Goal: Information Seeking & Learning: Learn about a topic

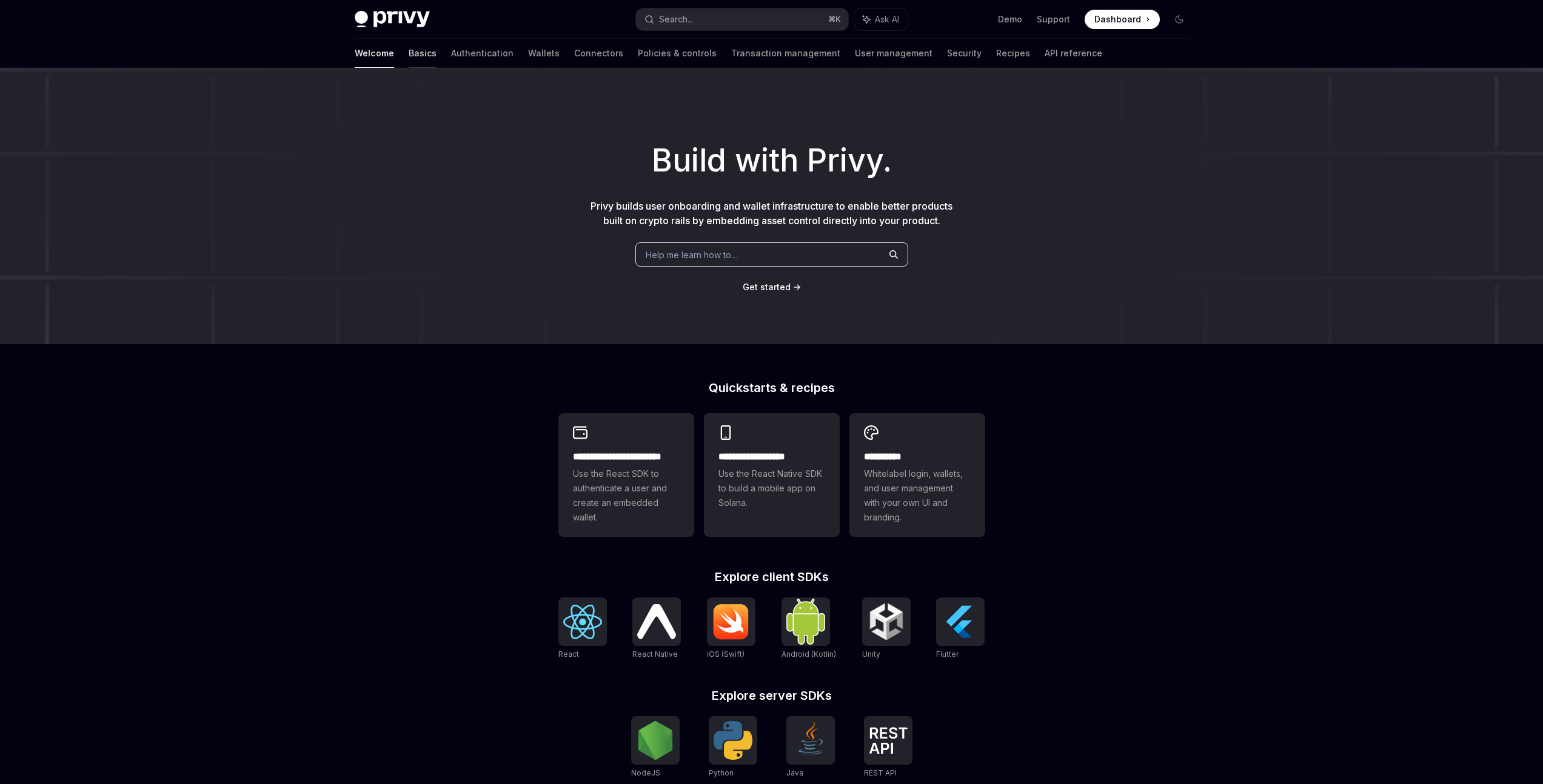
click at [409, 55] on link "Basics" at bounding box center [423, 53] width 28 height 29
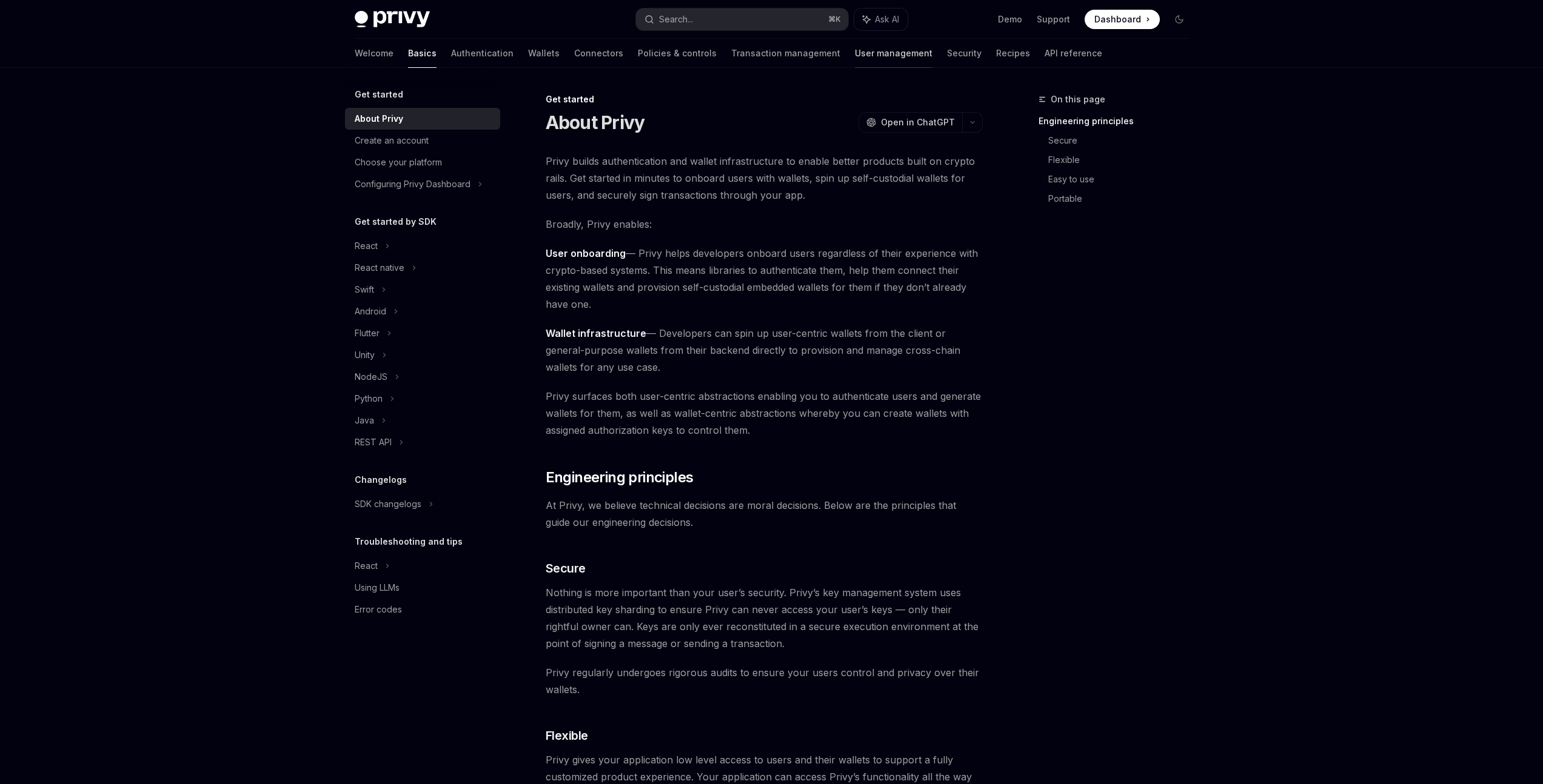
click at [855, 55] on link "User management" at bounding box center [893, 53] width 77 height 29
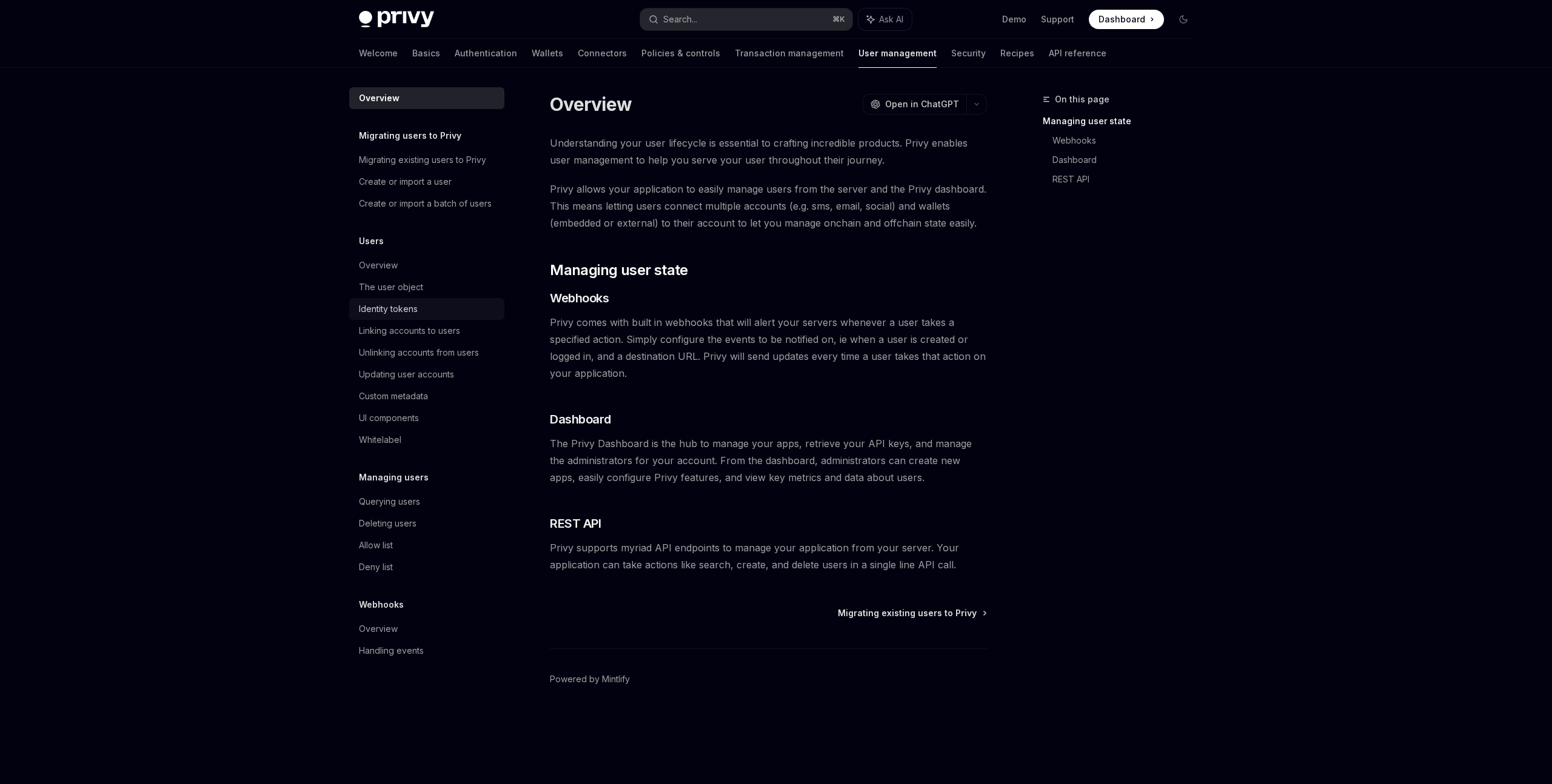
click at [454, 315] on div "Identity tokens" at bounding box center [427, 309] width 138 height 15
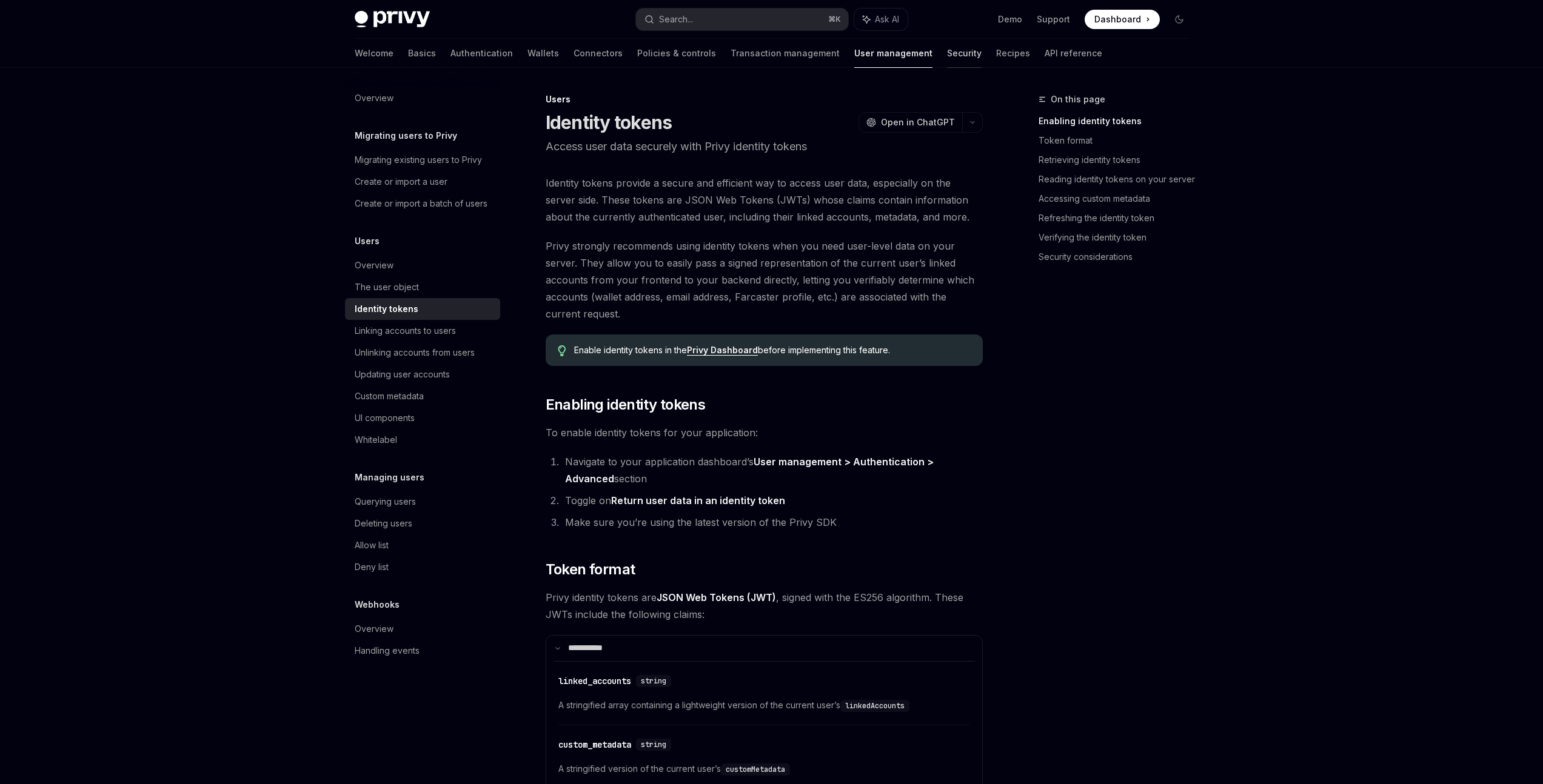
click at [947, 56] on link "Security" at bounding box center [964, 53] width 34 height 29
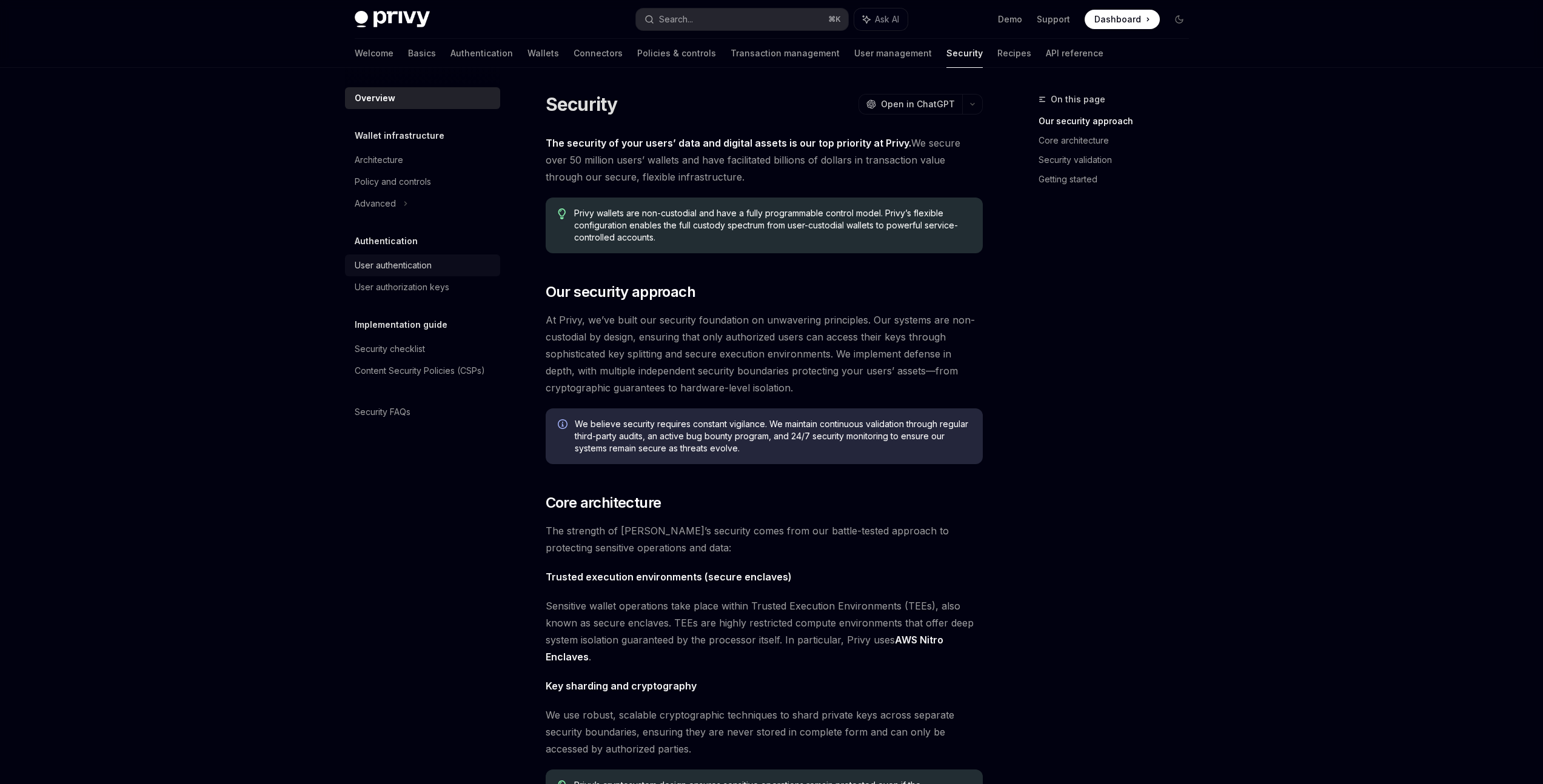
click at [403, 267] on div "User authentication" at bounding box center [393, 265] width 77 height 15
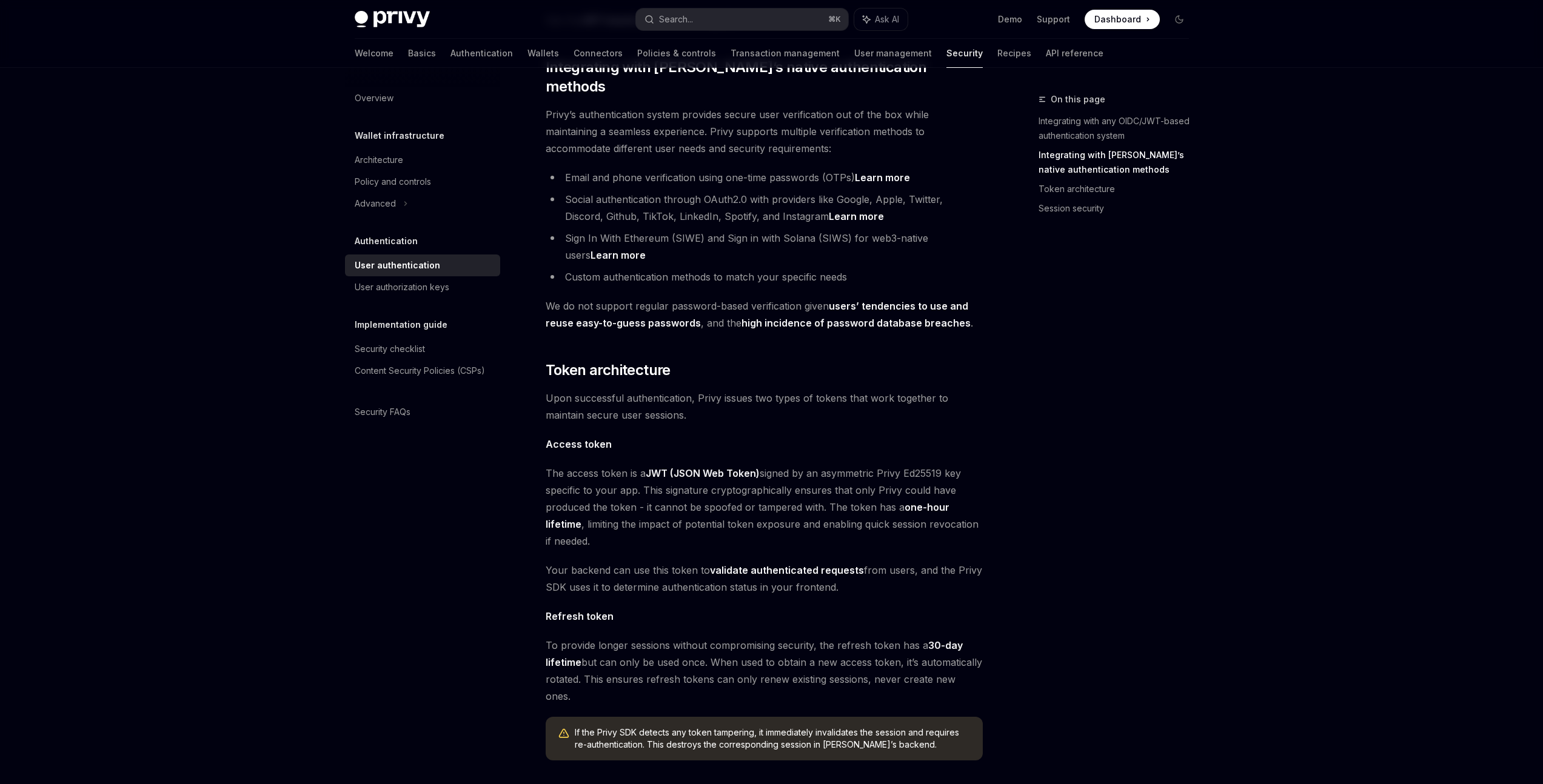
scroll to position [717, 0]
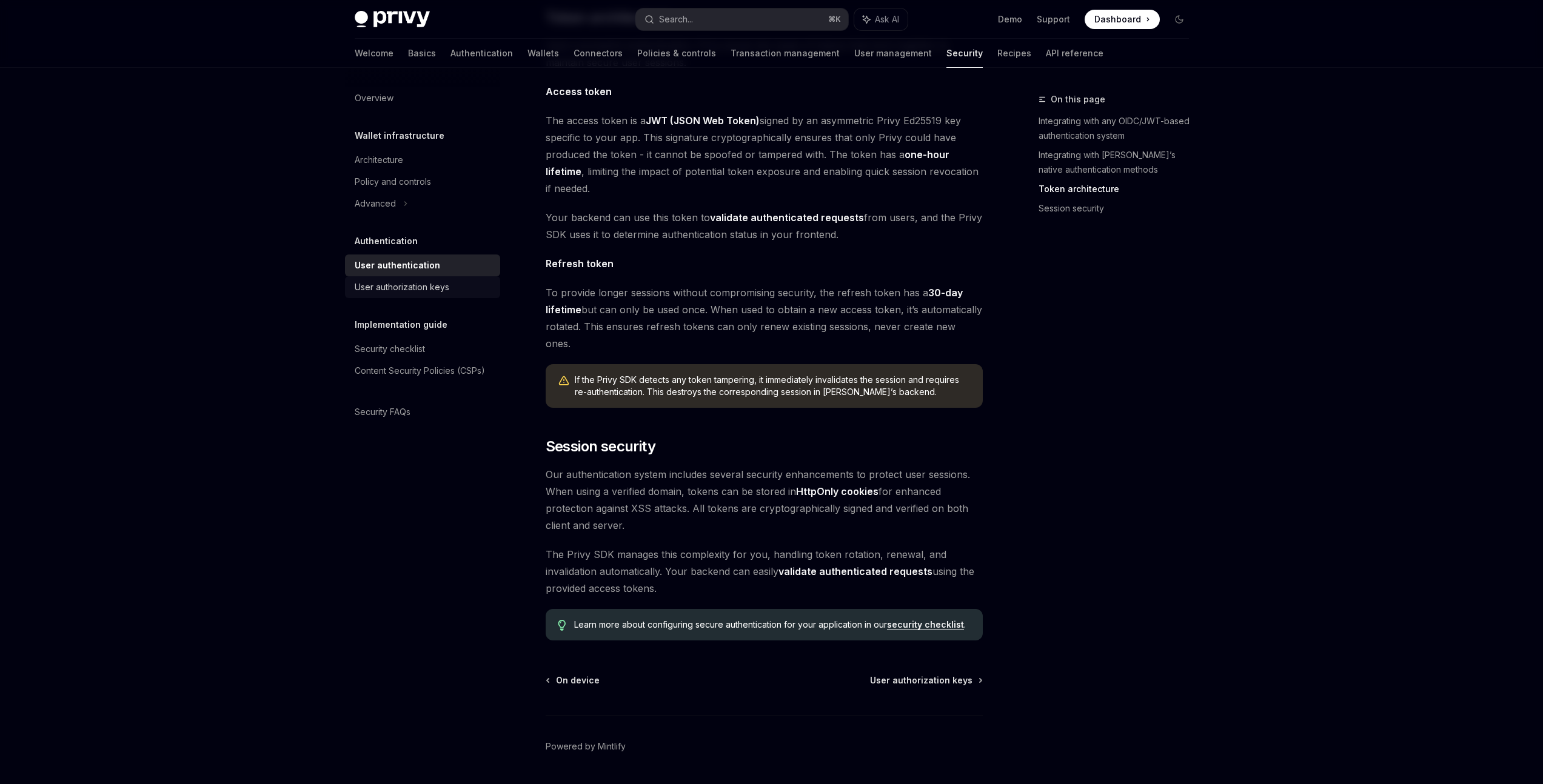
click at [411, 278] on link "User authorization keys" at bounding box center [422, 287] width 155 height 22
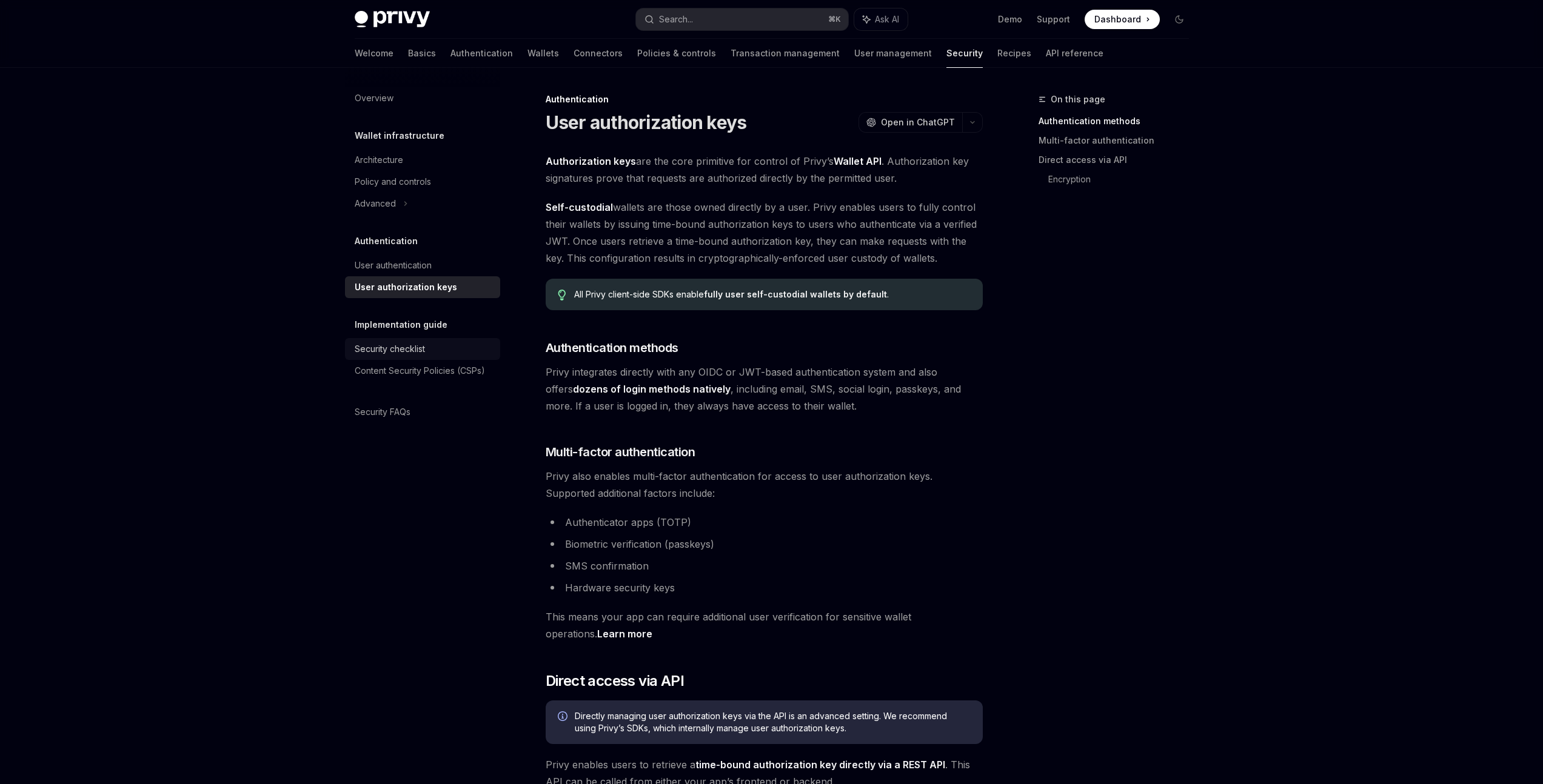
click at [423, 346] on div "Security checklist" at bounding box center [389, 349] width 70 height 15
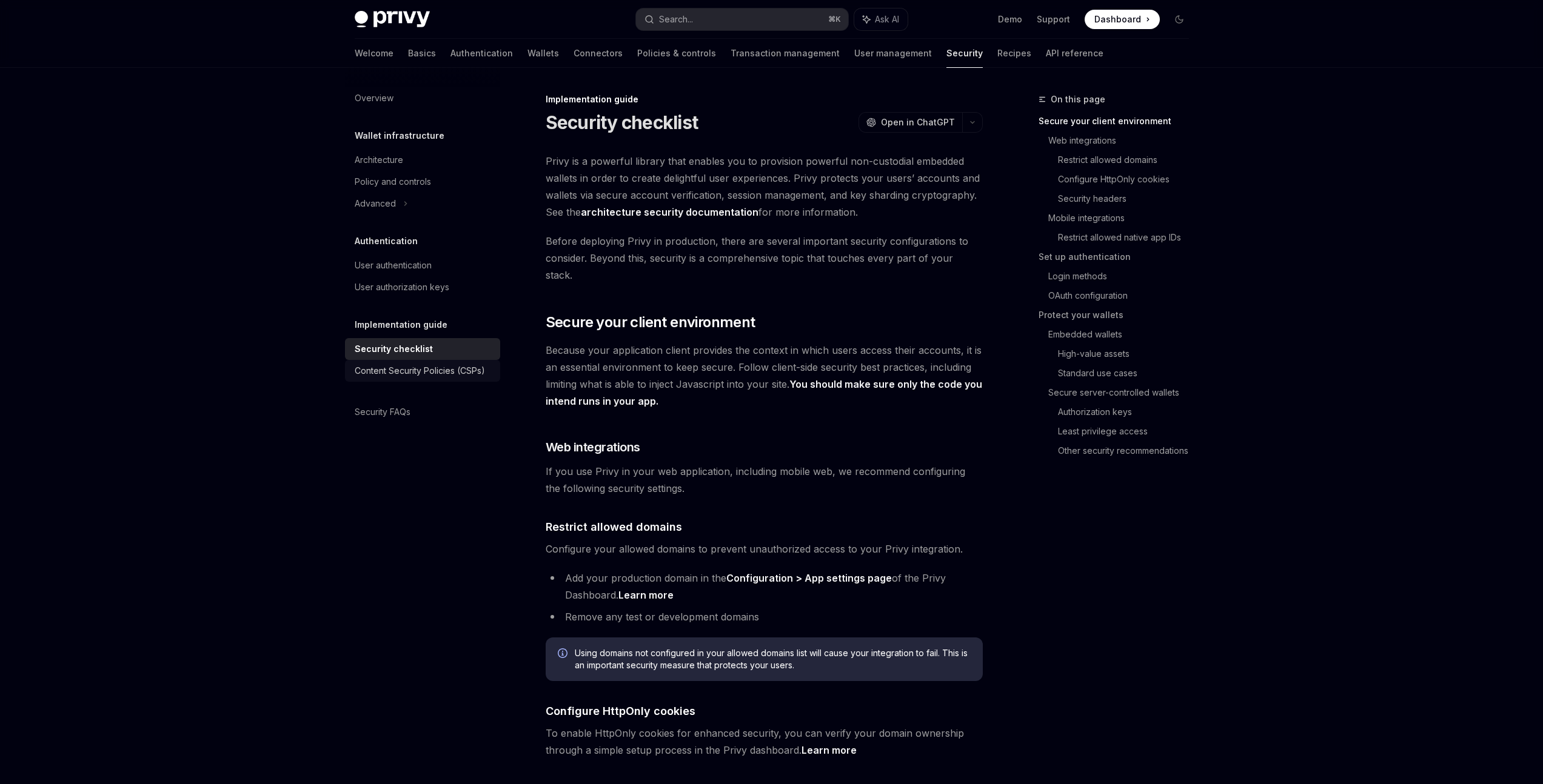
click at [415, 367] on div "Content Security Policies (CSPs)" at bounding box center [419, 371] width 130 height 15
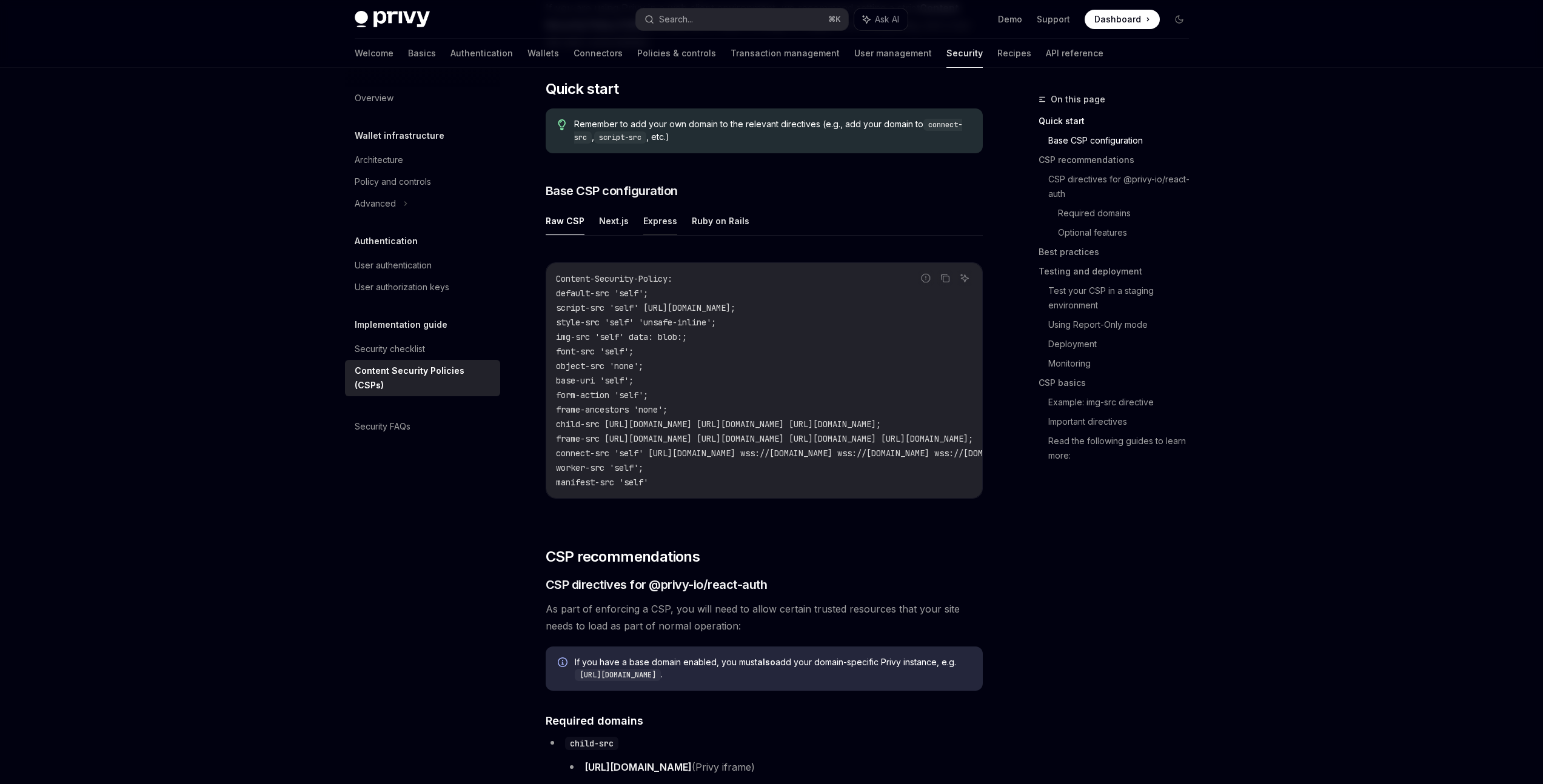
scroll to position [198, 0]
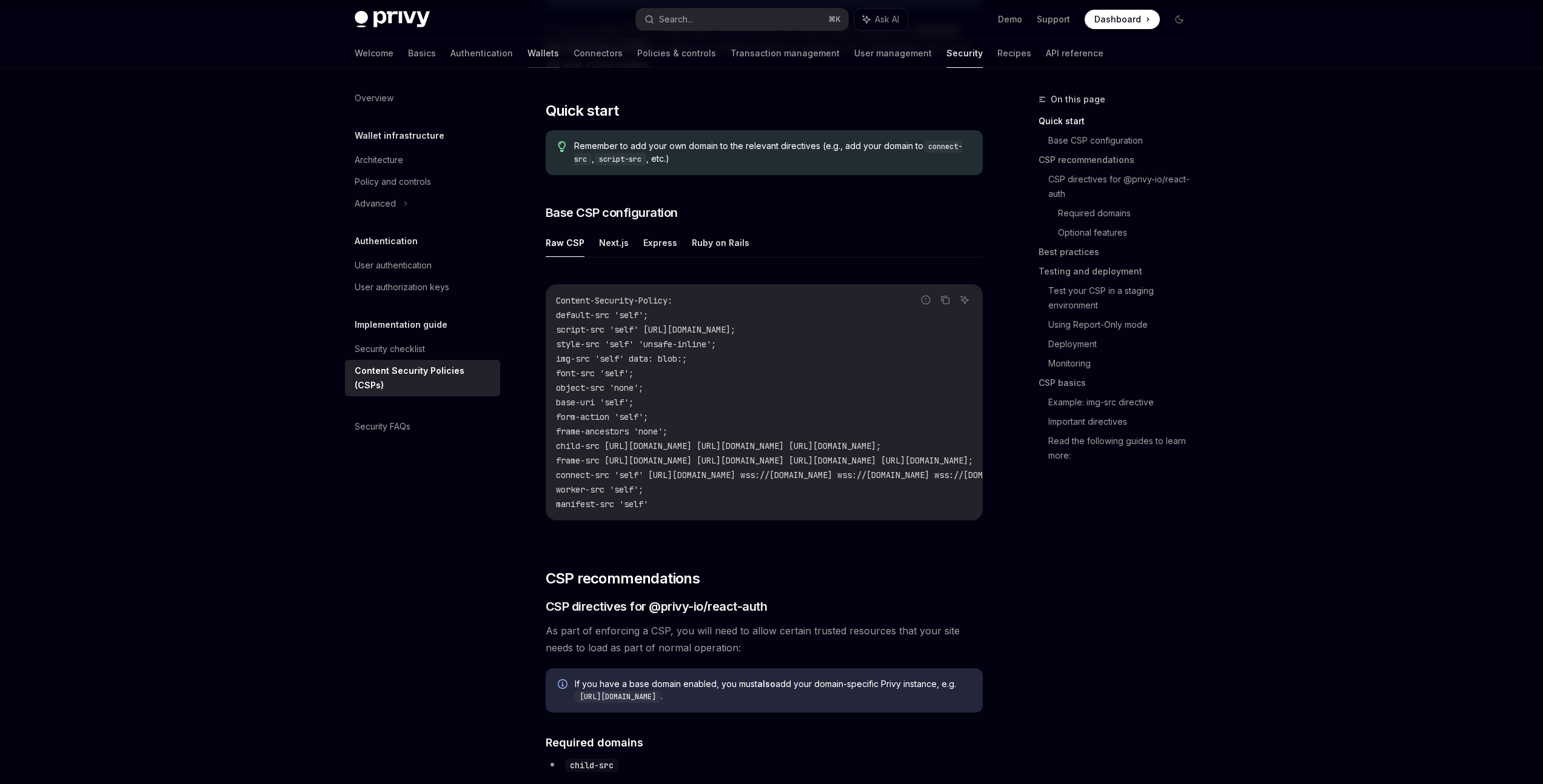
click at [528, 52] on link "Wallets" at bounding box center [543, 53] width 32 height 29
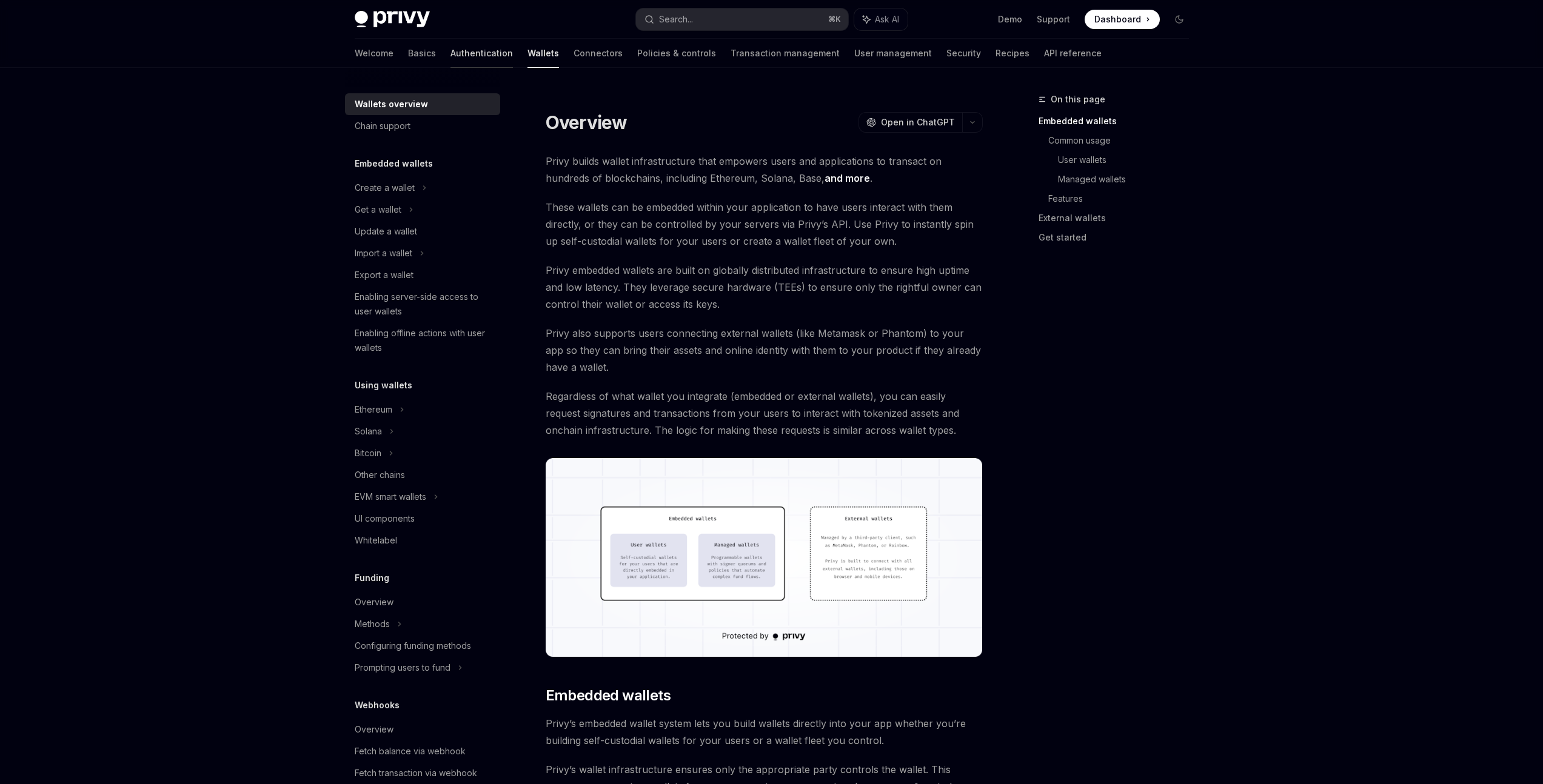
click at [450, 57] on link "Authentication" at bounding box center [481, 53] width 62 height 29
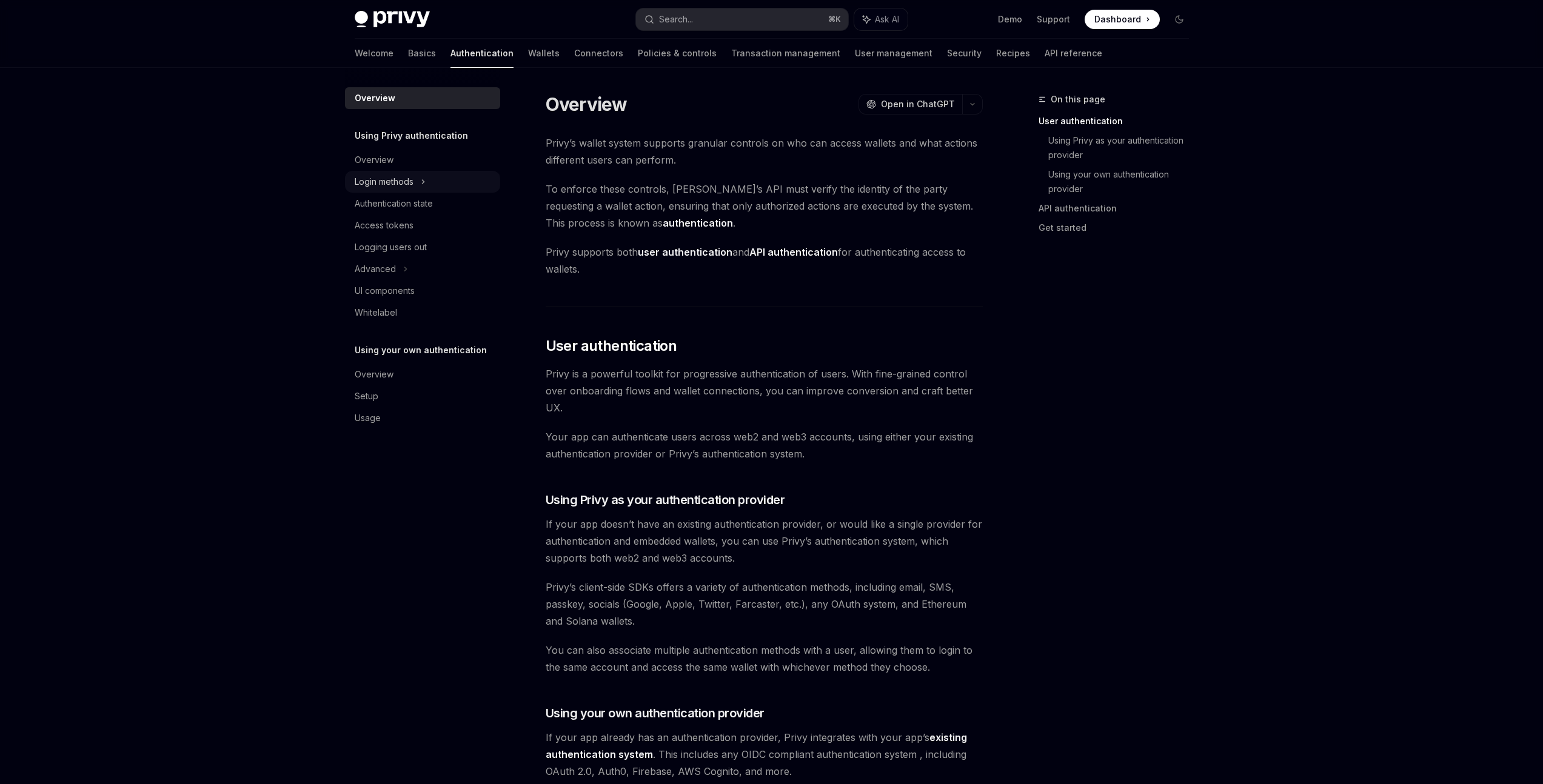
click at [406, 180] on div "Login methods" at bounding box center [383, 182] width 59 height 15
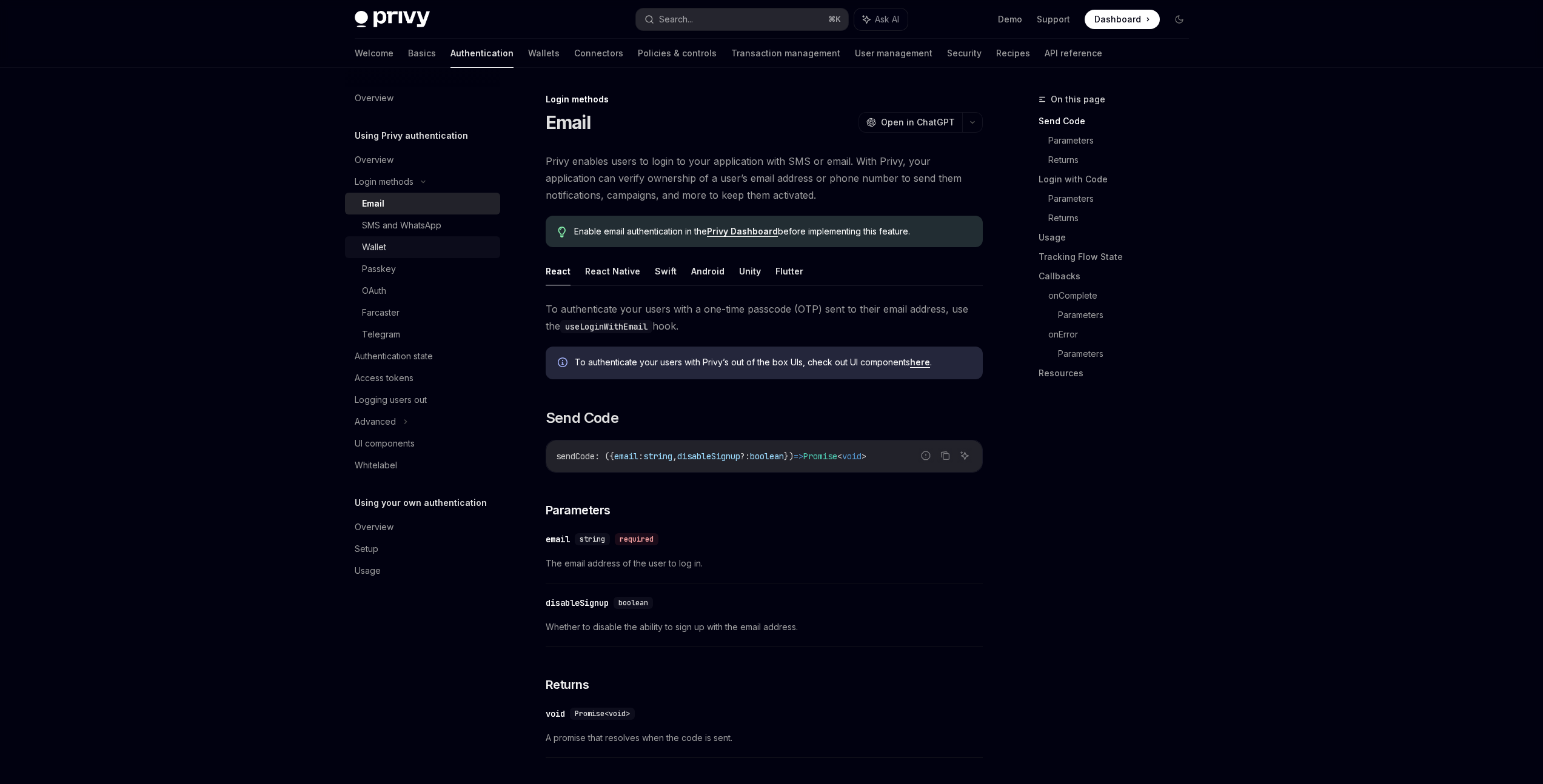
click at [419, 250] on div "Wallet" at bounding box center [427, 247] width 131 height 15
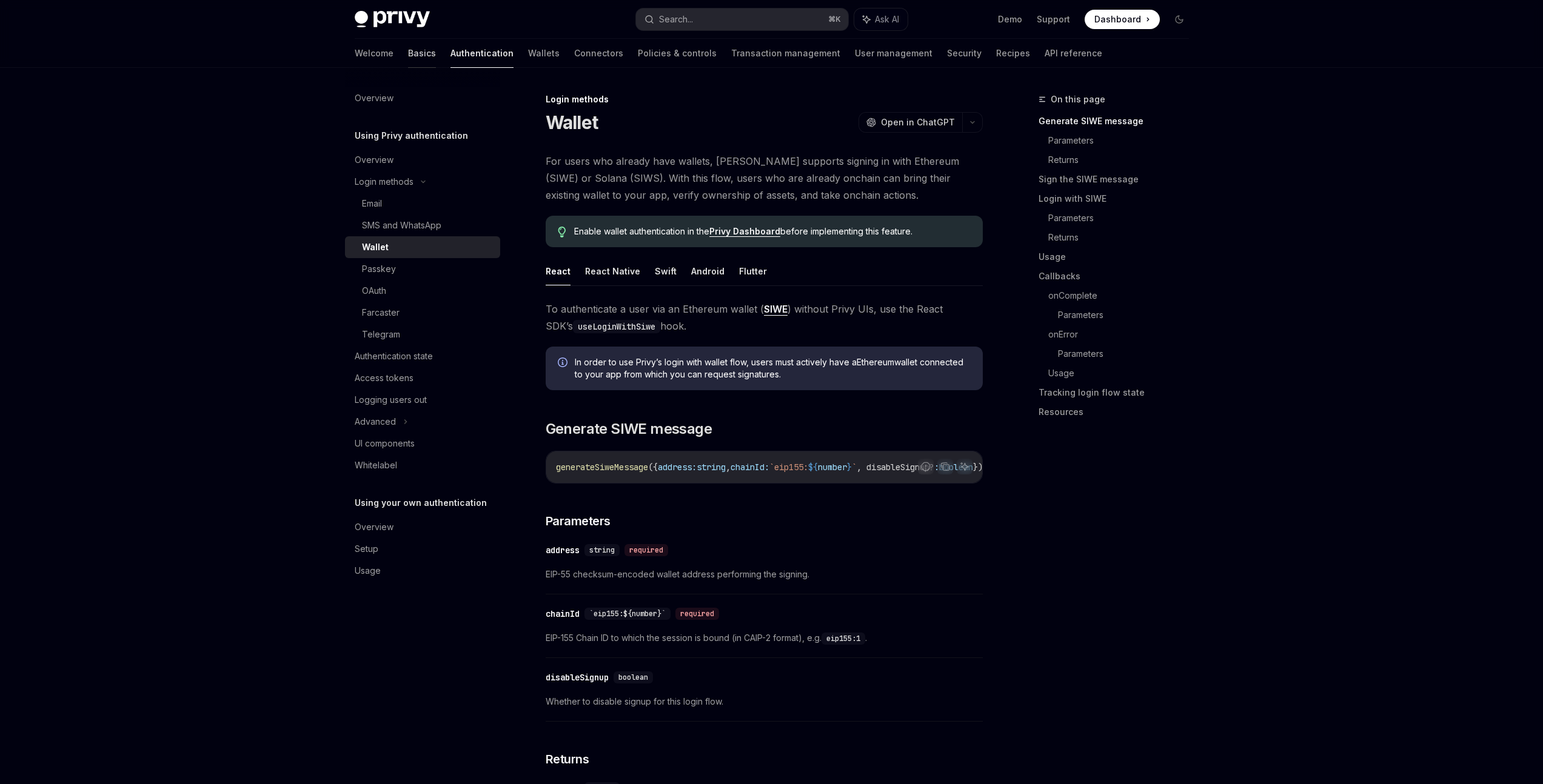
click at [408, 56] on link "Basics" at bounding box center [422, 53] width 28 height 29
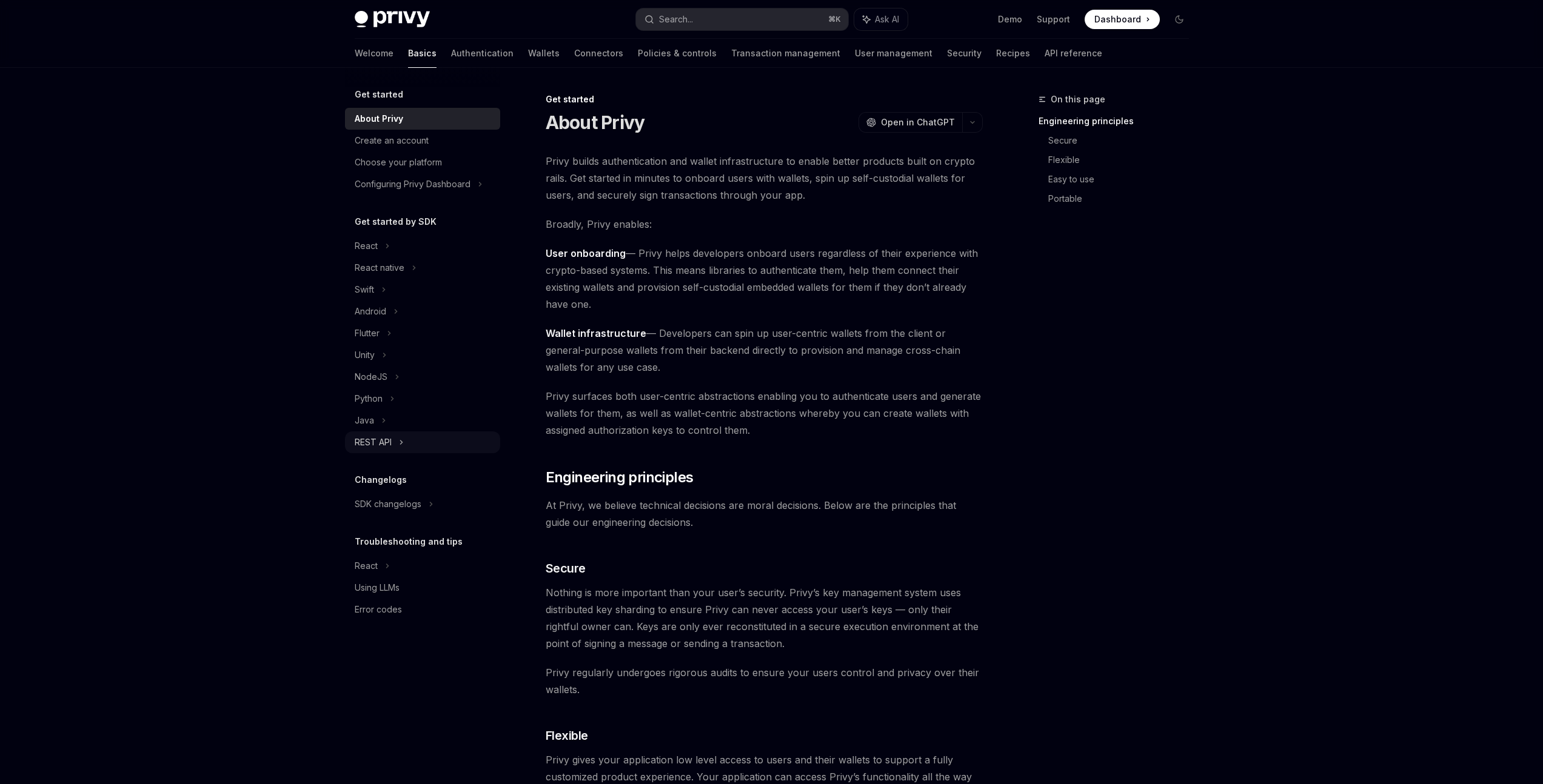
click at [389, 440] on div "REST API" at bounding box center [373, 442] width 37 height 15
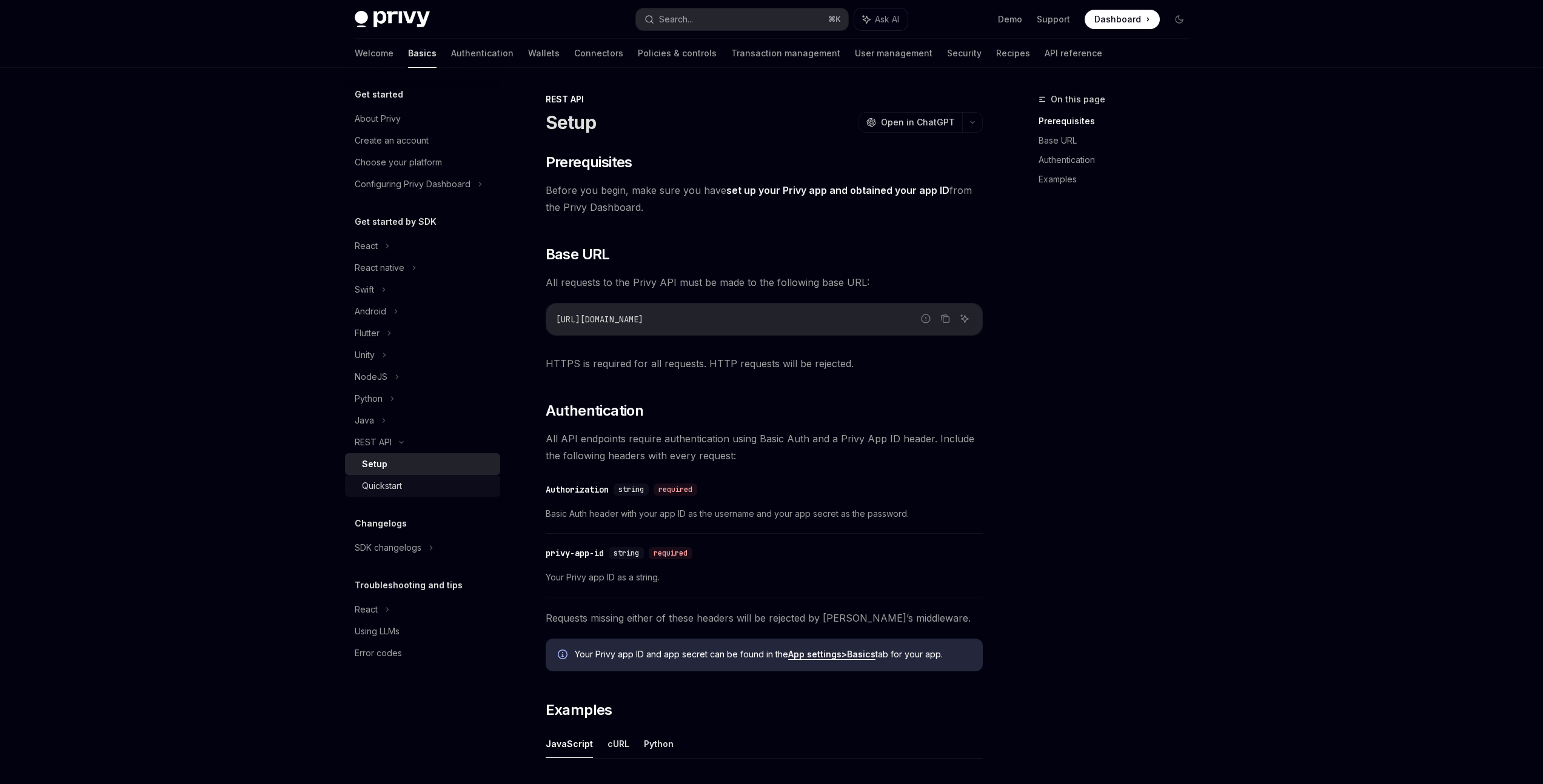
click at [401, 483] on div "Quickstart" at bounding box center [382, 486] width 40 height 15
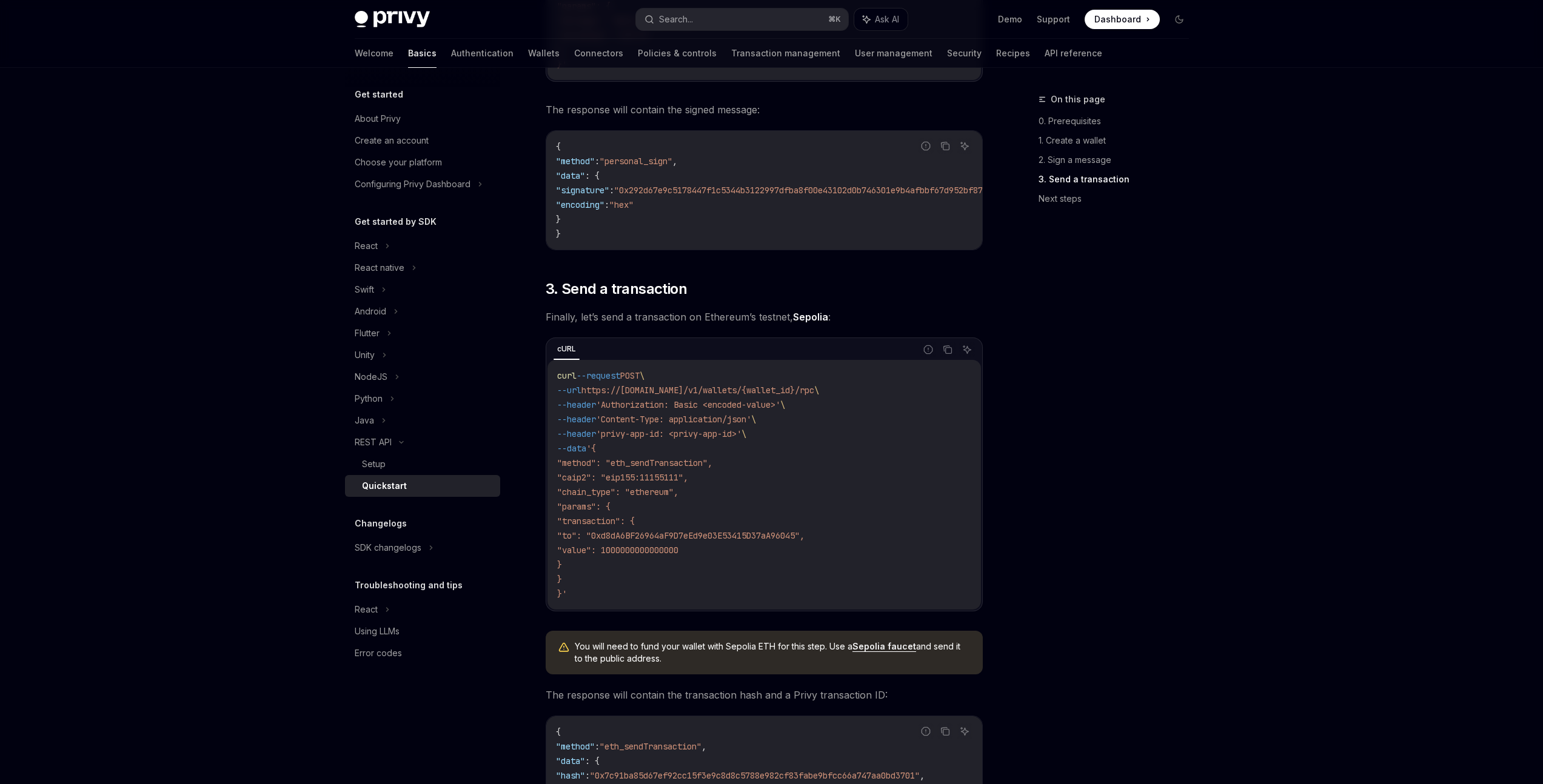
scroll to position [1354, 0]
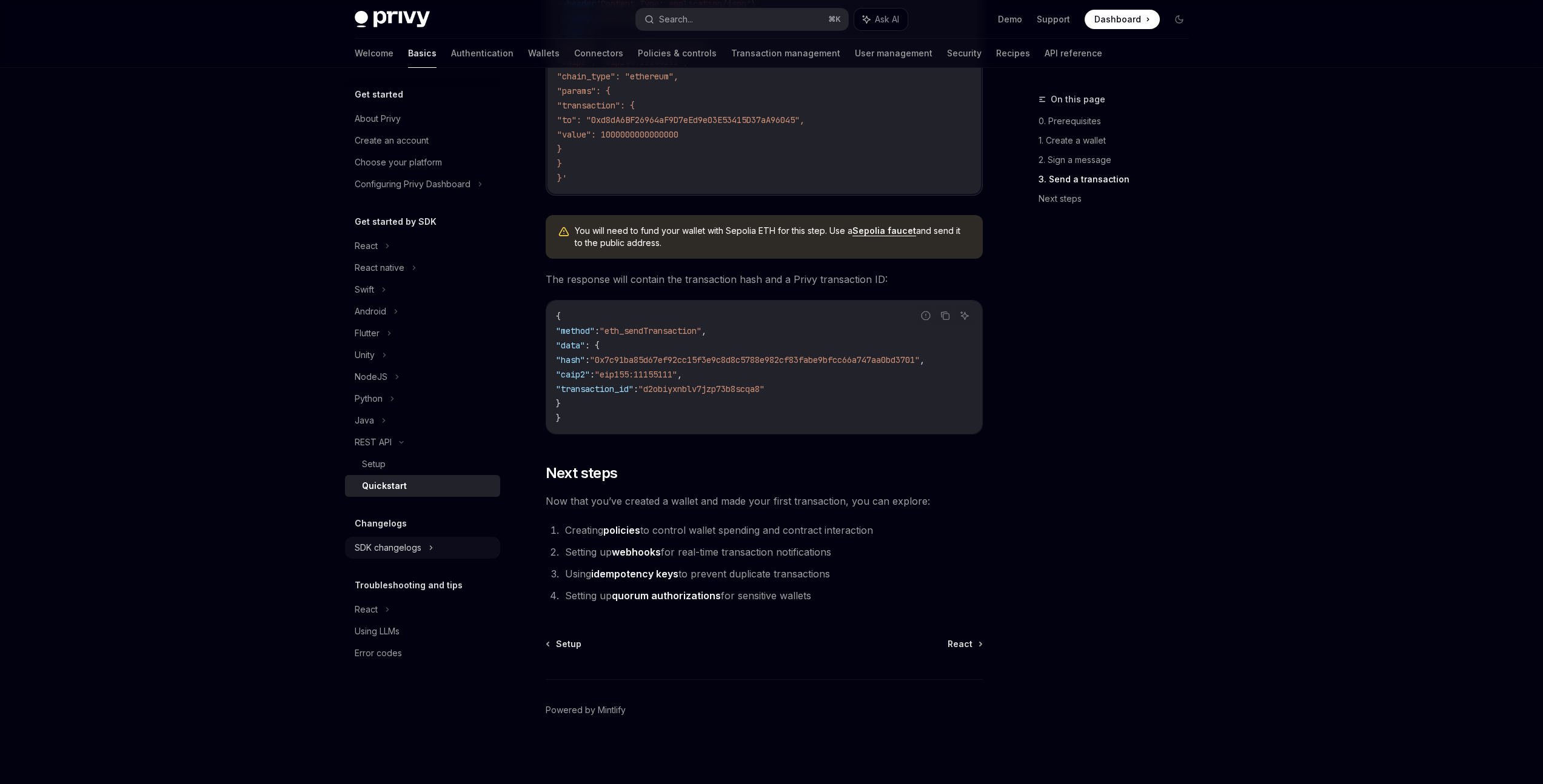
click at [397, 553] on div "SDK changelogs" at bounding box center [388, 548] width 67 height 15
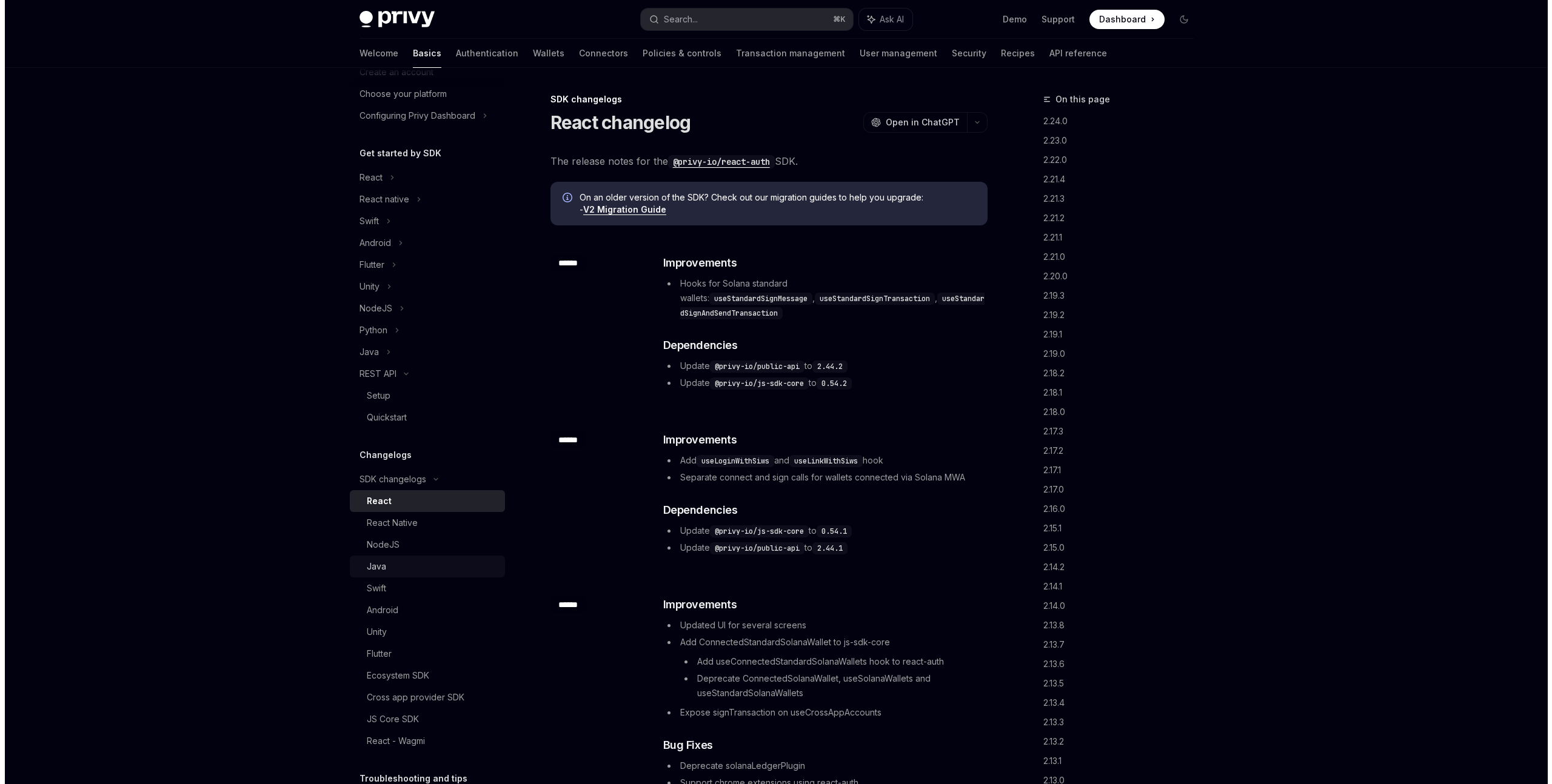
scroll to position [73, 0]
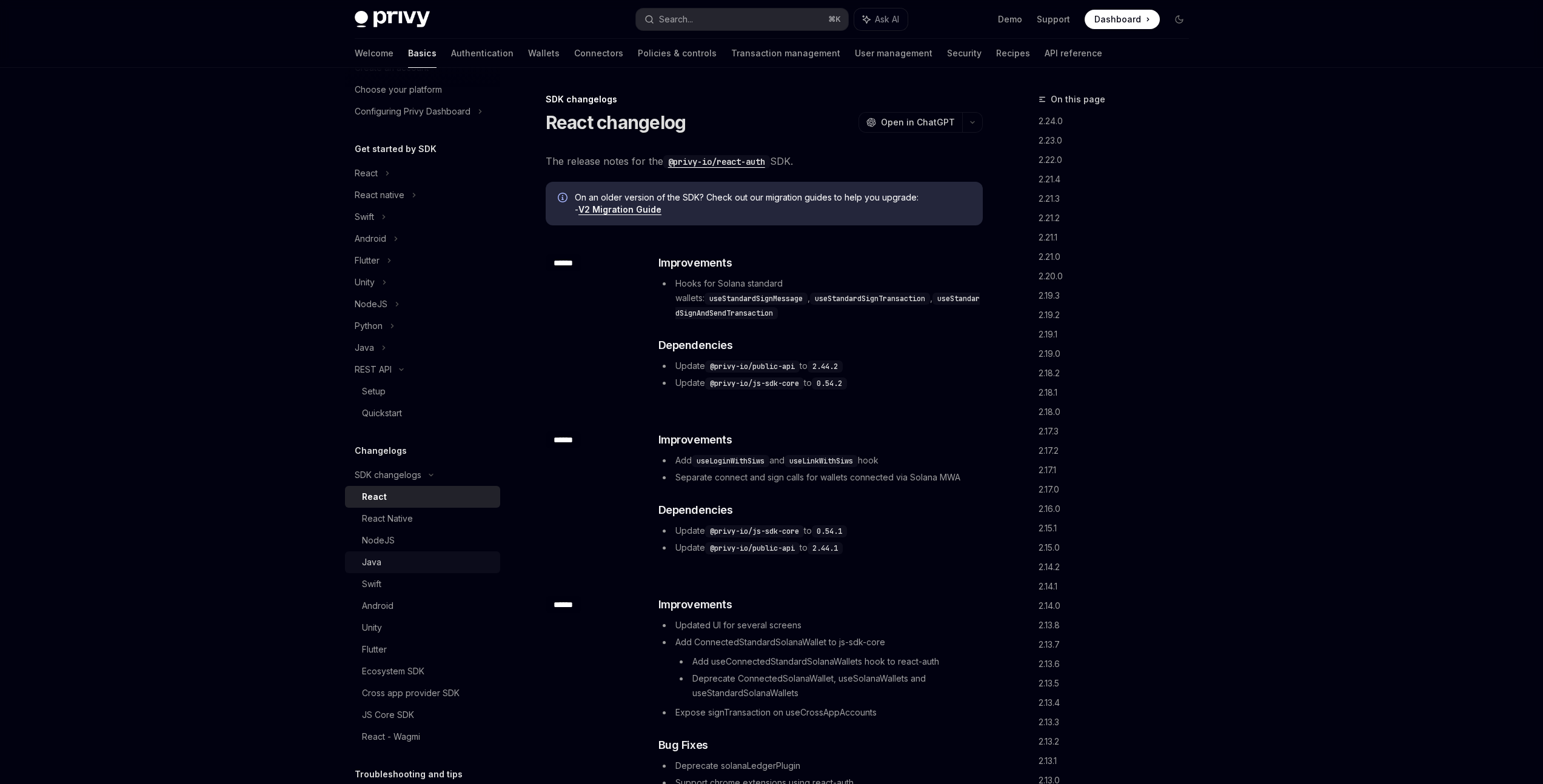
click at [392, 564] on div "Java" at bounding box center [427, 563] width 131 height 15
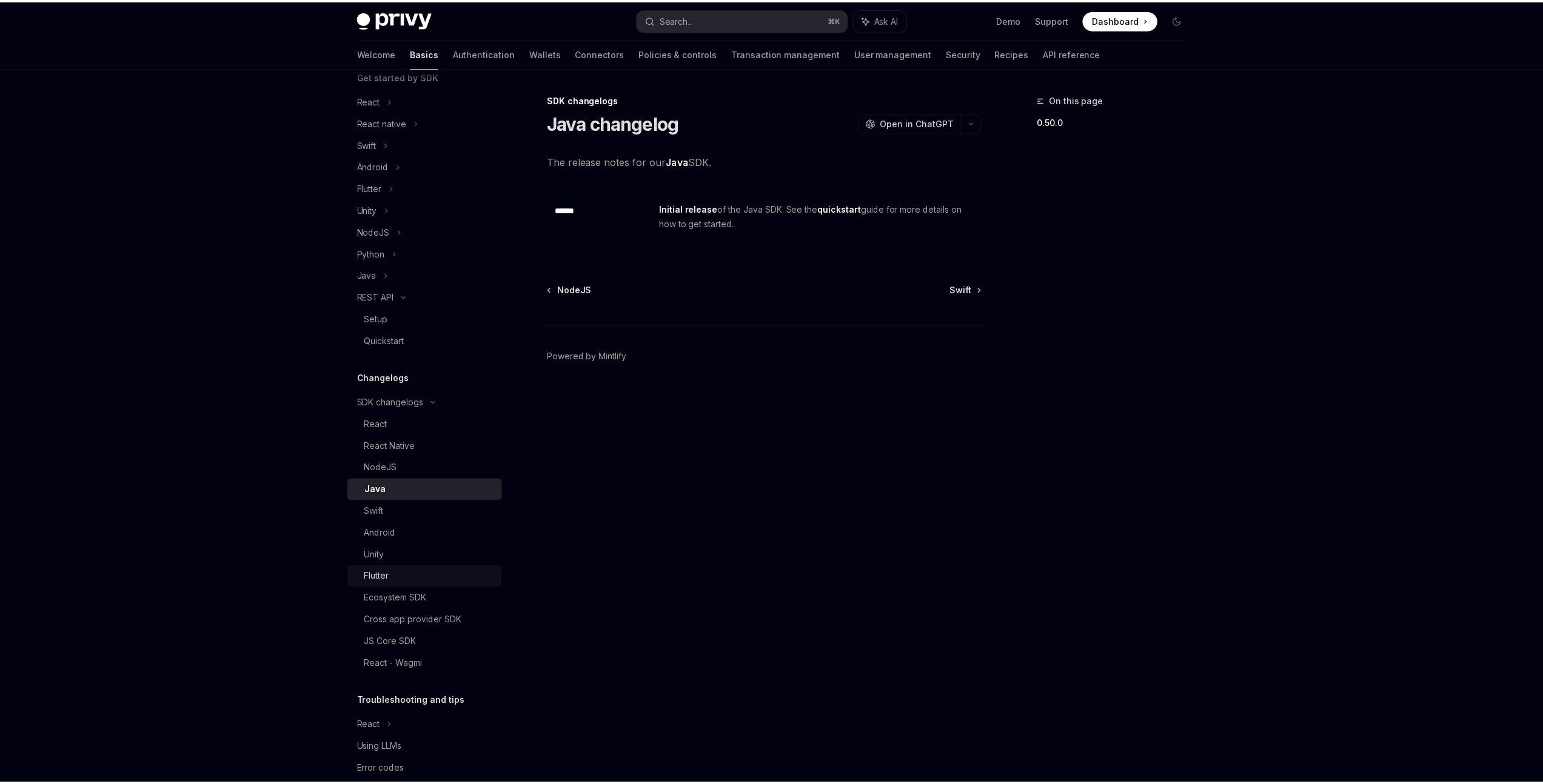
scroll to position [166, 0]
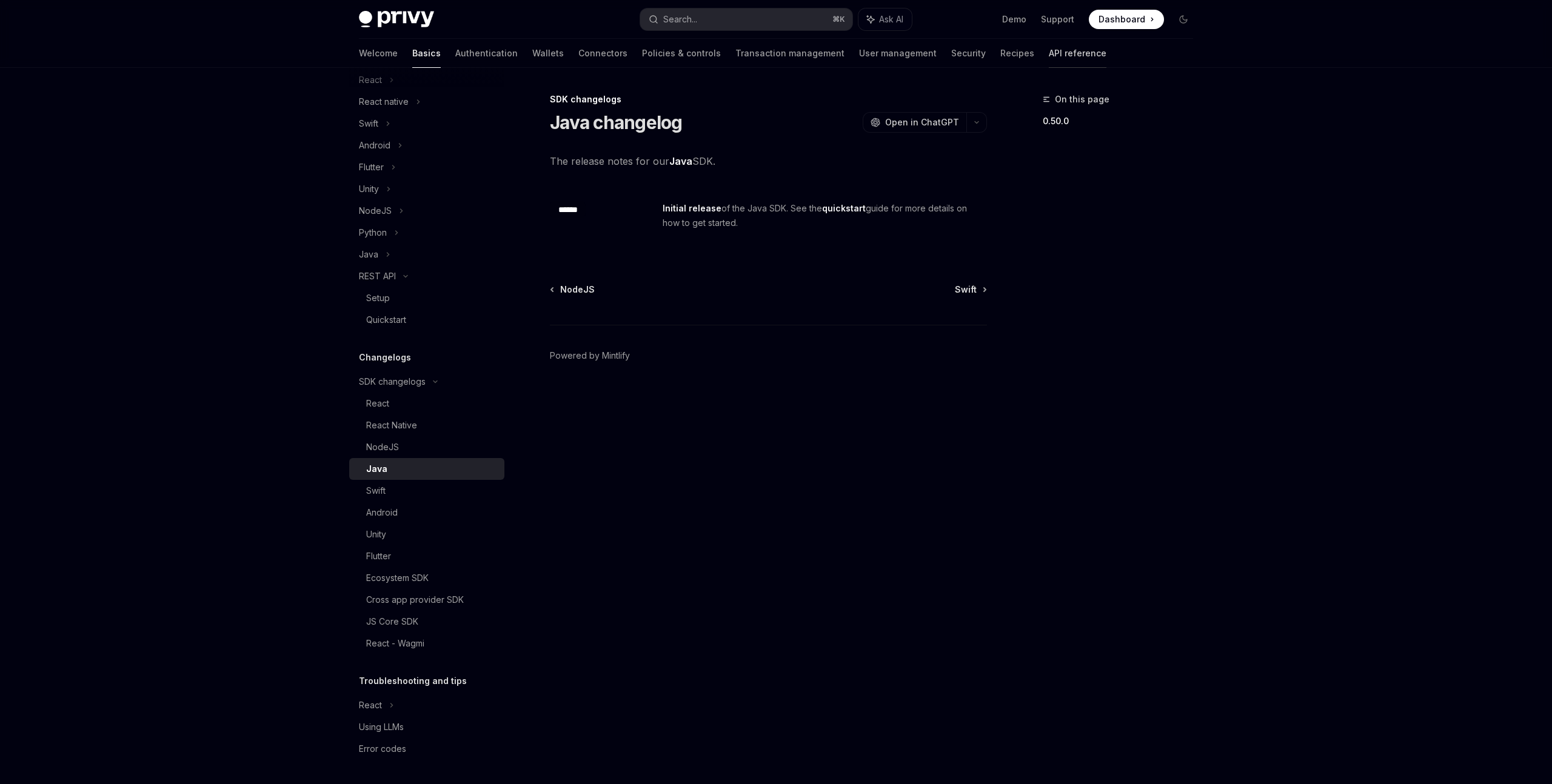
click at [1049, 59] on link "API reference" at bounding box center [1077, 53] width 57 height 29
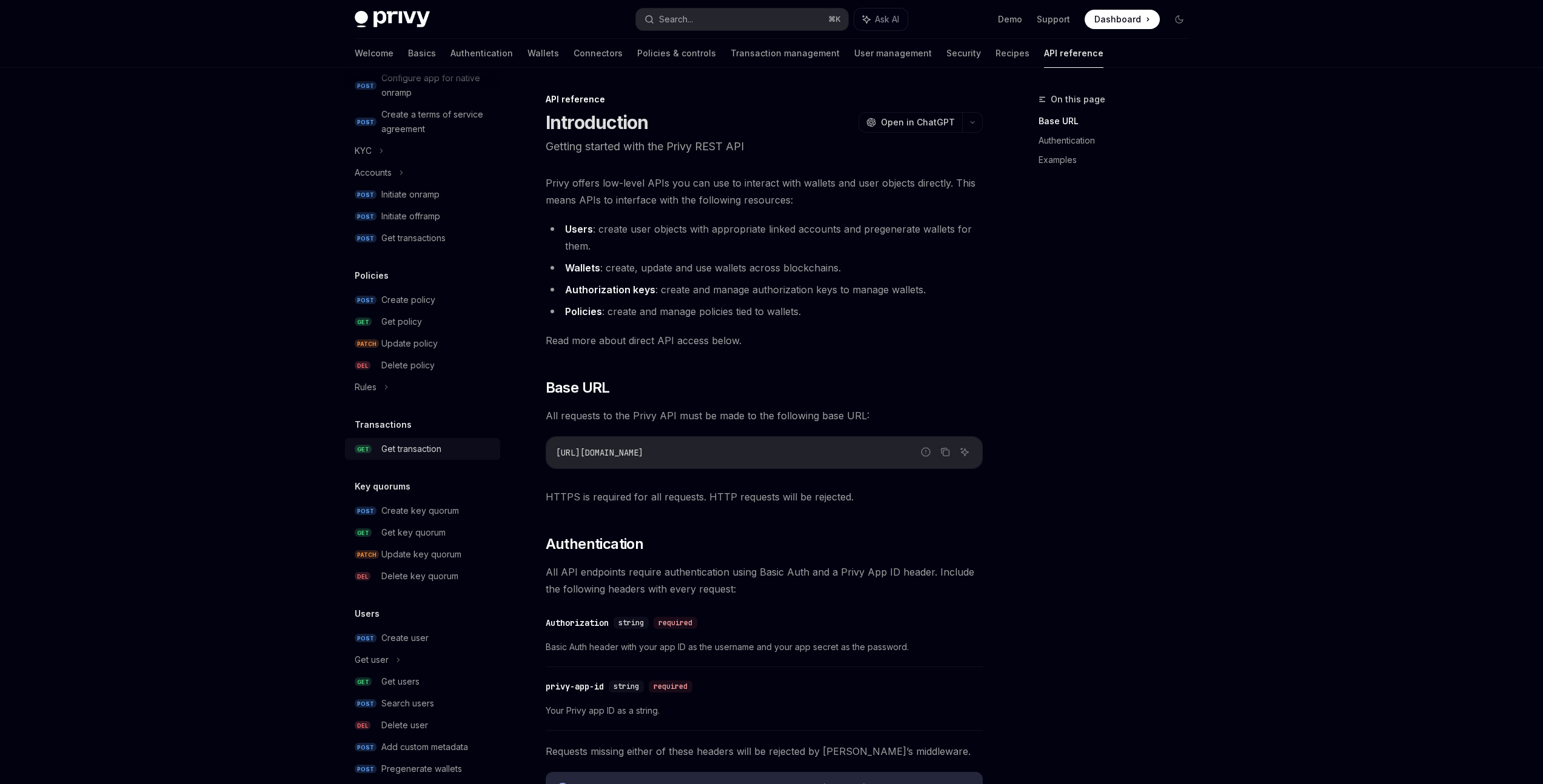
scroll to position [490, 0]
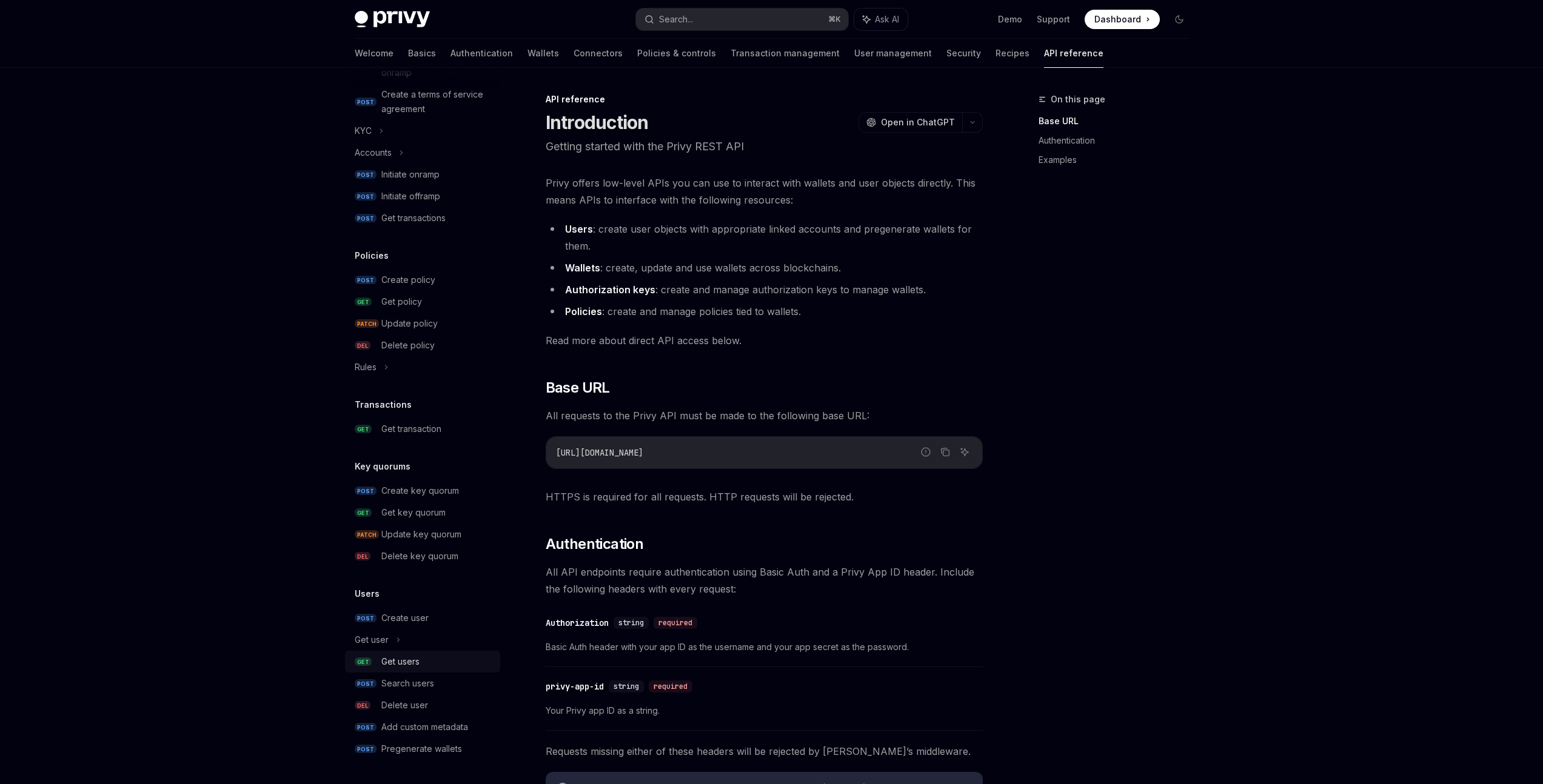
click at [420, 658] on div "Get users" at bounding box center [437, 662] width 112 height 15
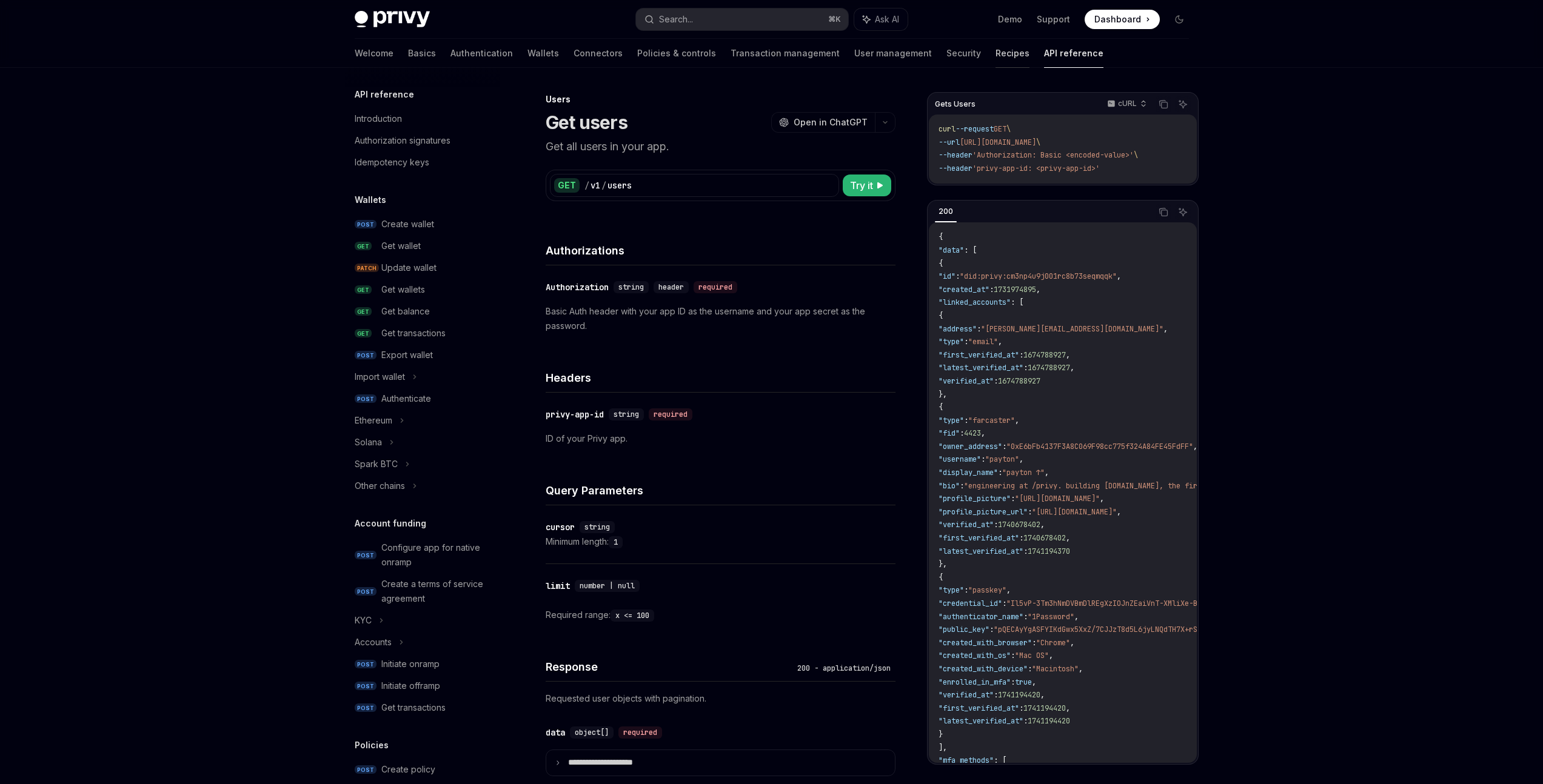
click at [995, 52] on link "Recipes" at bounding box center [1012, 53] width 34 height 29
type textarea "*"
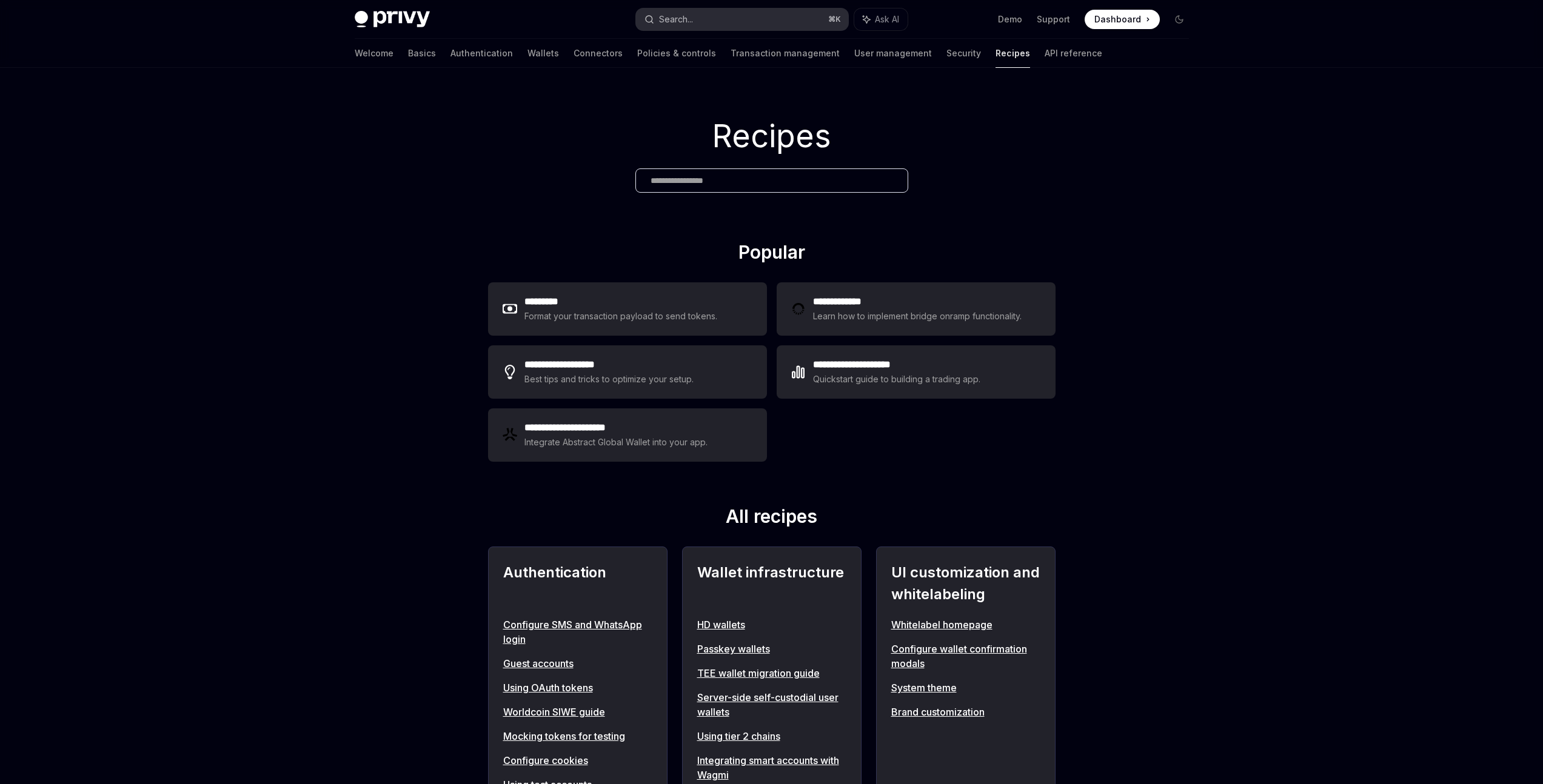
click at [723, 9] on button "Search... ⌘ K" at bounding box center [741, 19] width 212 height 22
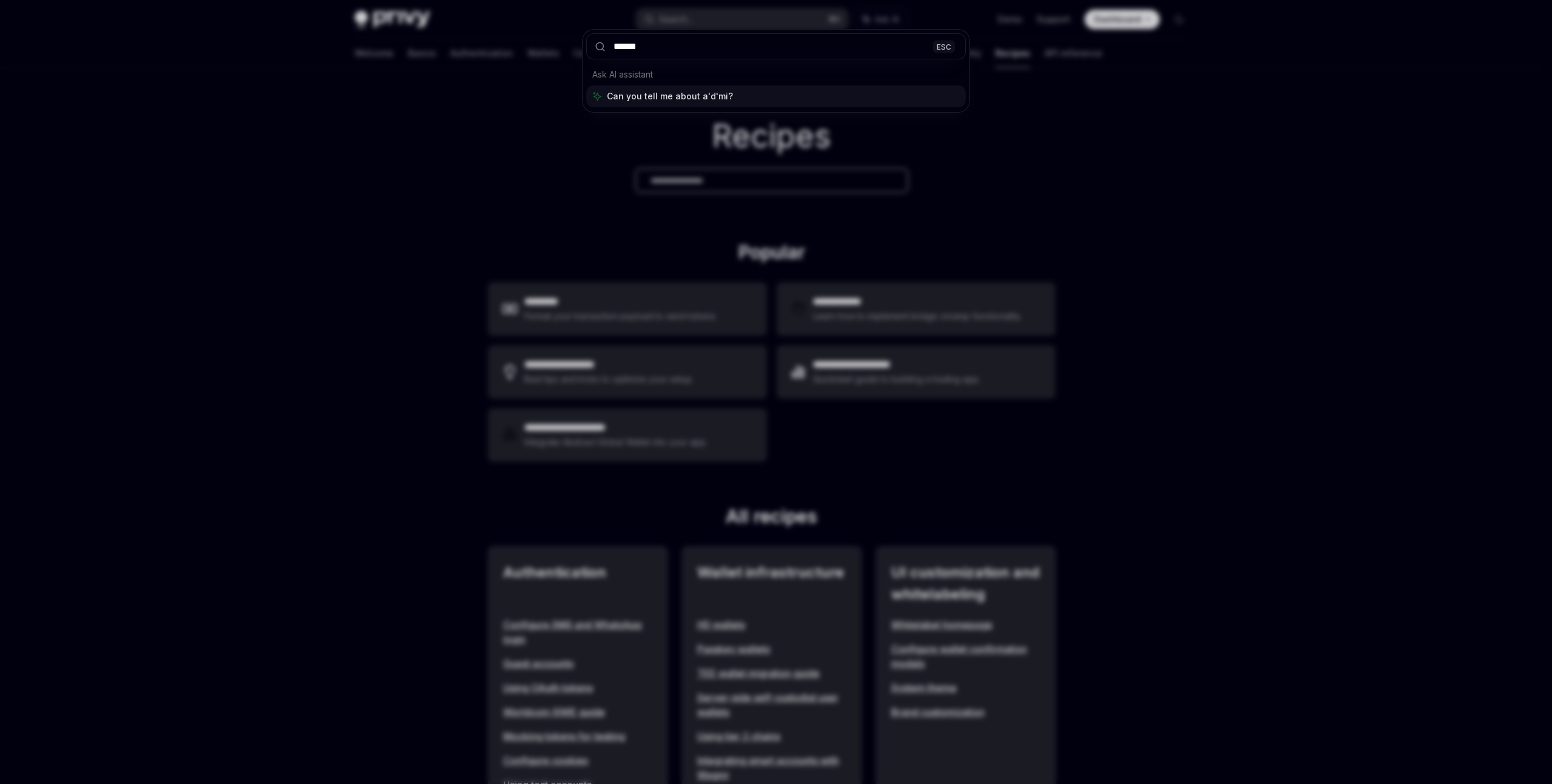
type input "*****"
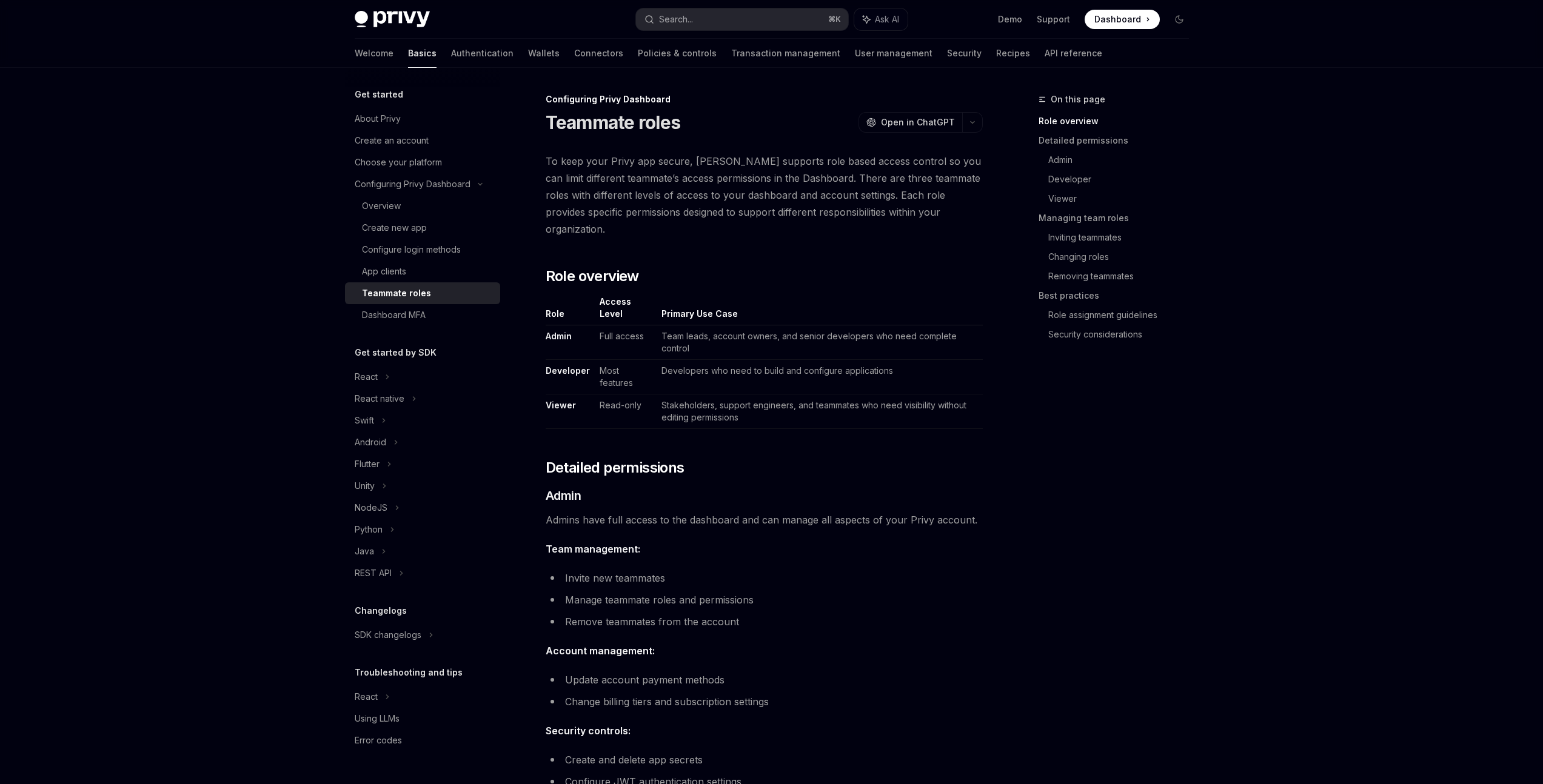
click at [408, 19] on img at bounding box center [391, 18] width 75 height 17
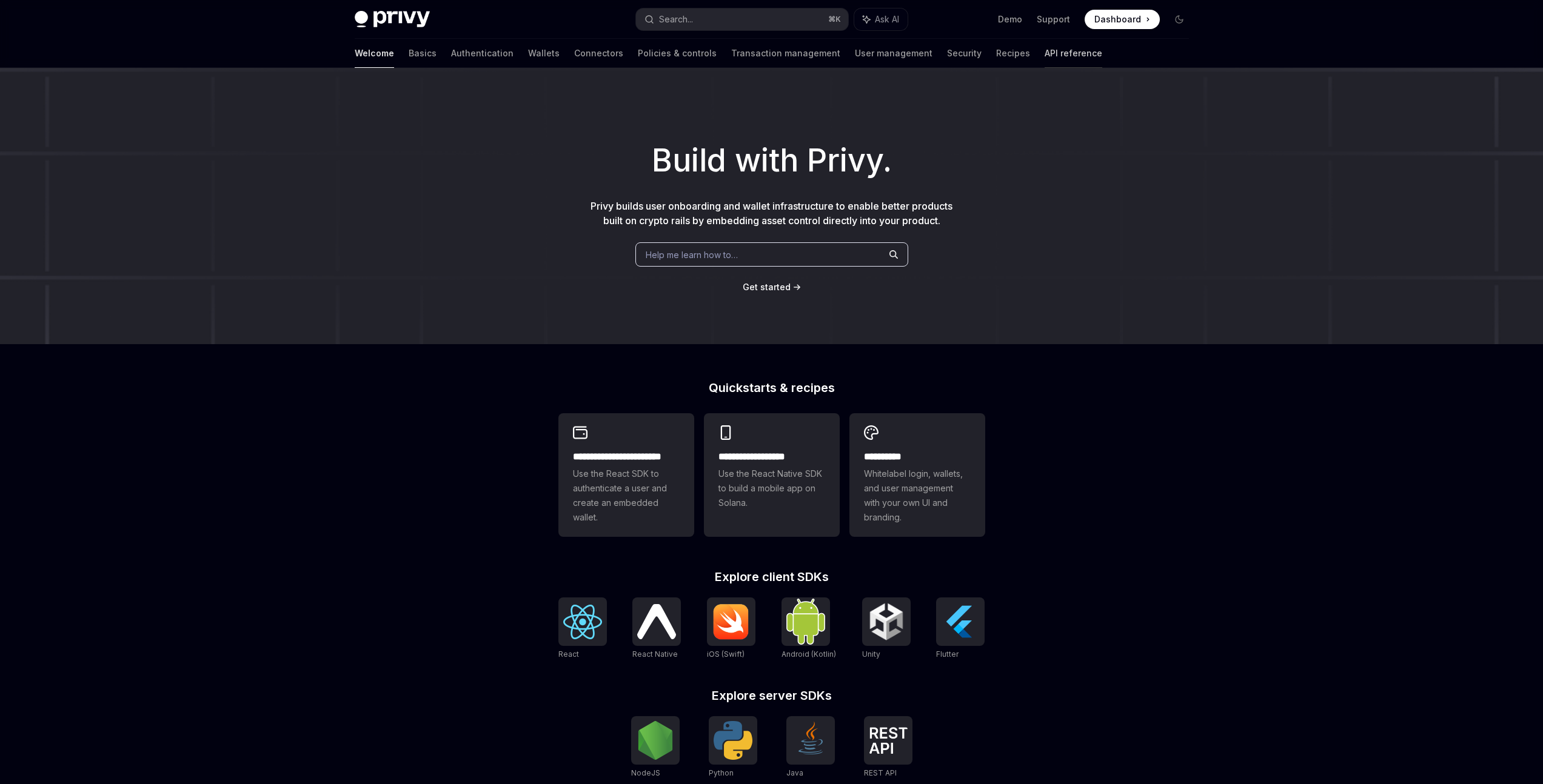
click at [1044, 55] on link "API reference" at bounding box center [1073, 53] width 57 height 29
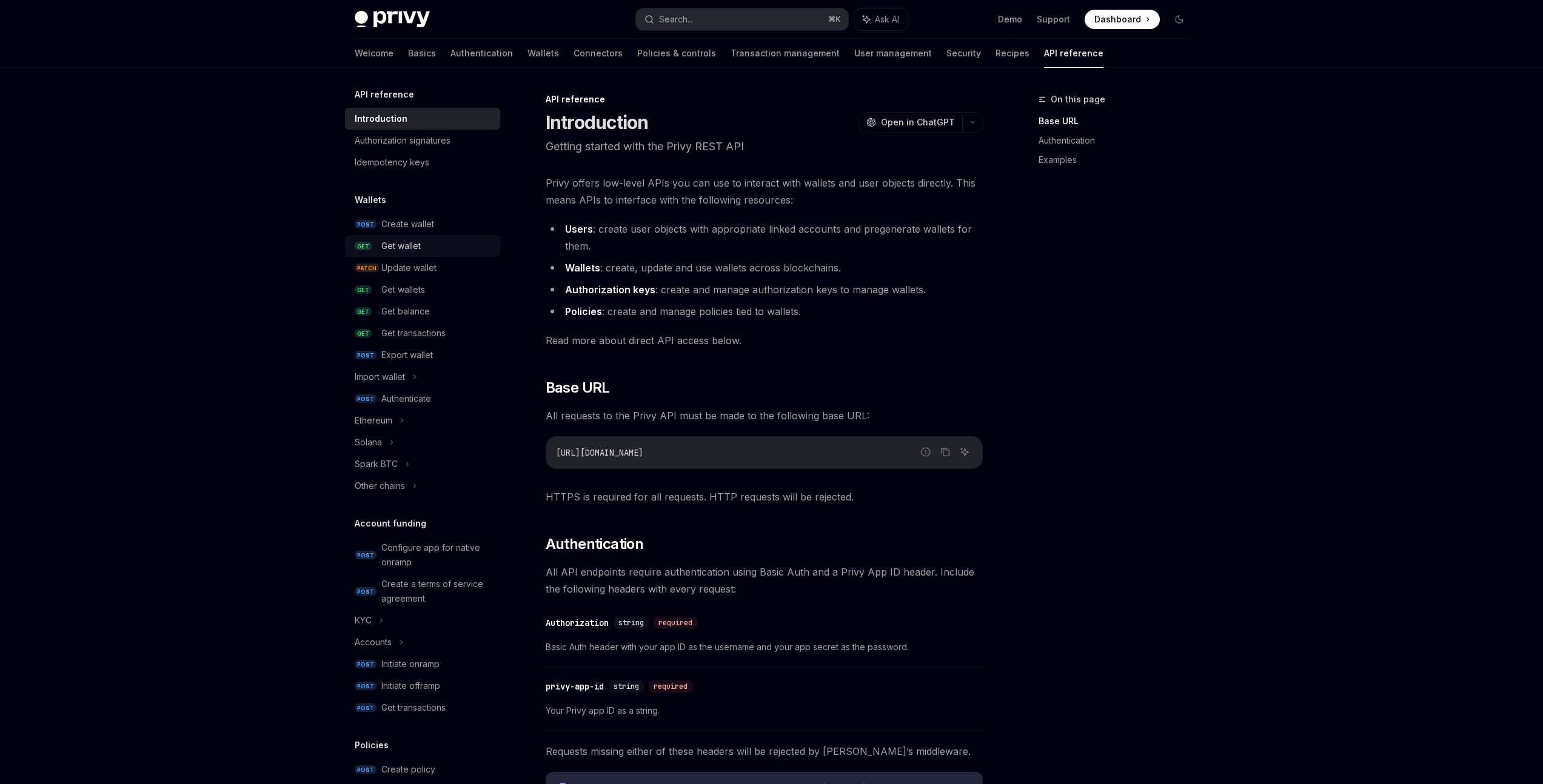
click at [407, 243] on div "Get wallet" at bounding box center [401, 246] width 40 height 15
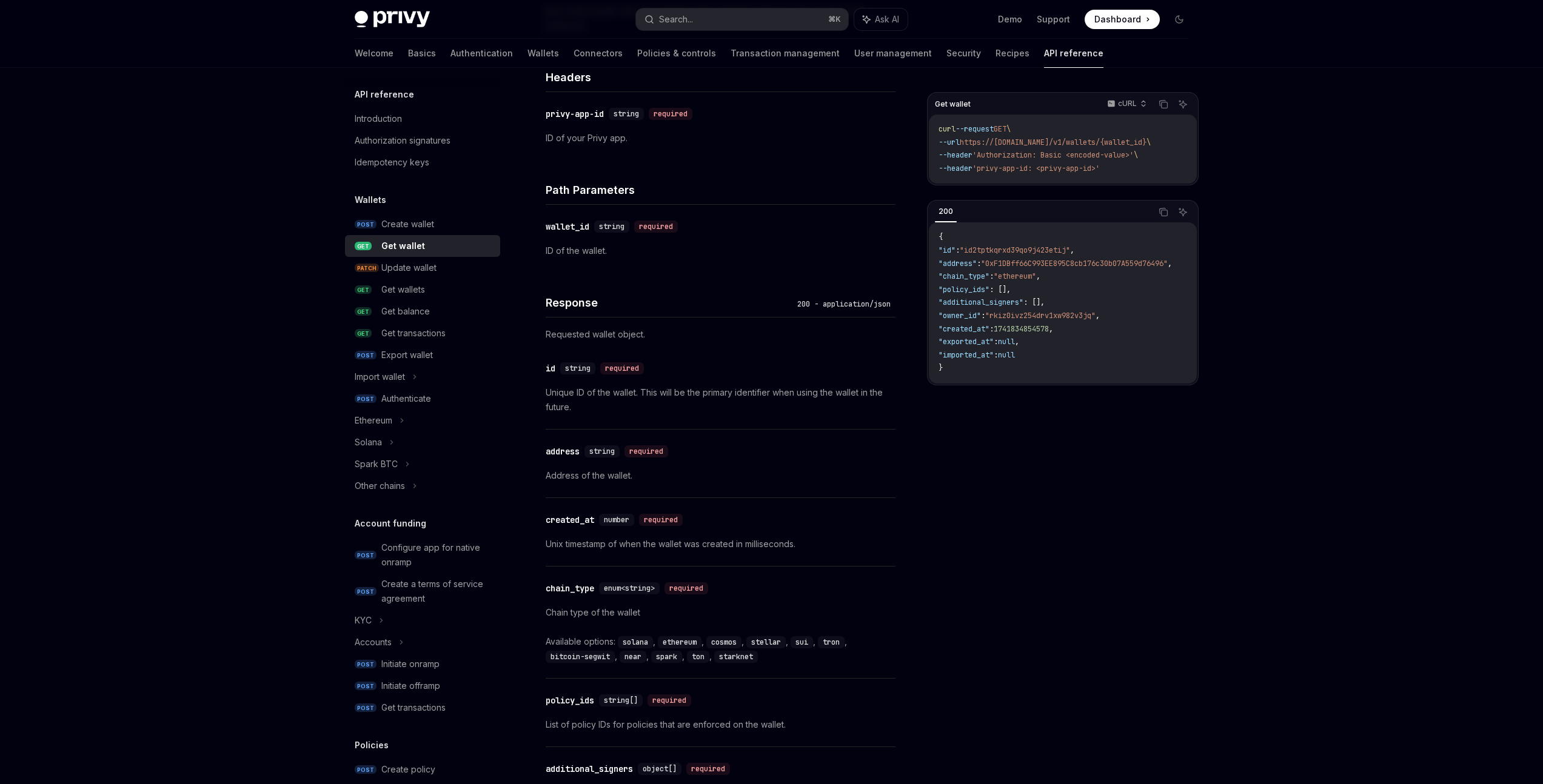
scroll to position [364, 0]
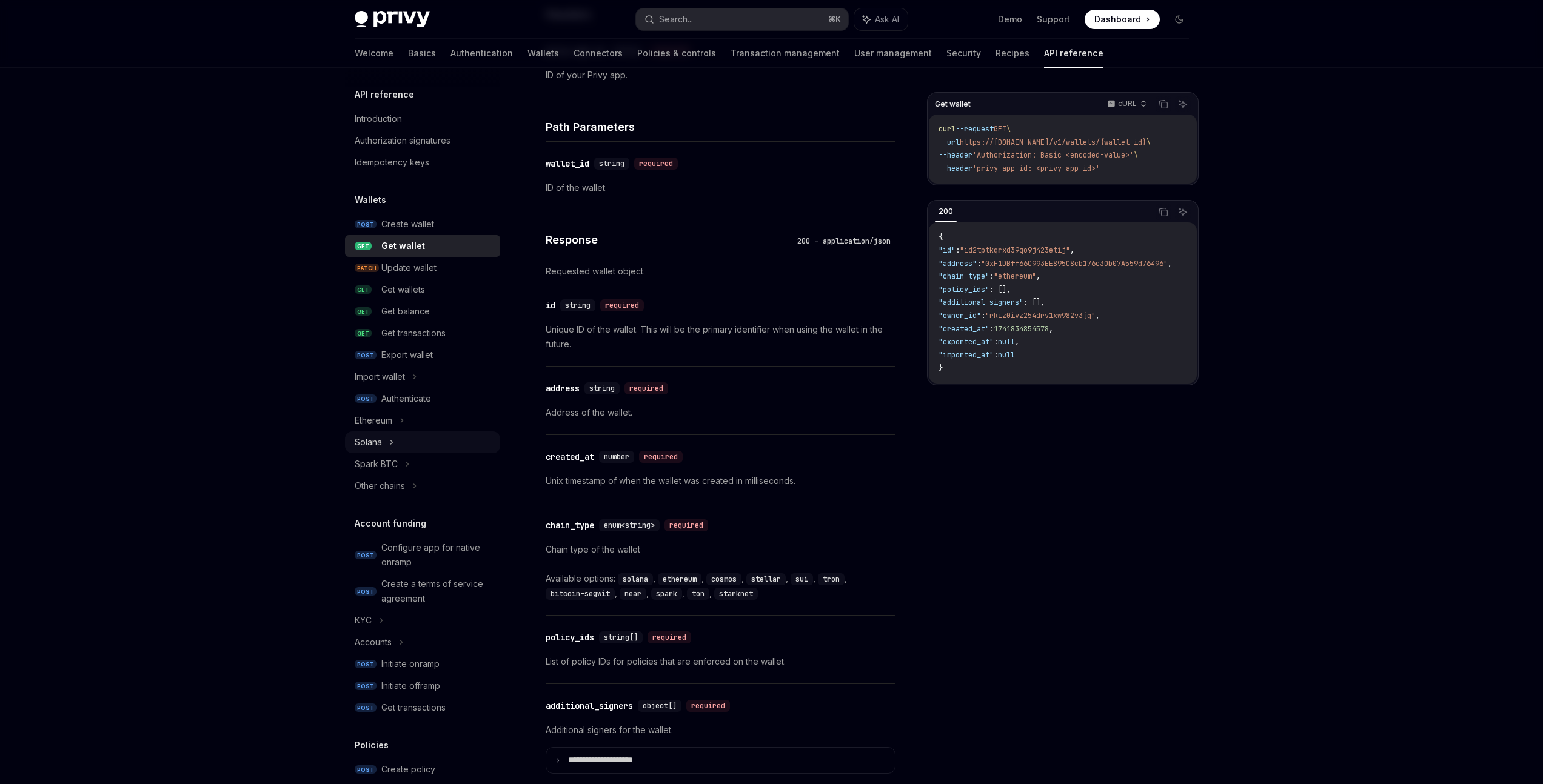
click at [405, 439] on div "Solana" at bounding box center [422, 442] width 155 height 22
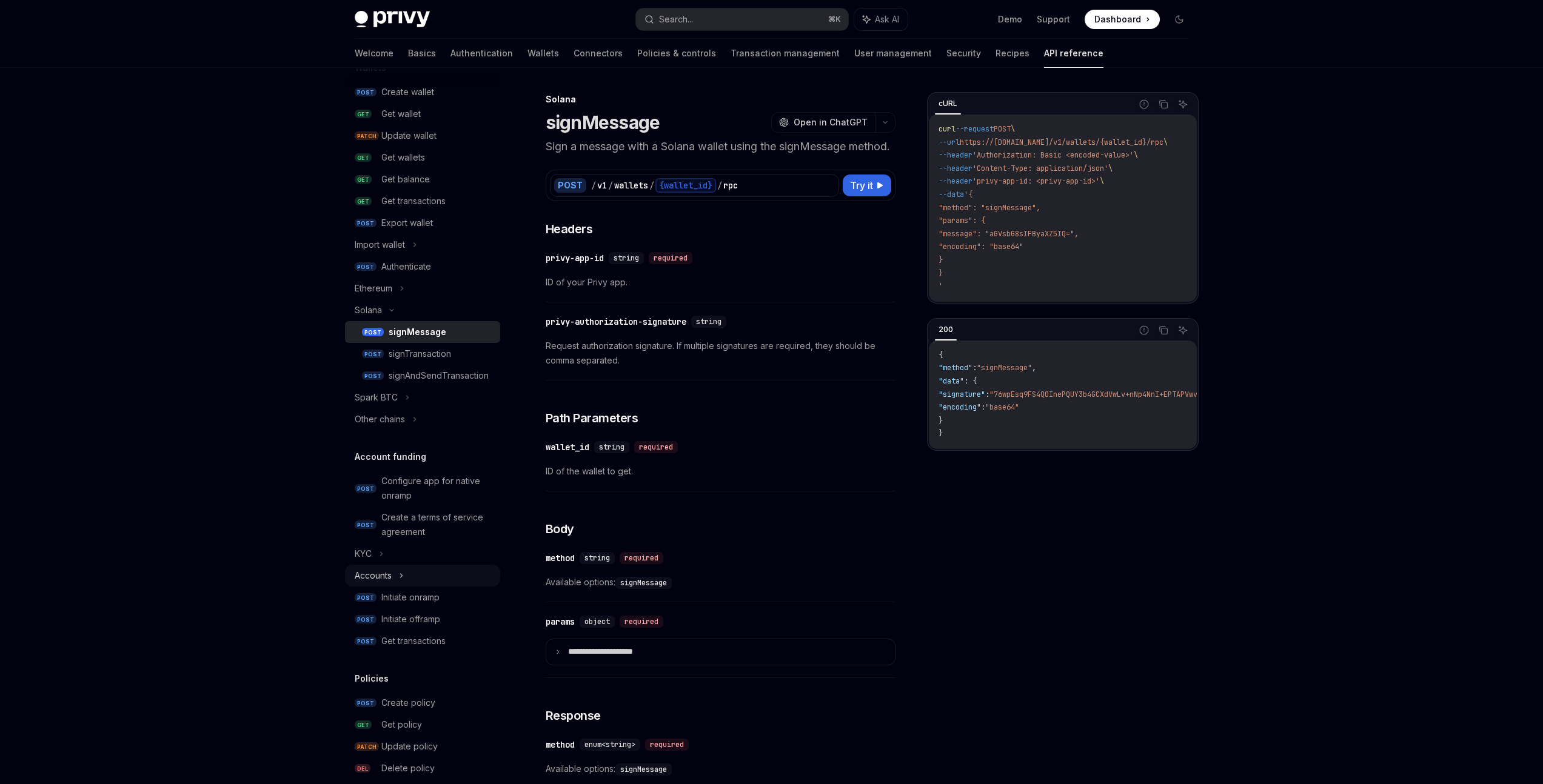
scroll to position [145, 0]
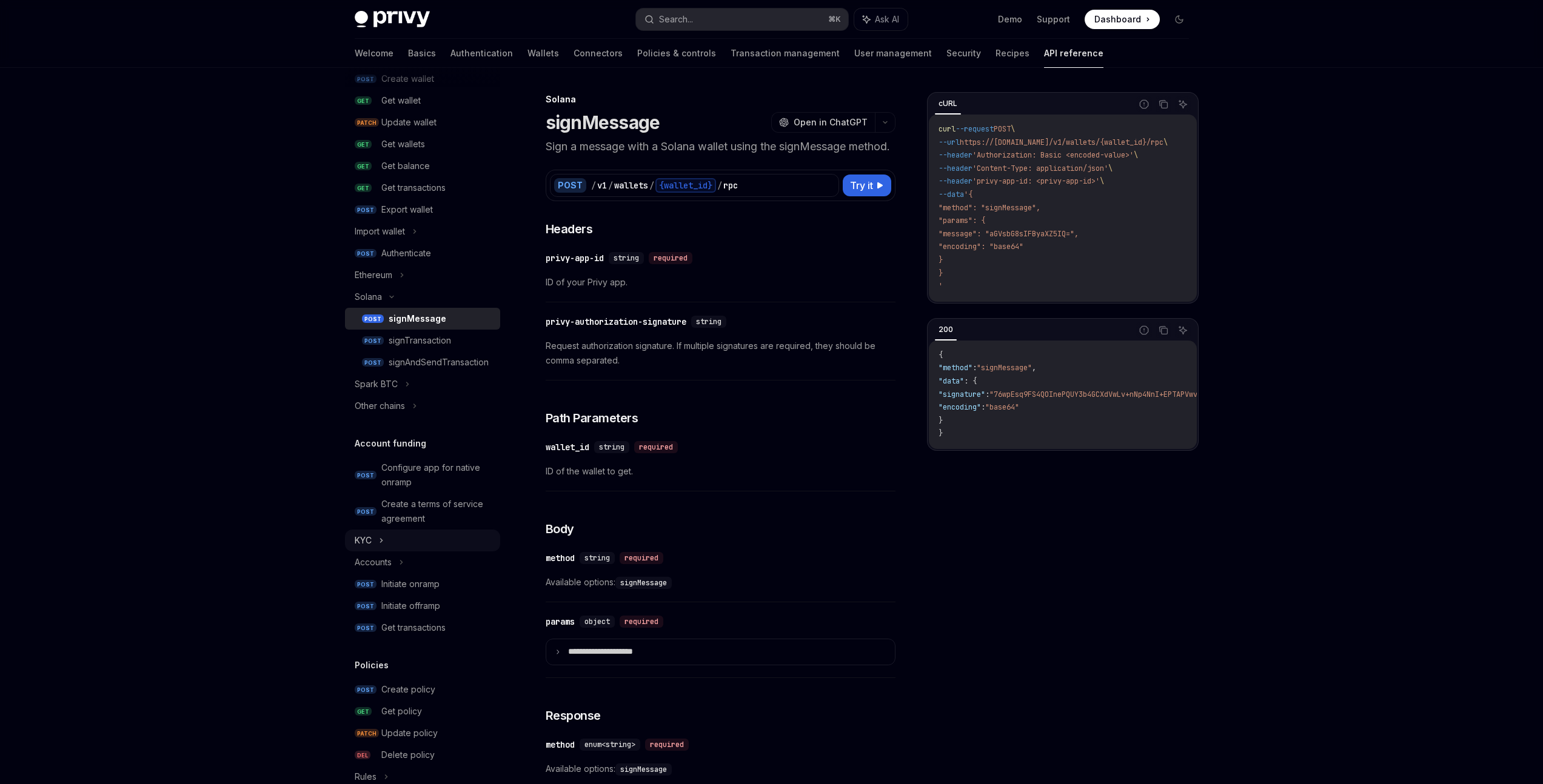
click at [419, 545] on div "KYC" at bounding box center [422, 541] width 155 height 22
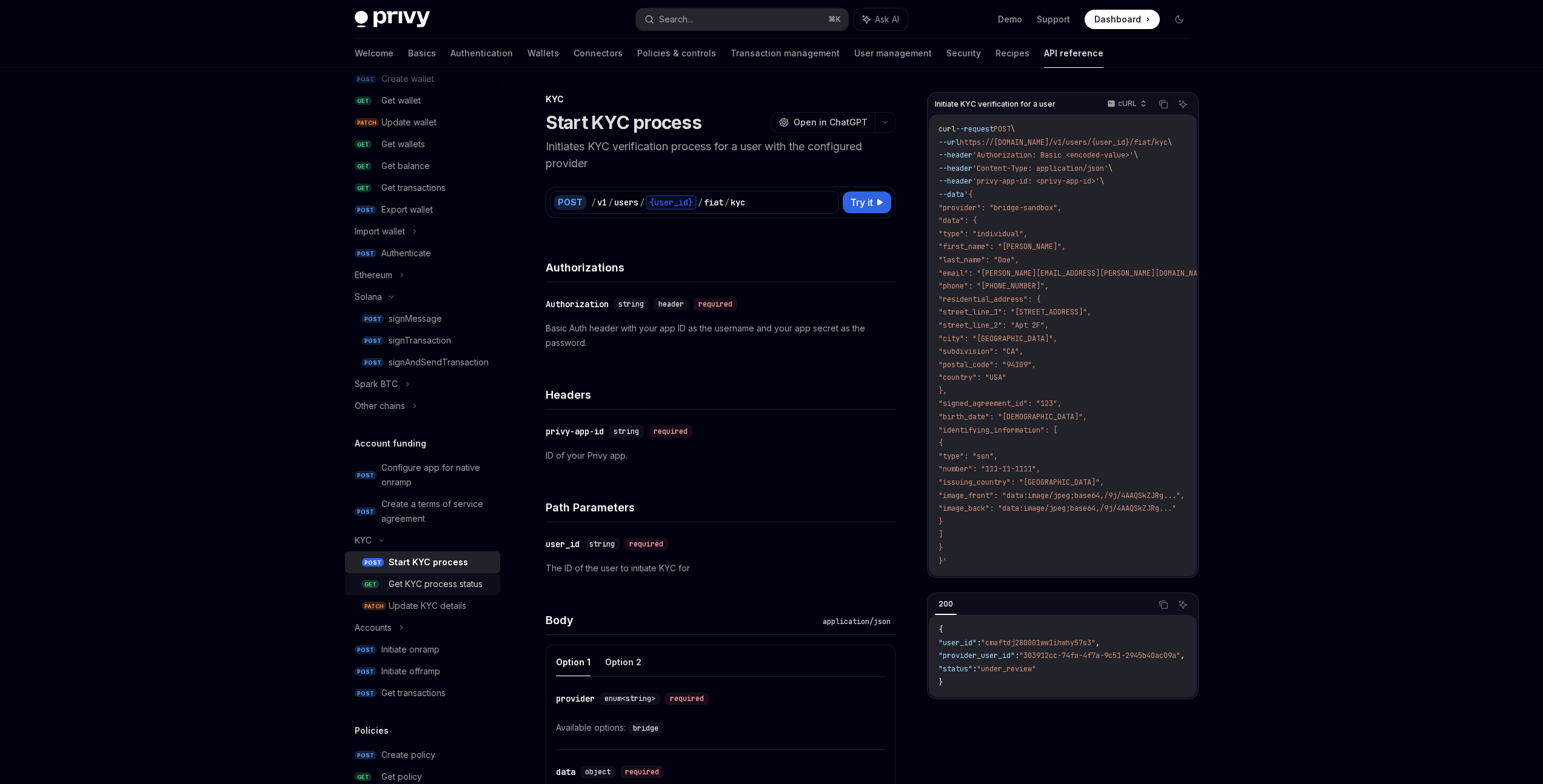
click at [448, 576] on link "GET Get KYC process status" at bounding box center [422, 584] width 155 height 22
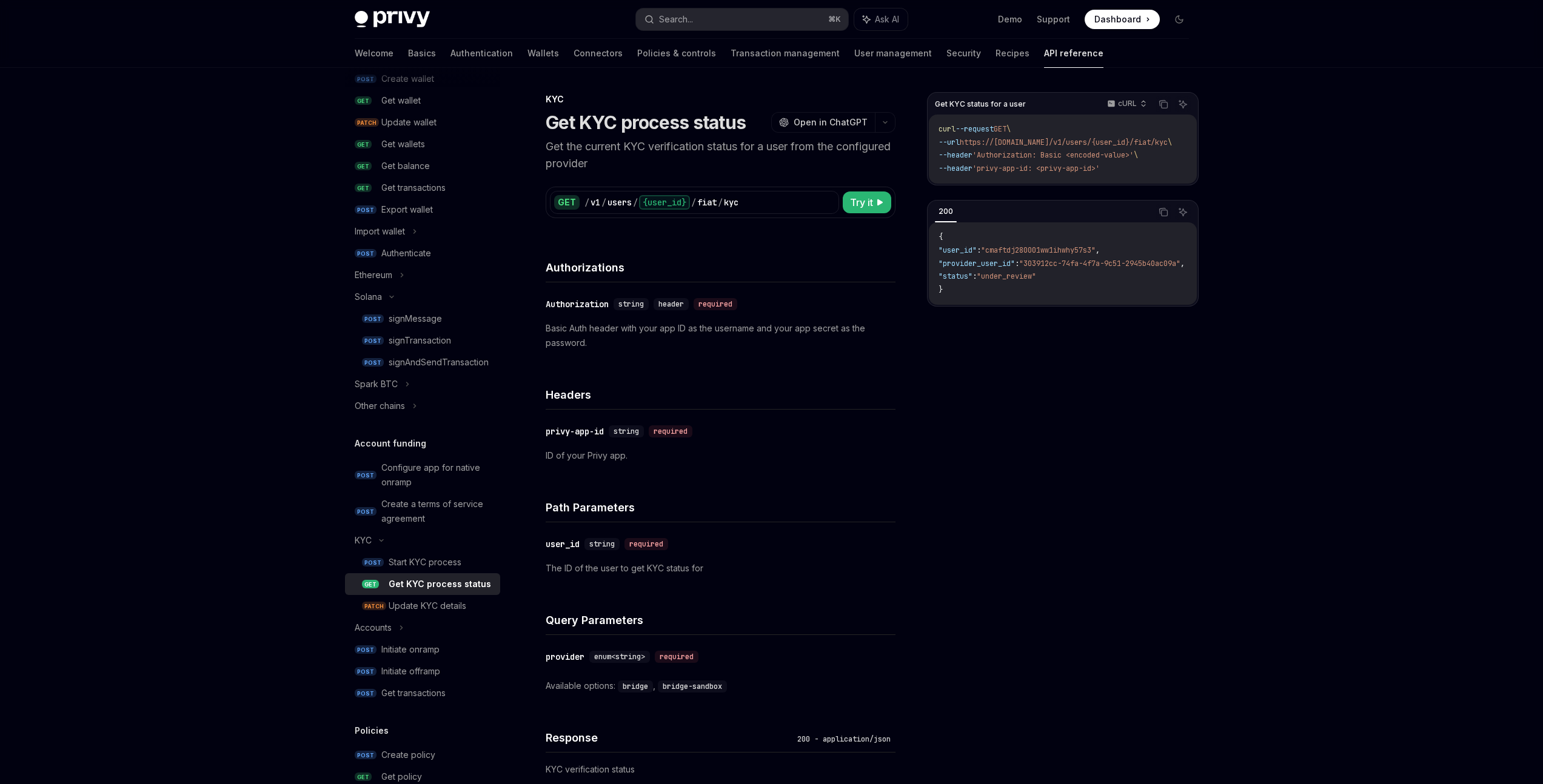
click at [409, 27] on div "Privy Docs home page Search... ⌘ K Ask AI Demo Support Dashboard Dashboard Sear…" at bounding box center [771, 19] width 834 height 39
click at [397, 11] on img at bounding box center [391, 18] width 75 height 17
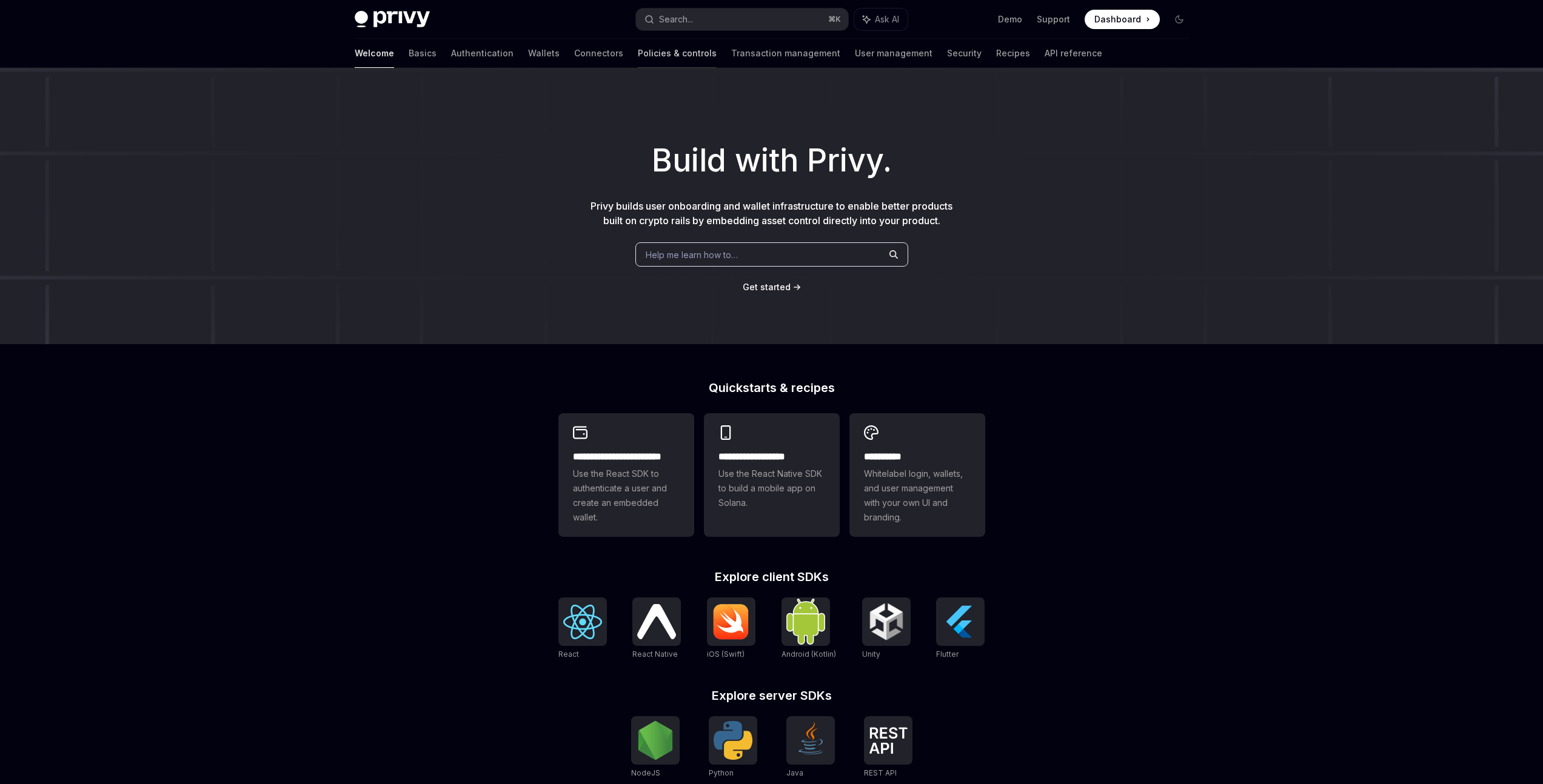
click at [637, 55] on link "Policies & controls" at bounding box center [677, 53] width 79 height 29
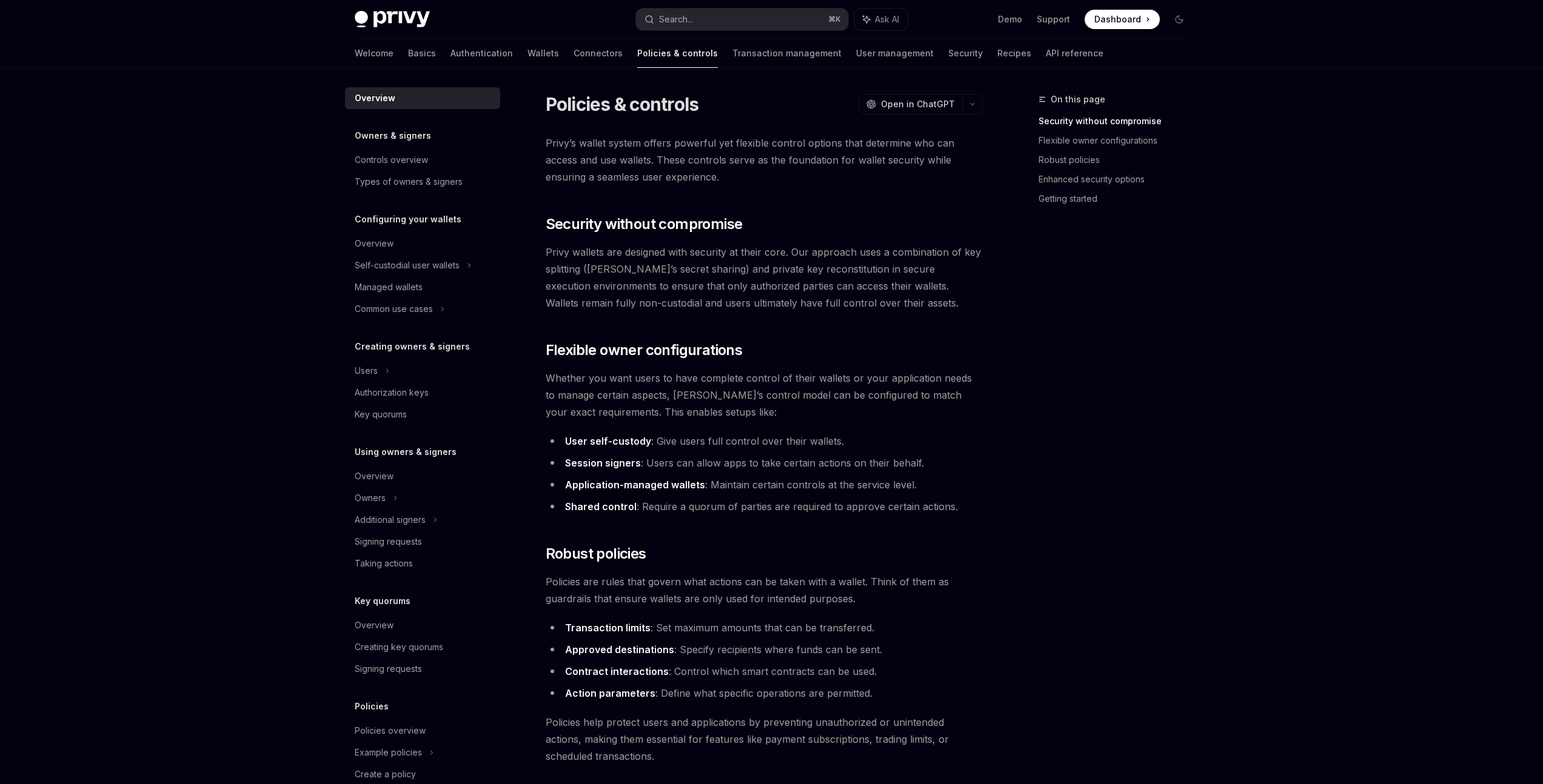
click at [464, 57] on div "Welcome Basics Authentication Wallets Connectors Policies & controls Transactio…" at bounding box center [728, 53] width 748 height 29
click at [528, 51] on link "Wallets" at bounding box center [543, 53] width 32 height 29
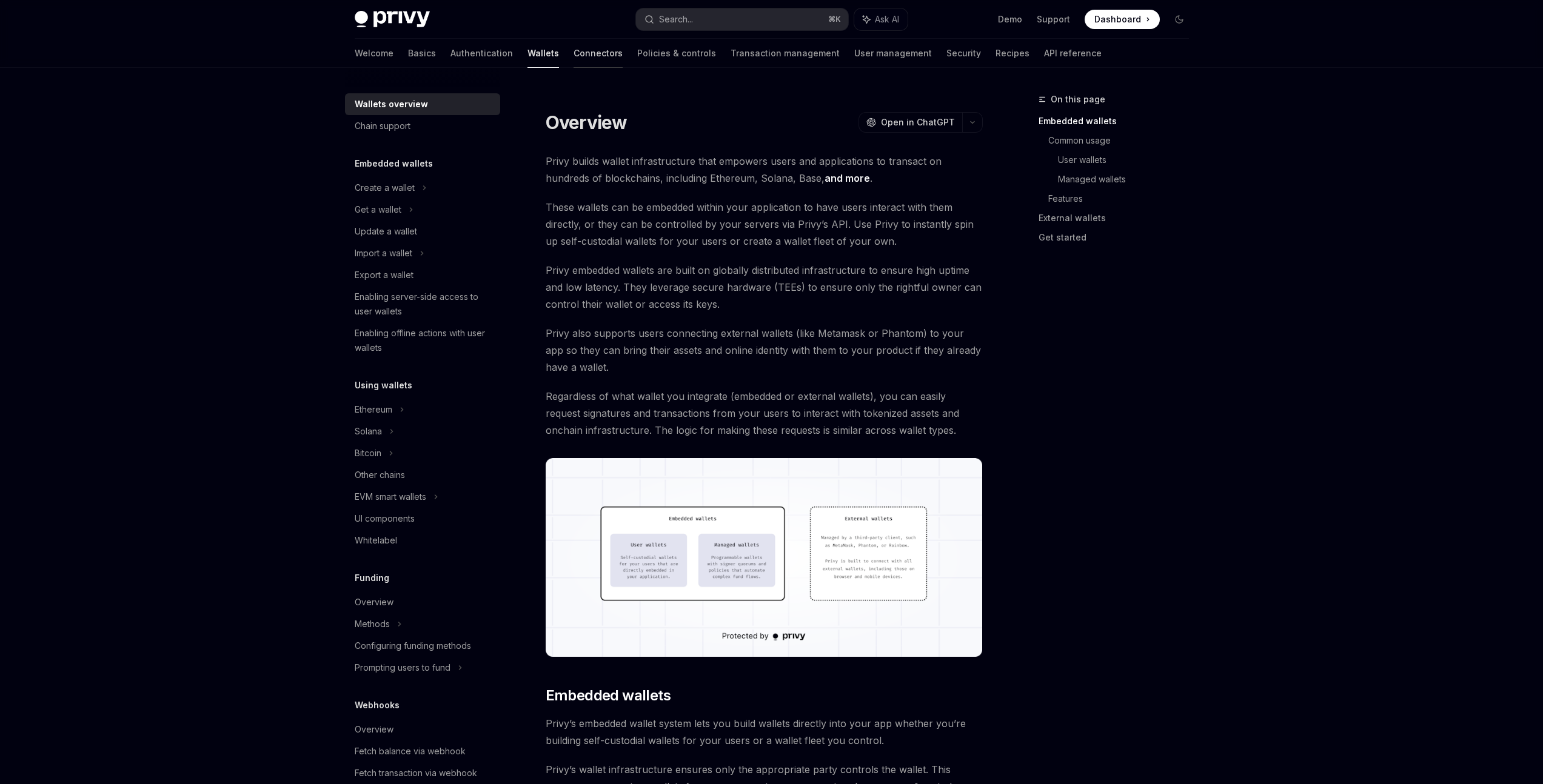
click at [573, 54] on link "Connectors" at bounding box center [598, 53] width 49 height 29
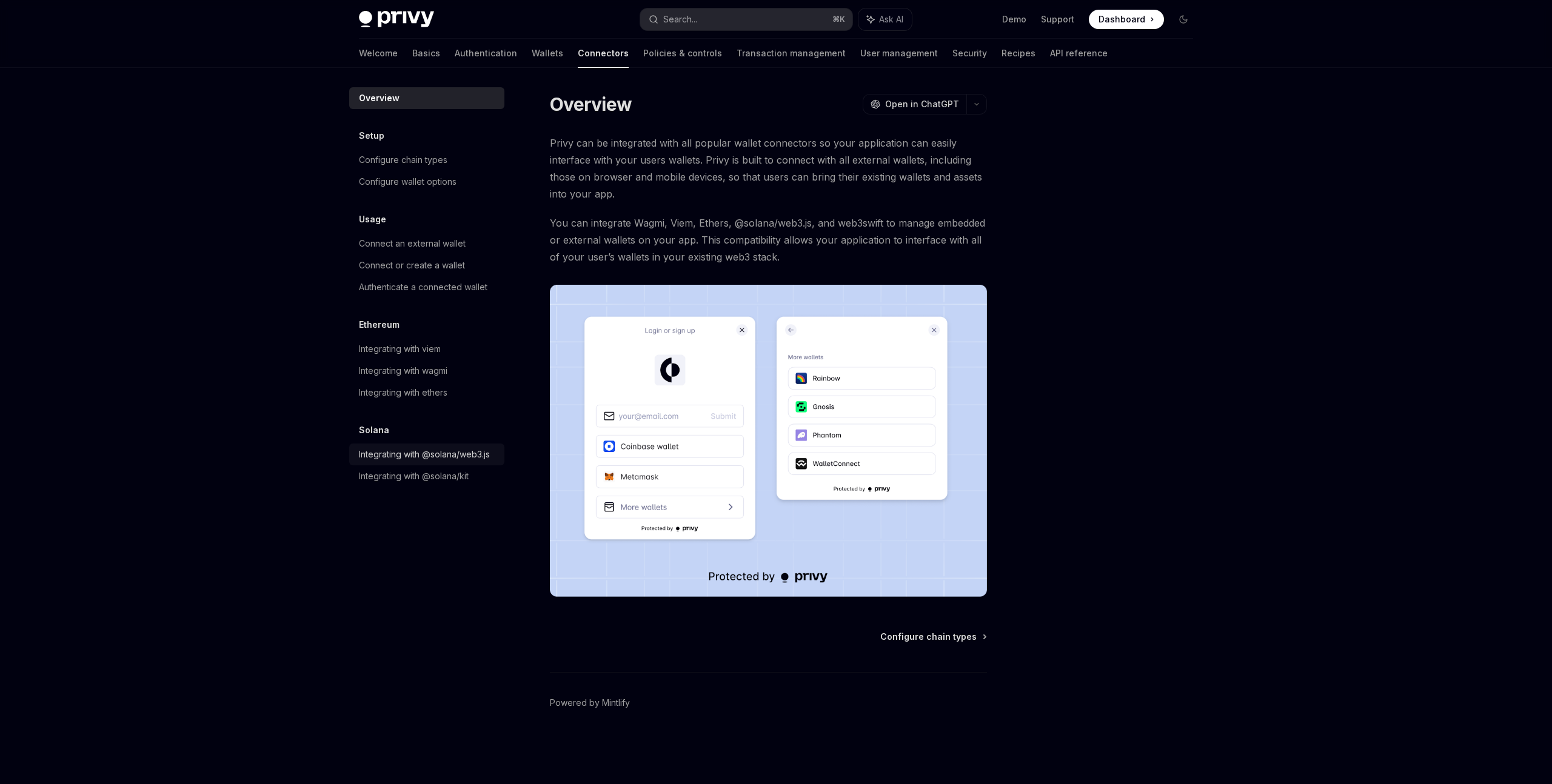
click at [418, 458] on div "Integrating with @solana/web3.js" at bounding box center [424, 454] width 131 height 15
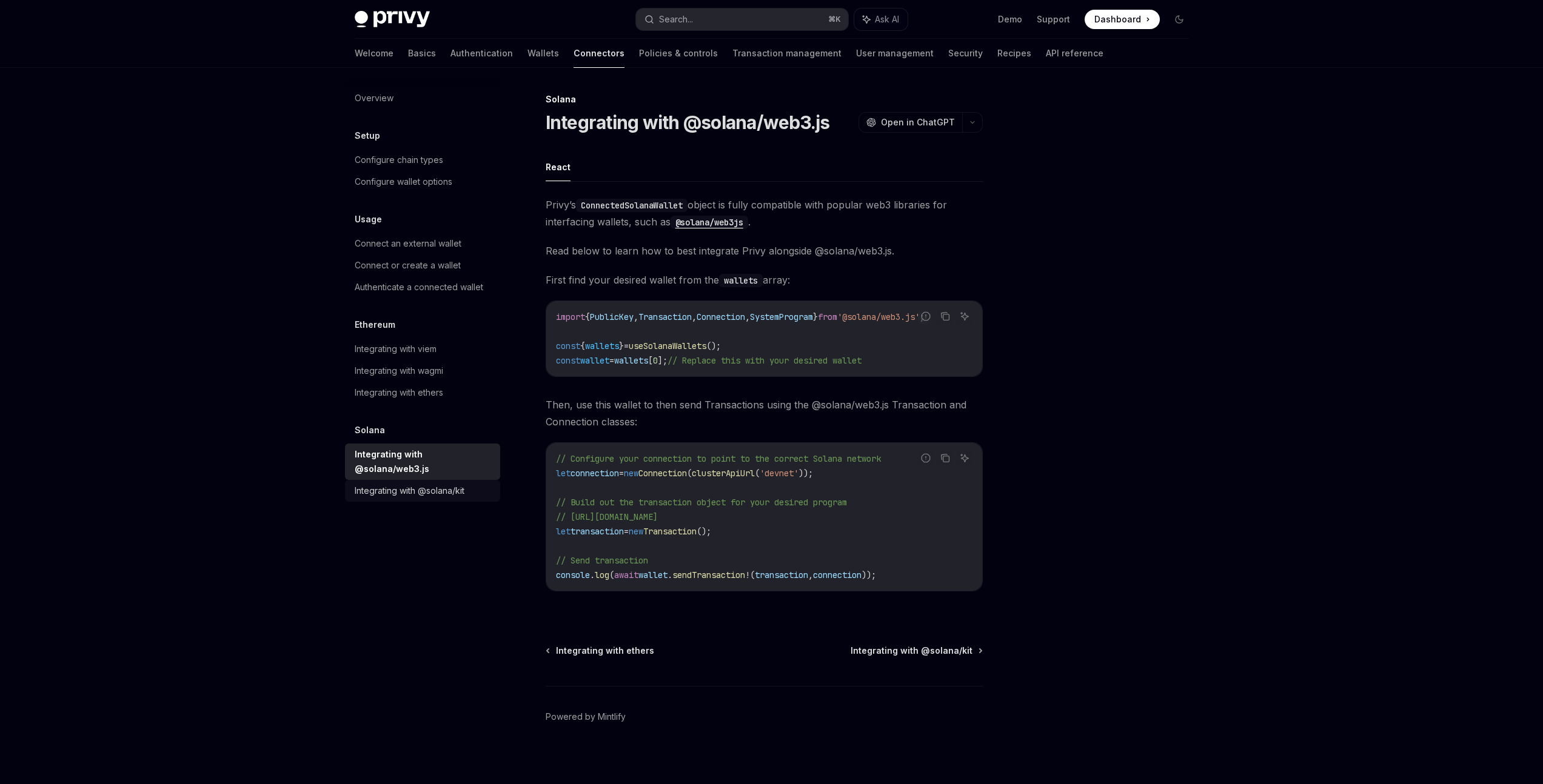
click at [388, 483] on div "Integrating with @solana/kit" at bounding box center [409, 490] width 110 height 15
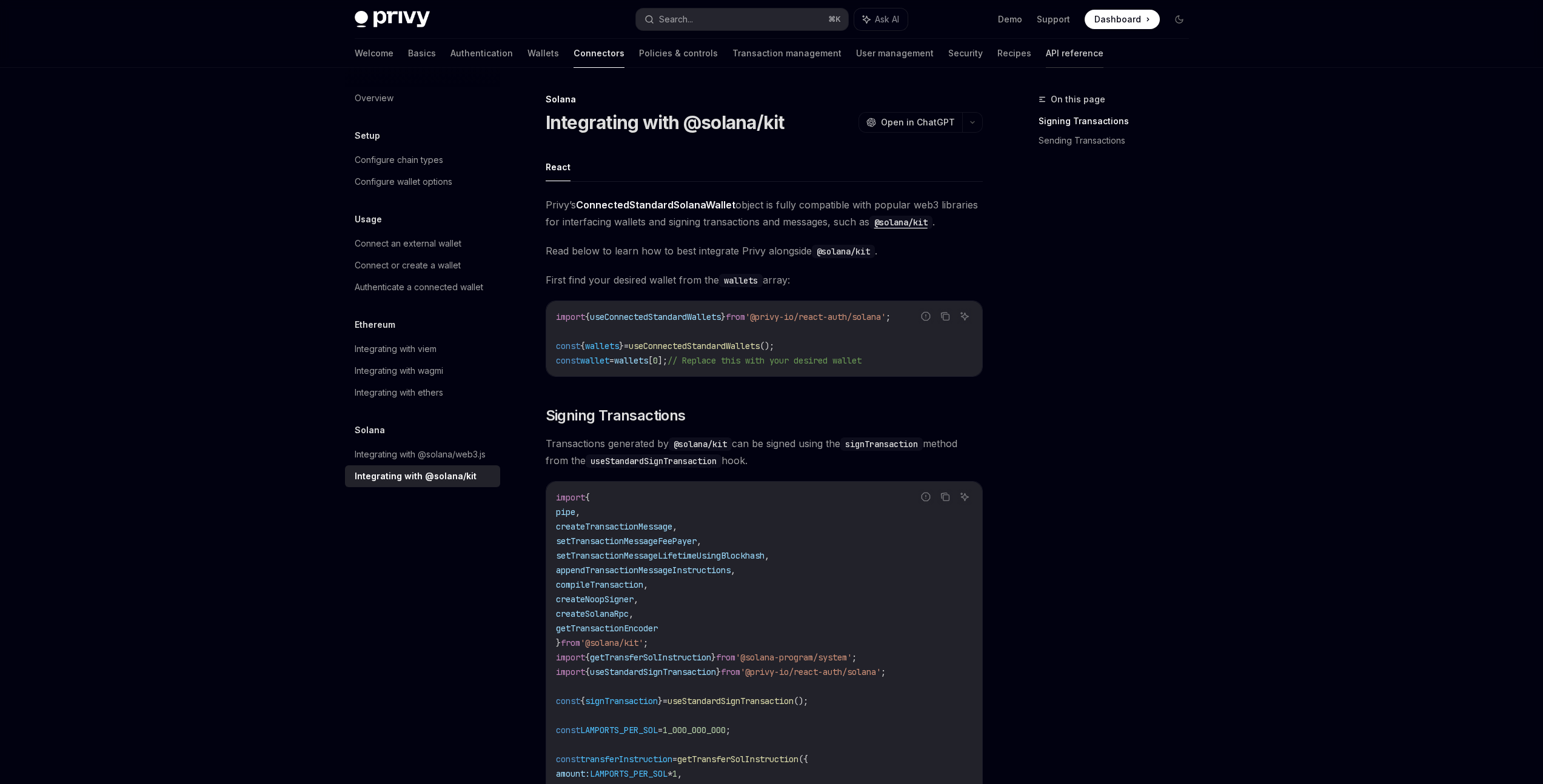
click at [1045, 47] on link "API reference" at bounding box center [1074, 53] width 57 height 29
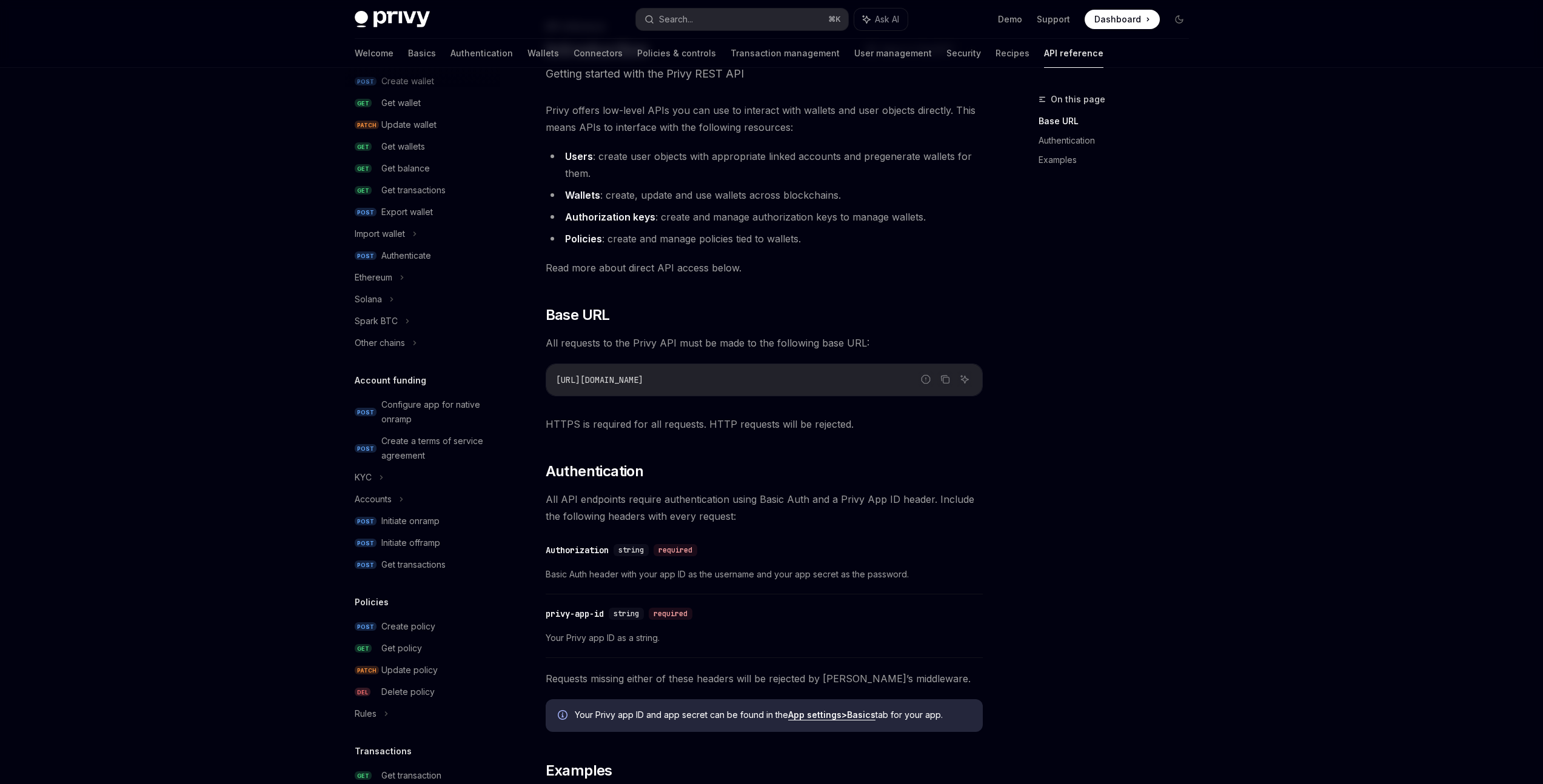
scroll to position [40, 0]
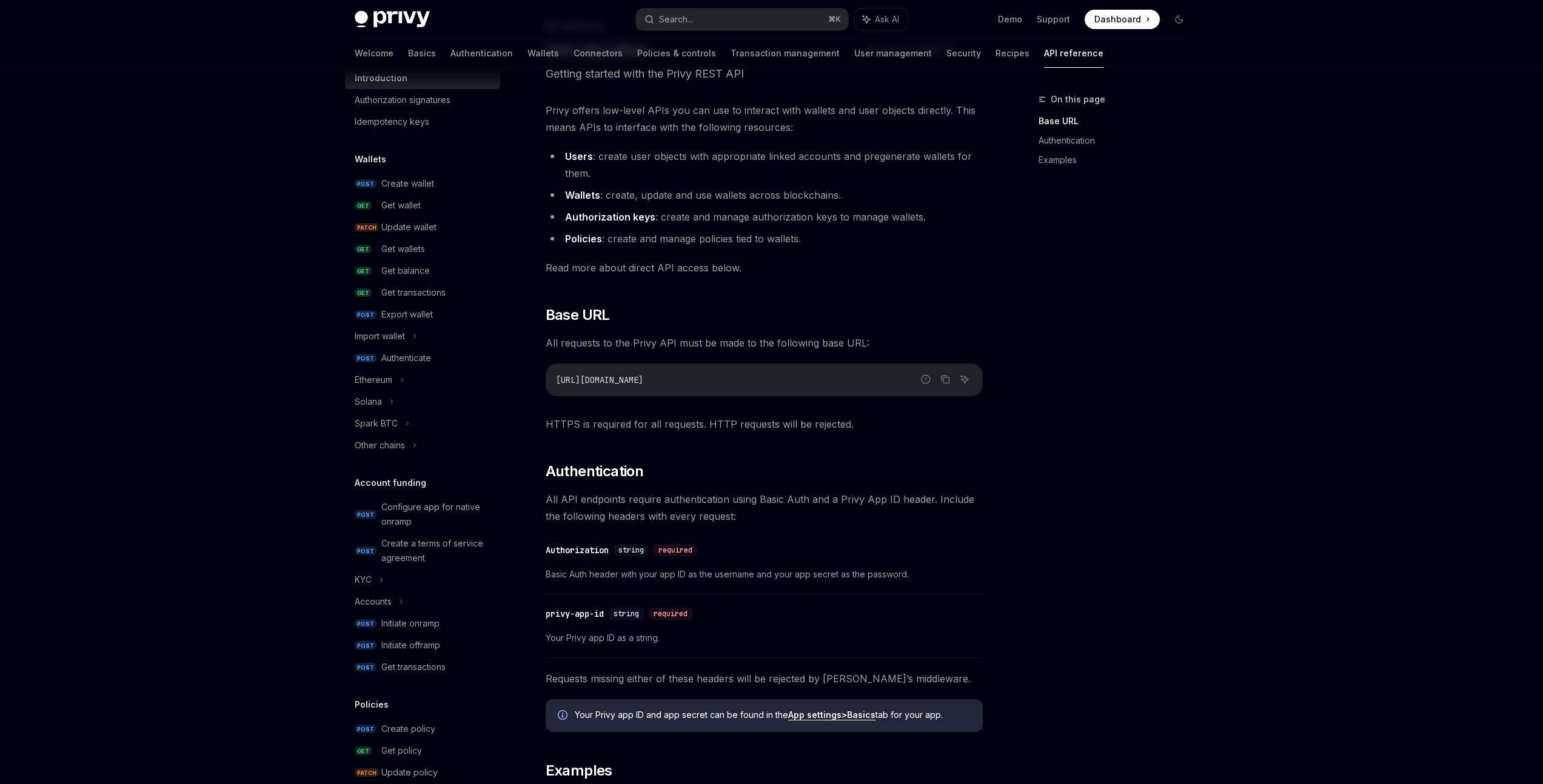
click at [388, 17] on img at bounding box center [391, 18] width 75 height 17
type textarea "*"
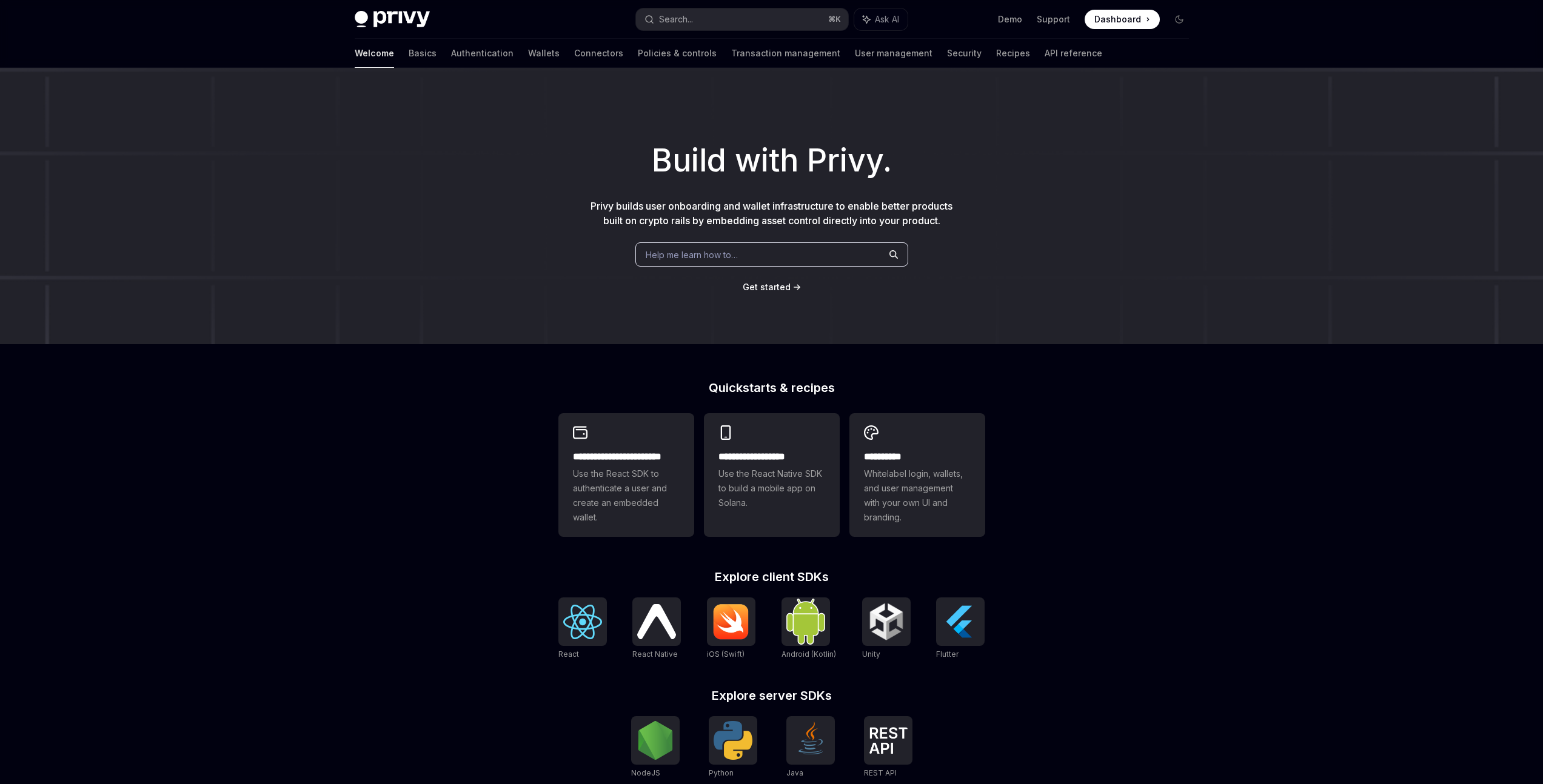
click at [764, 290] on span "Get started" at bounding box center [767, 287] width 47 height 11
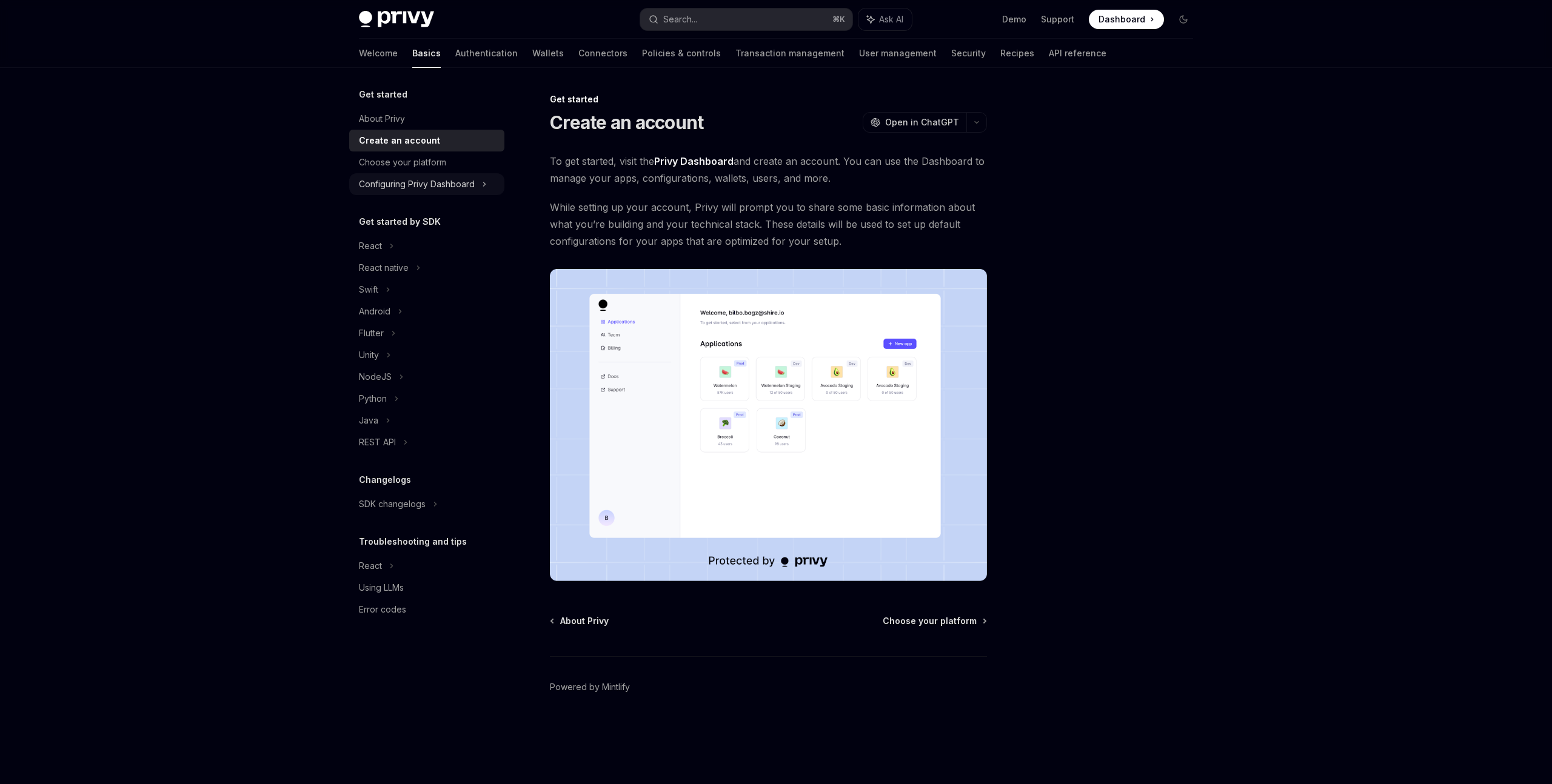
click at [441, 185] on div "Configuring Privy Dashboard" at bounding box center [417, 184] width 116 height 15
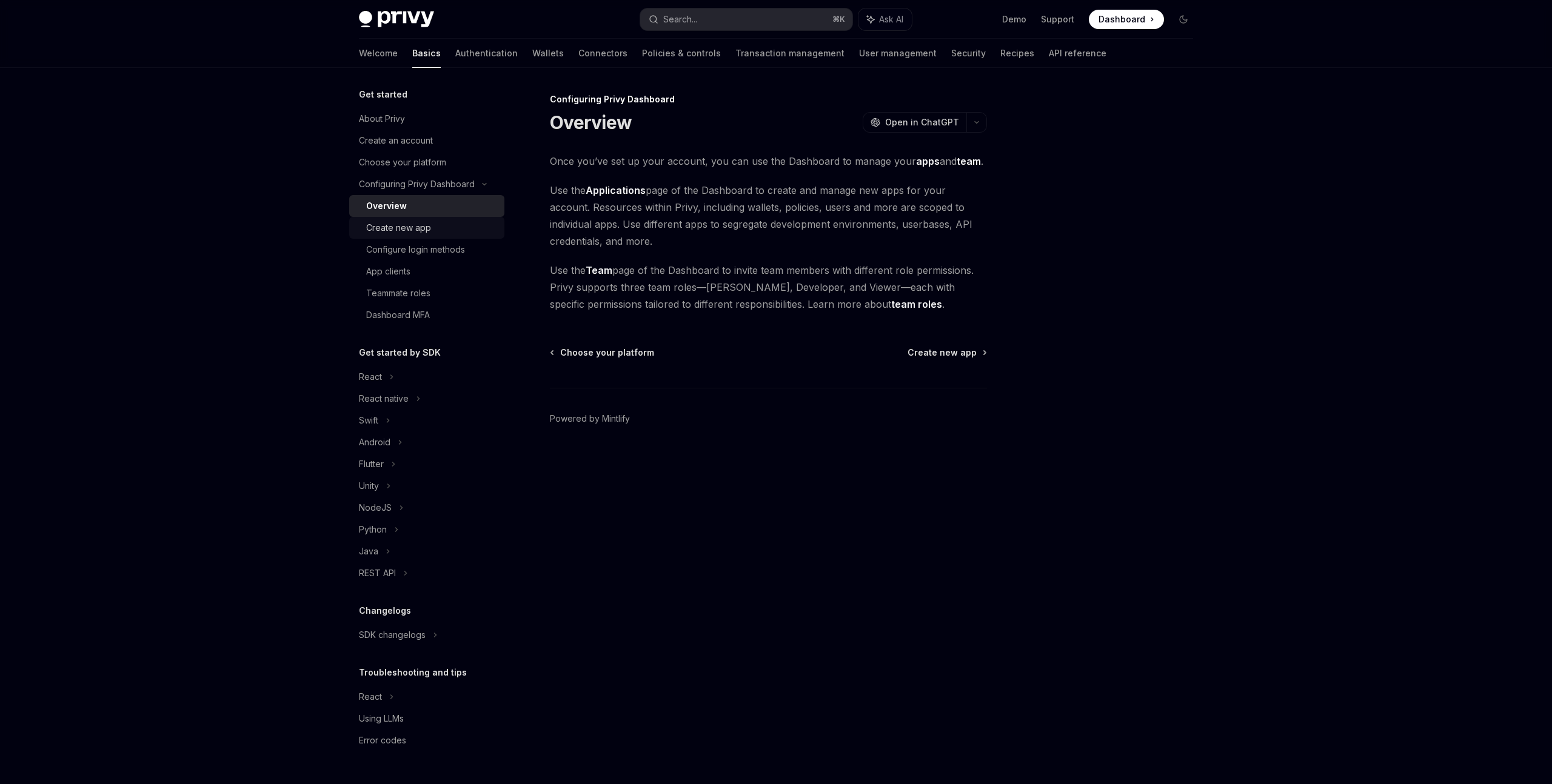
click at [426, 228] on div "Create new app" at bounding box center [398, 228] width 65 height 15
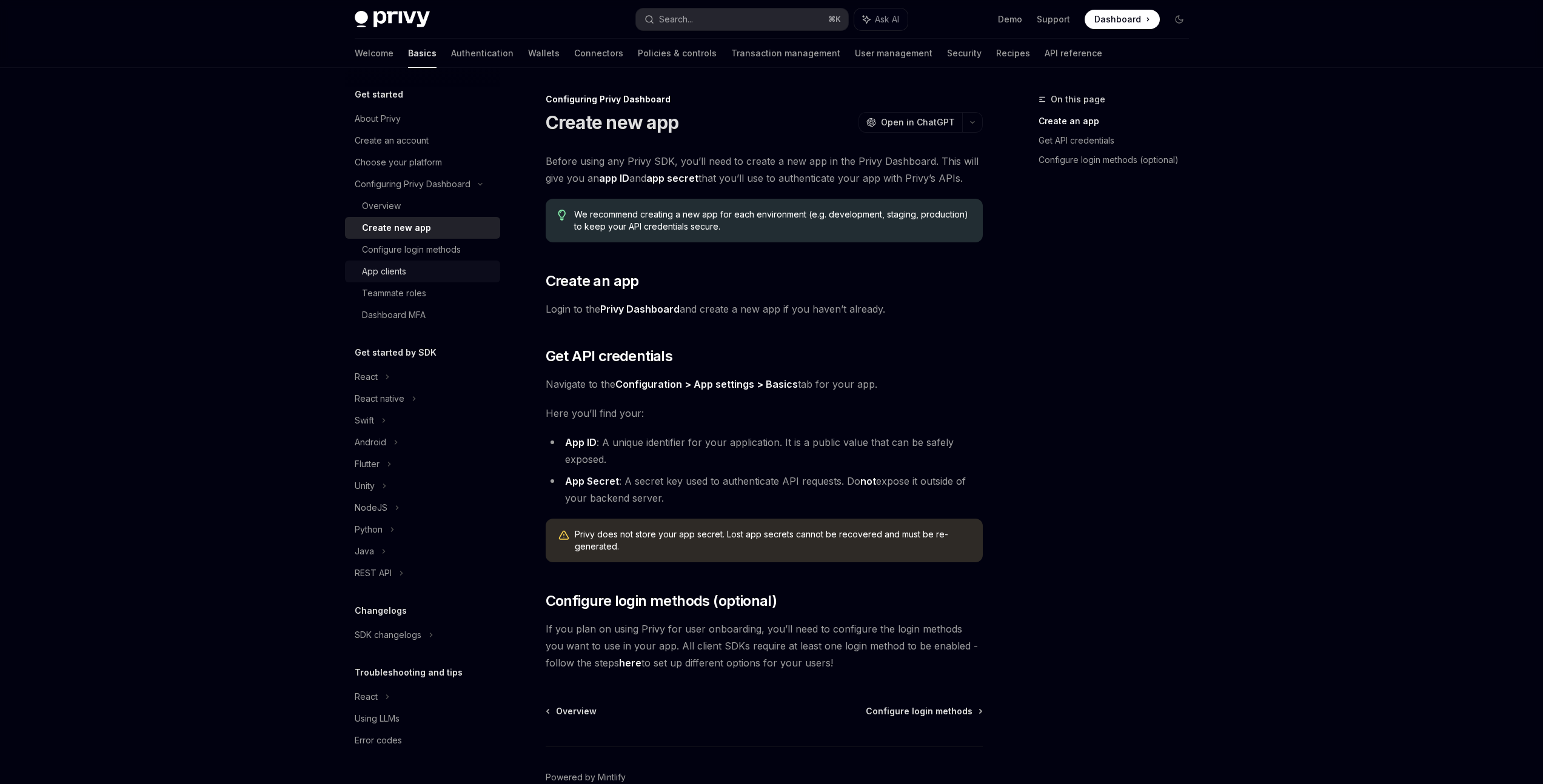
click at [419, 266] on div "App clients" at bounding box center [427, 272] width 131 height 15
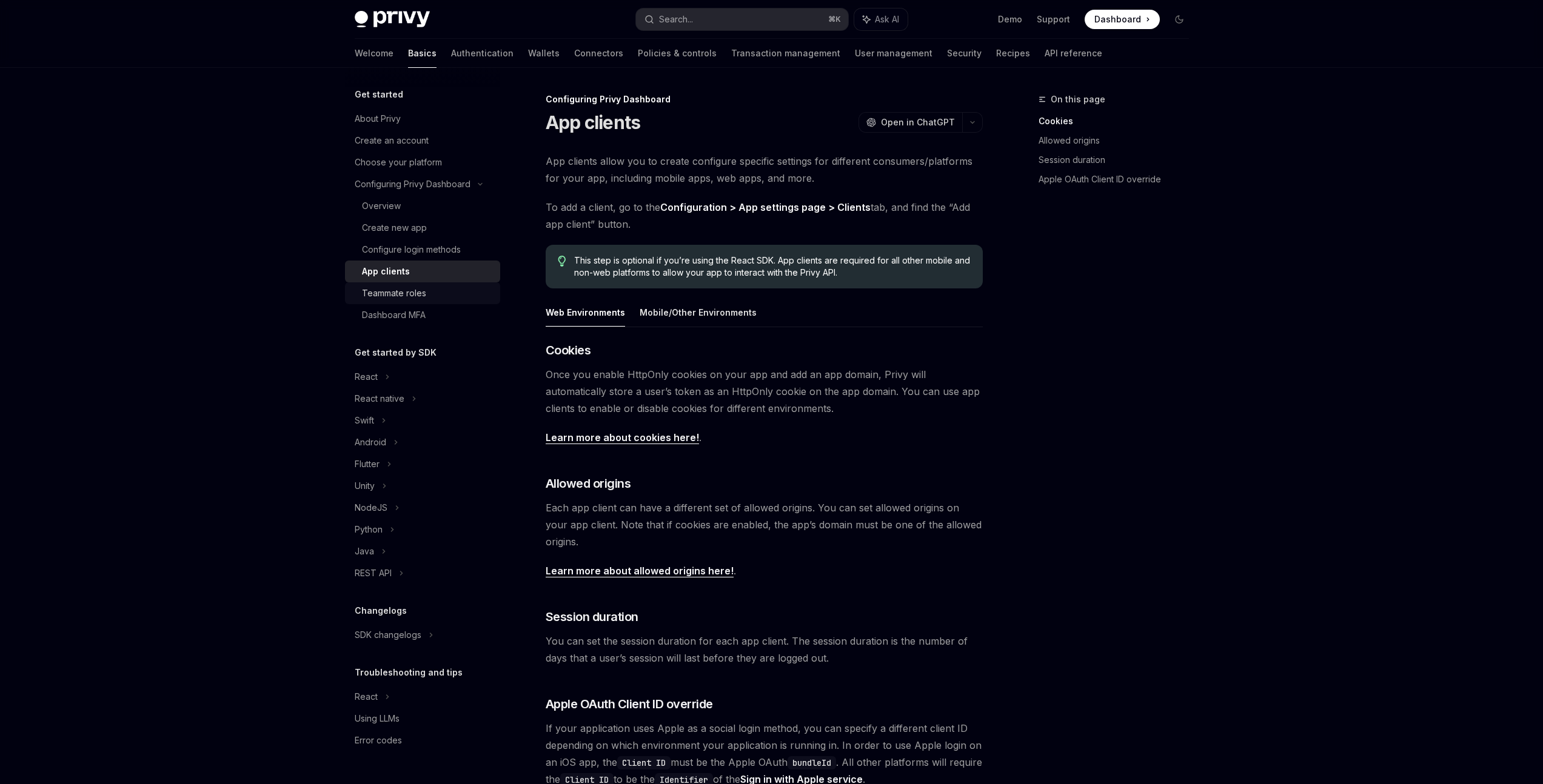
click at [421, 289] on div "Teammate roles" at bounding box center [394, 293] width 64 height 15
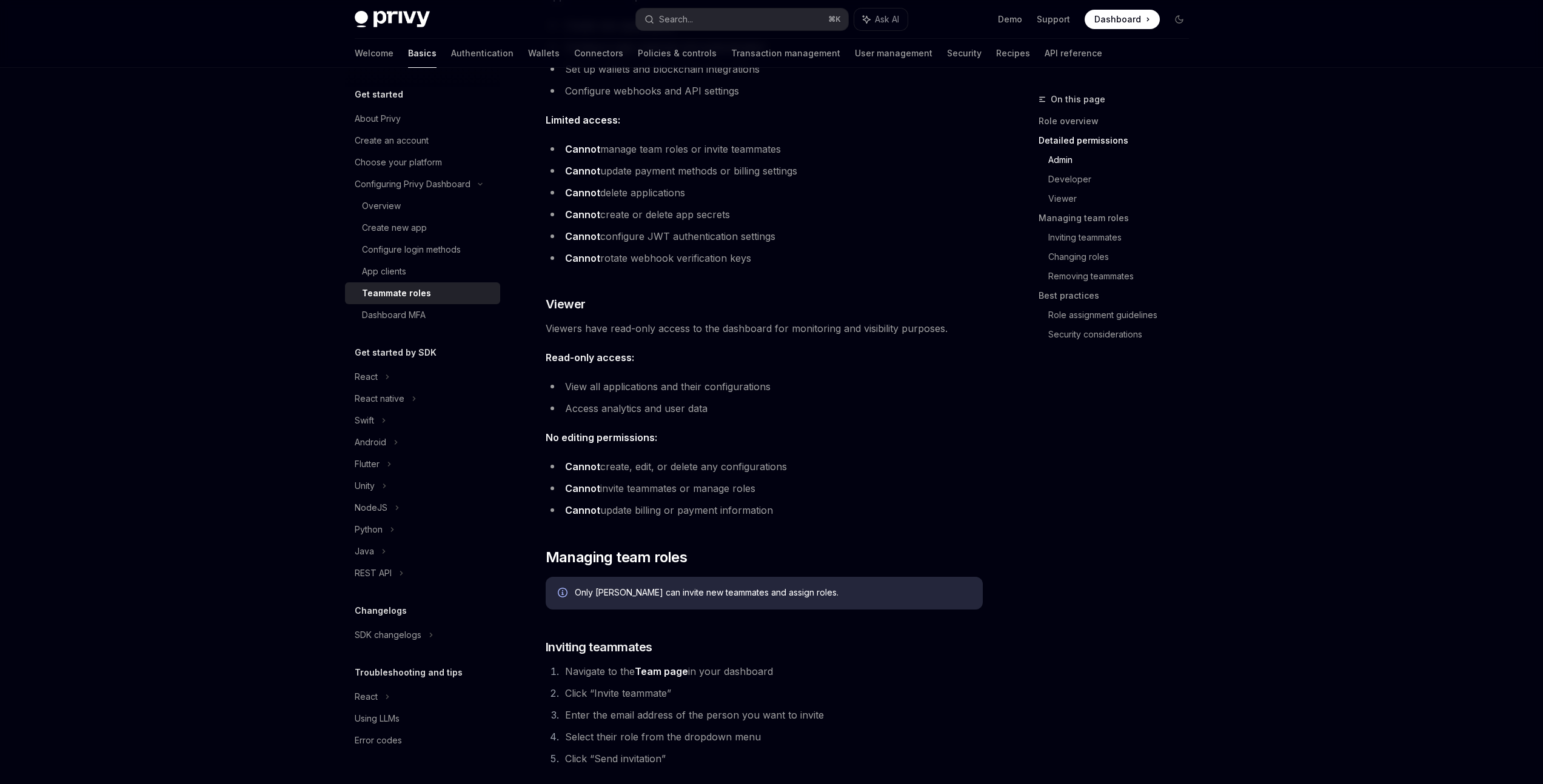
scroll to position [1606, 0]
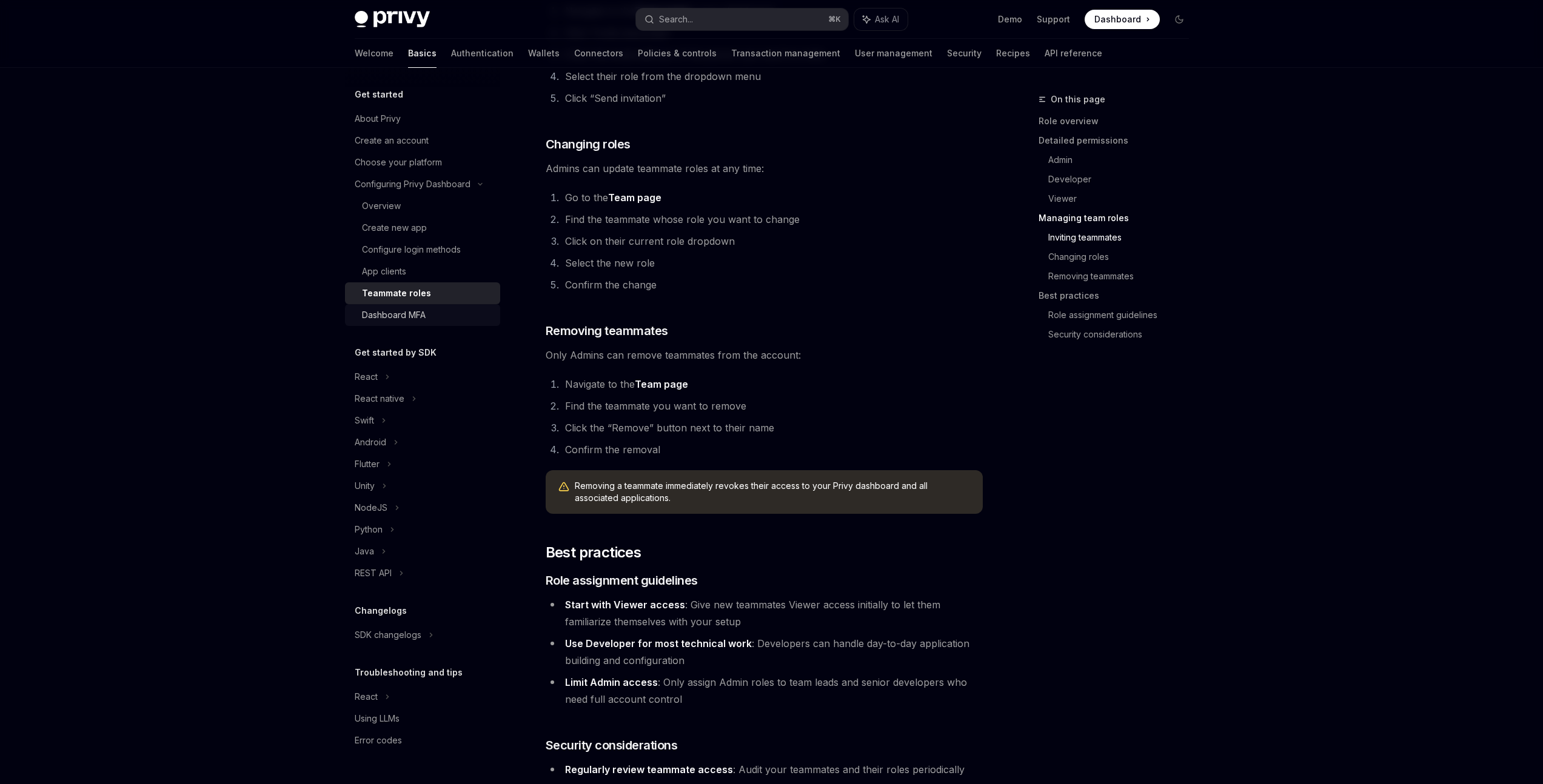
click at [411, 310] on div "Dashboard MFA" at bounding box center [394, 315] width 63 height 15
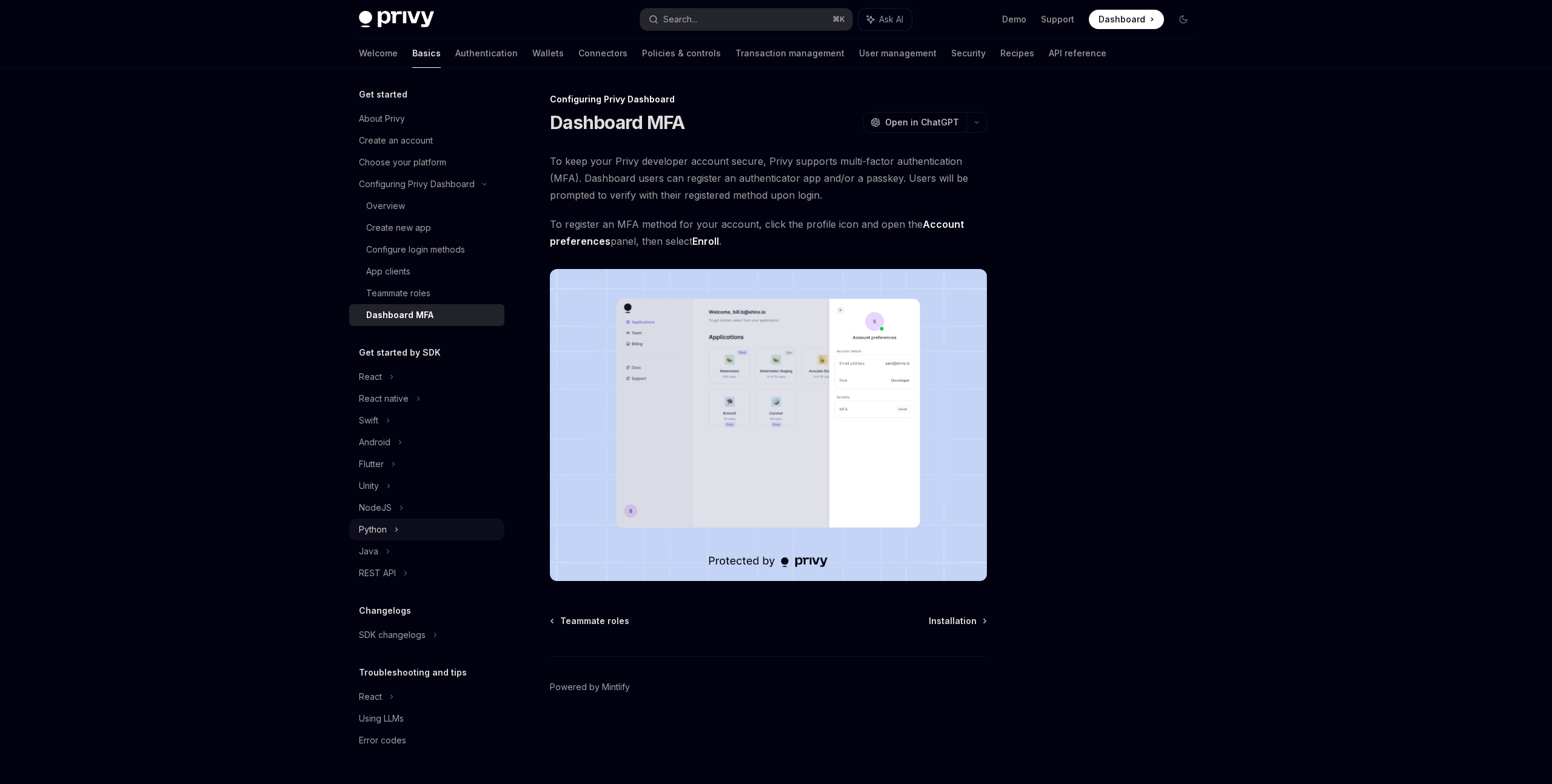
click at [393, 530] on div "Python" at bounding box center [426, 529] width 155 height 22
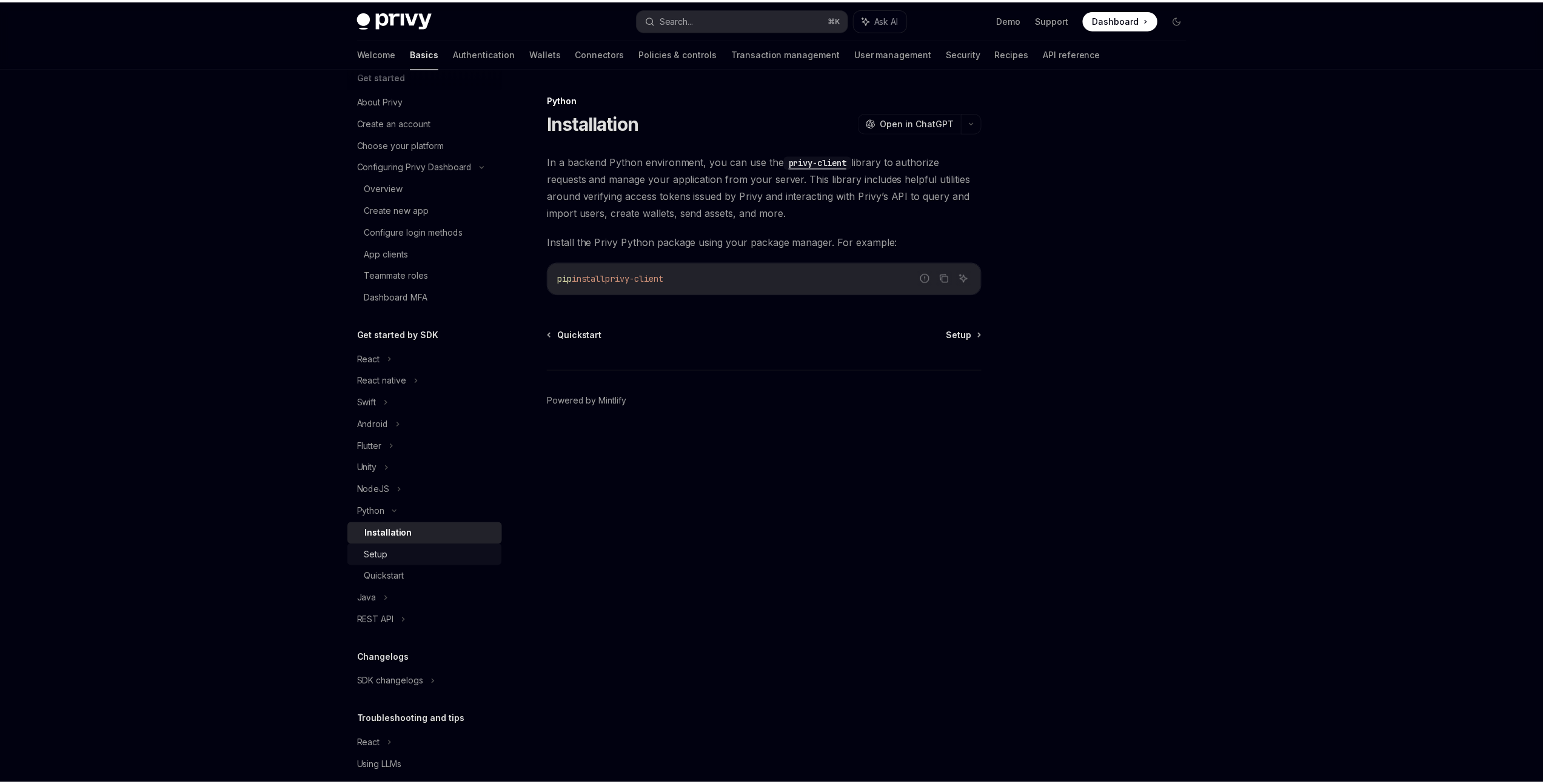
scroll to position [57, 0]
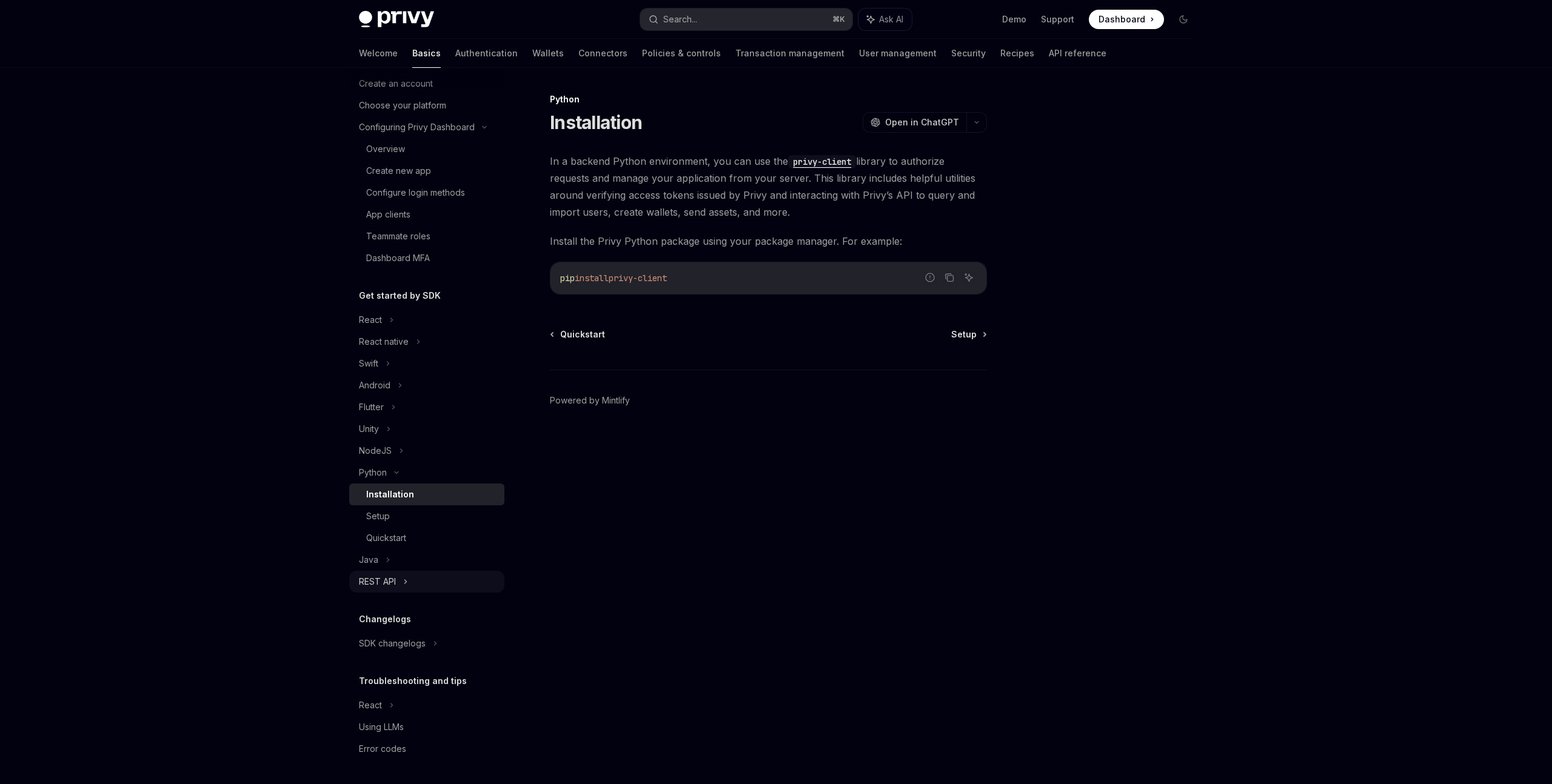
click at [412, 584] on div "REST API" at bounding box center [426, 581] width 155 height 22
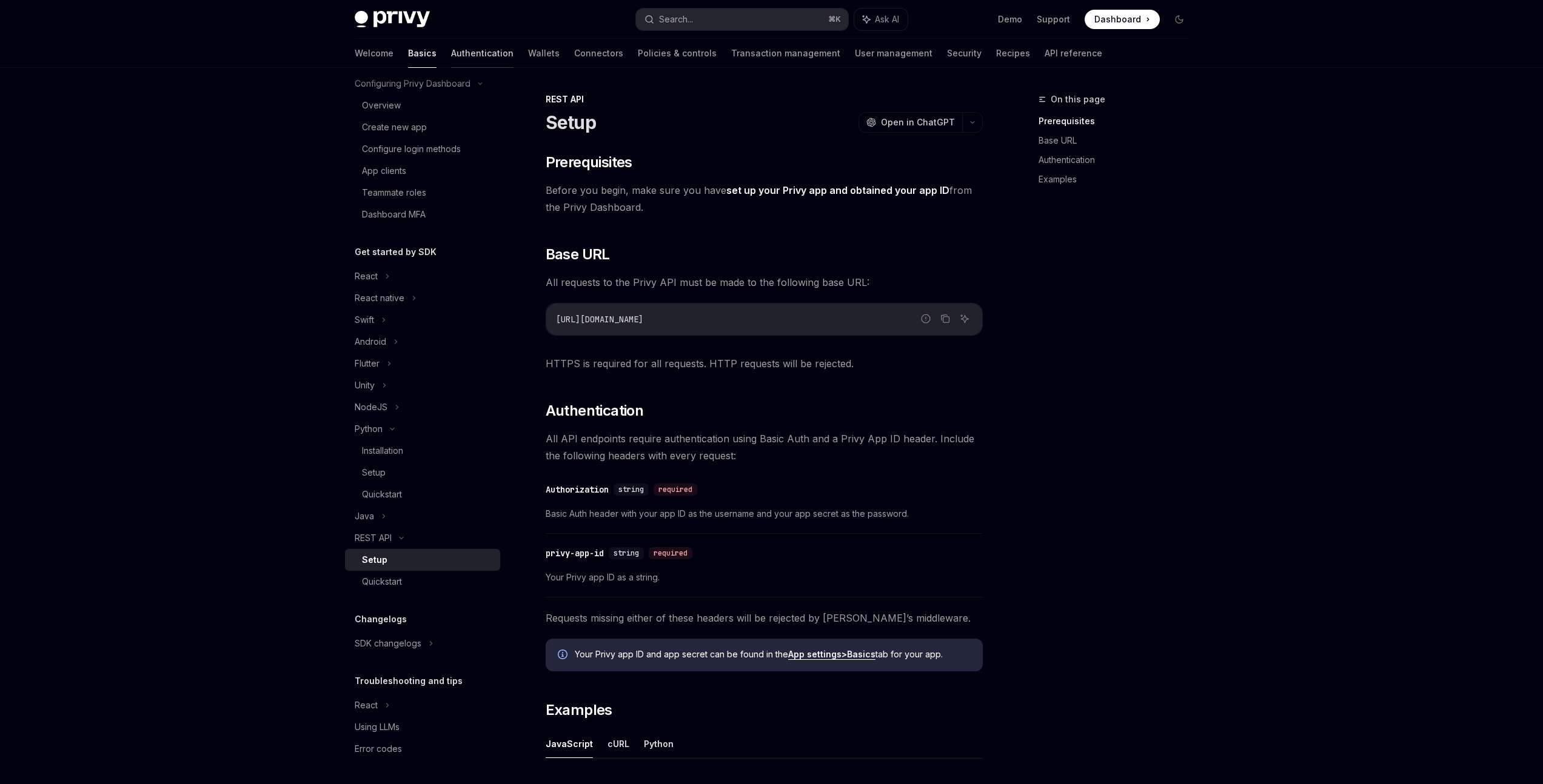
click at [451, 54] on link "Authentication" at bounding box center [482, 53] width 62 height 29
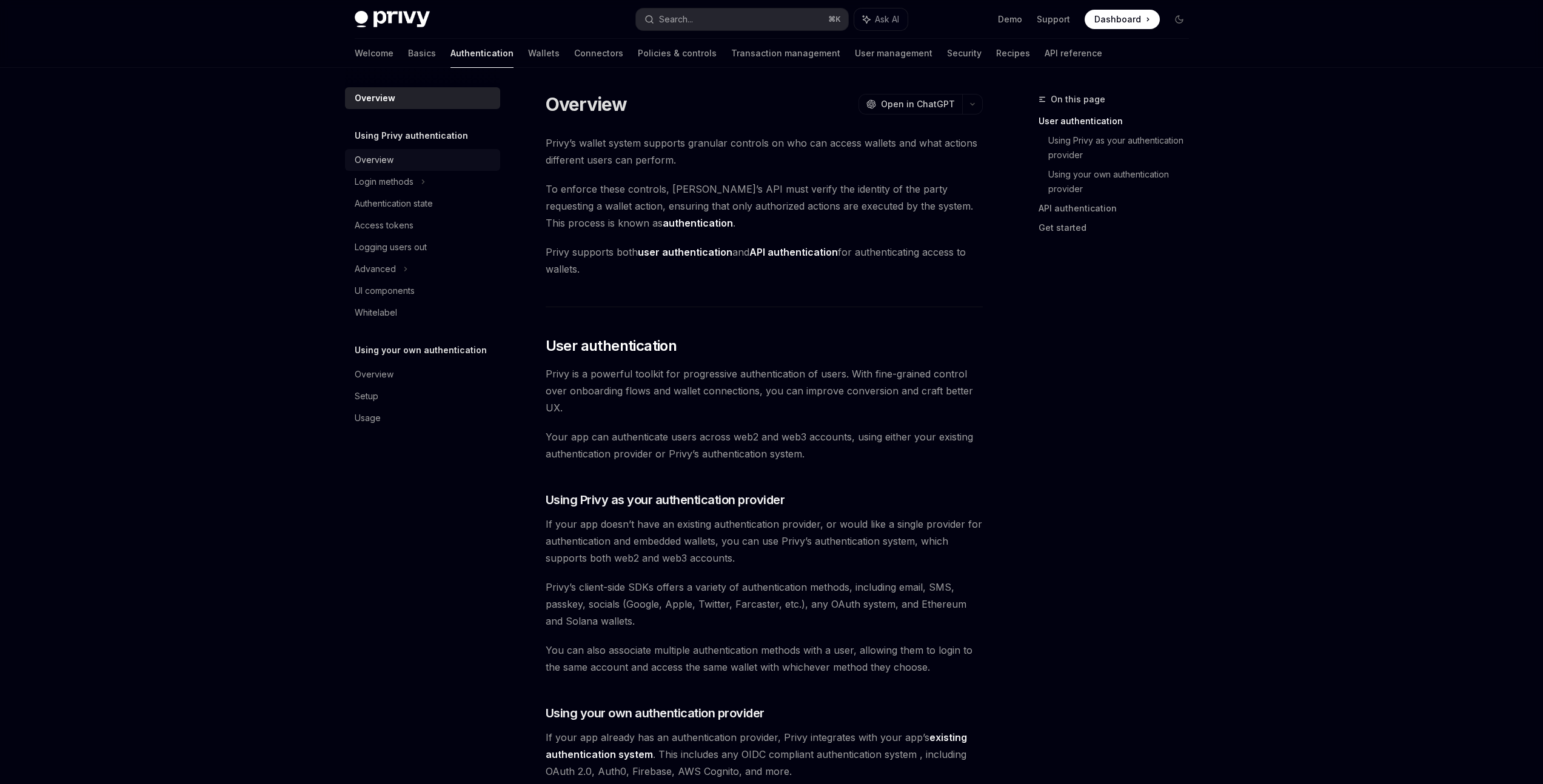
click at [413, 159] on div "Overview" at bounding box center [423, 160] width 138 height 15
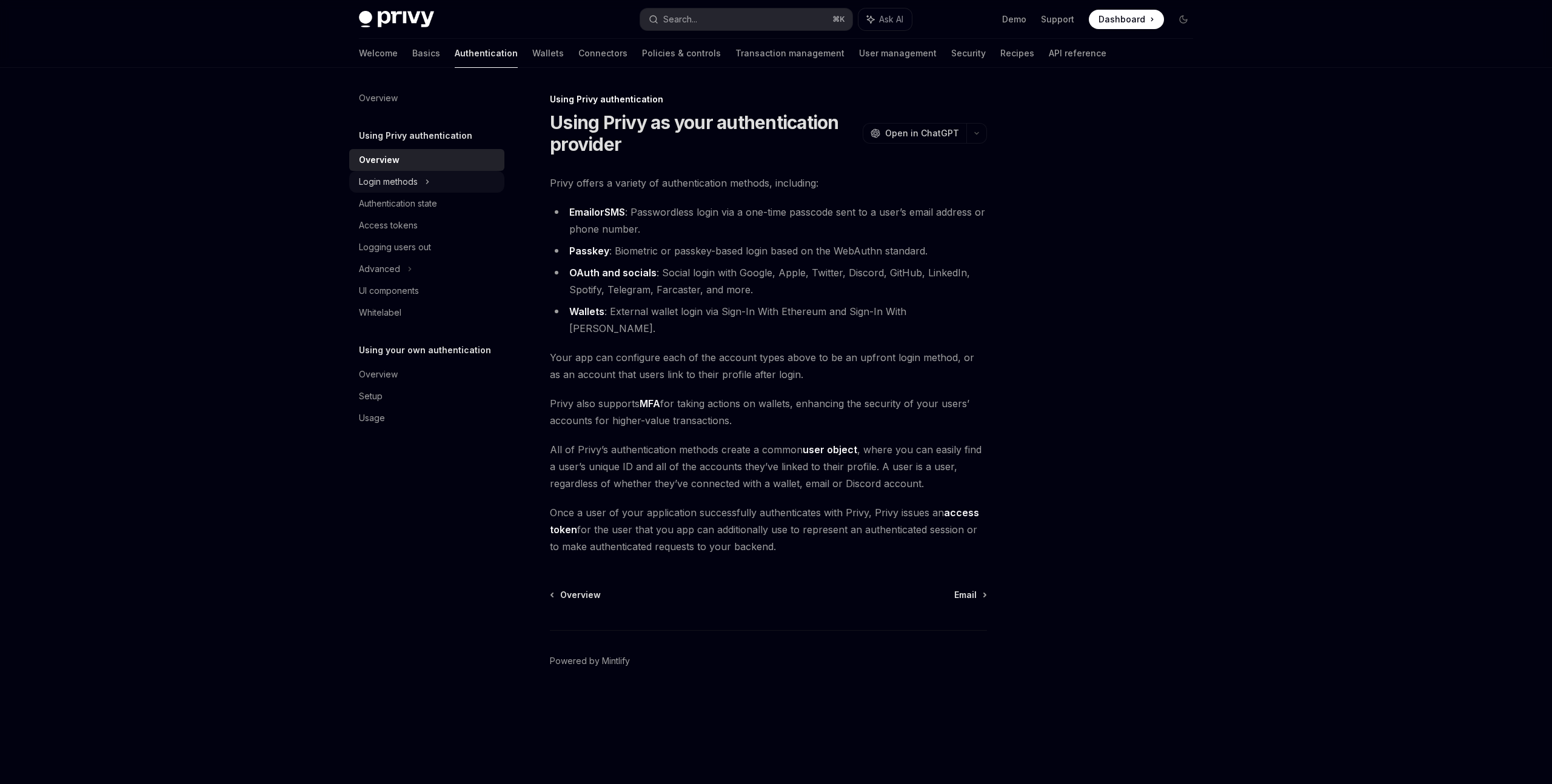
click at [411, 185] on div "Login methods" at bounding box center [388, 182] width 59 height 15
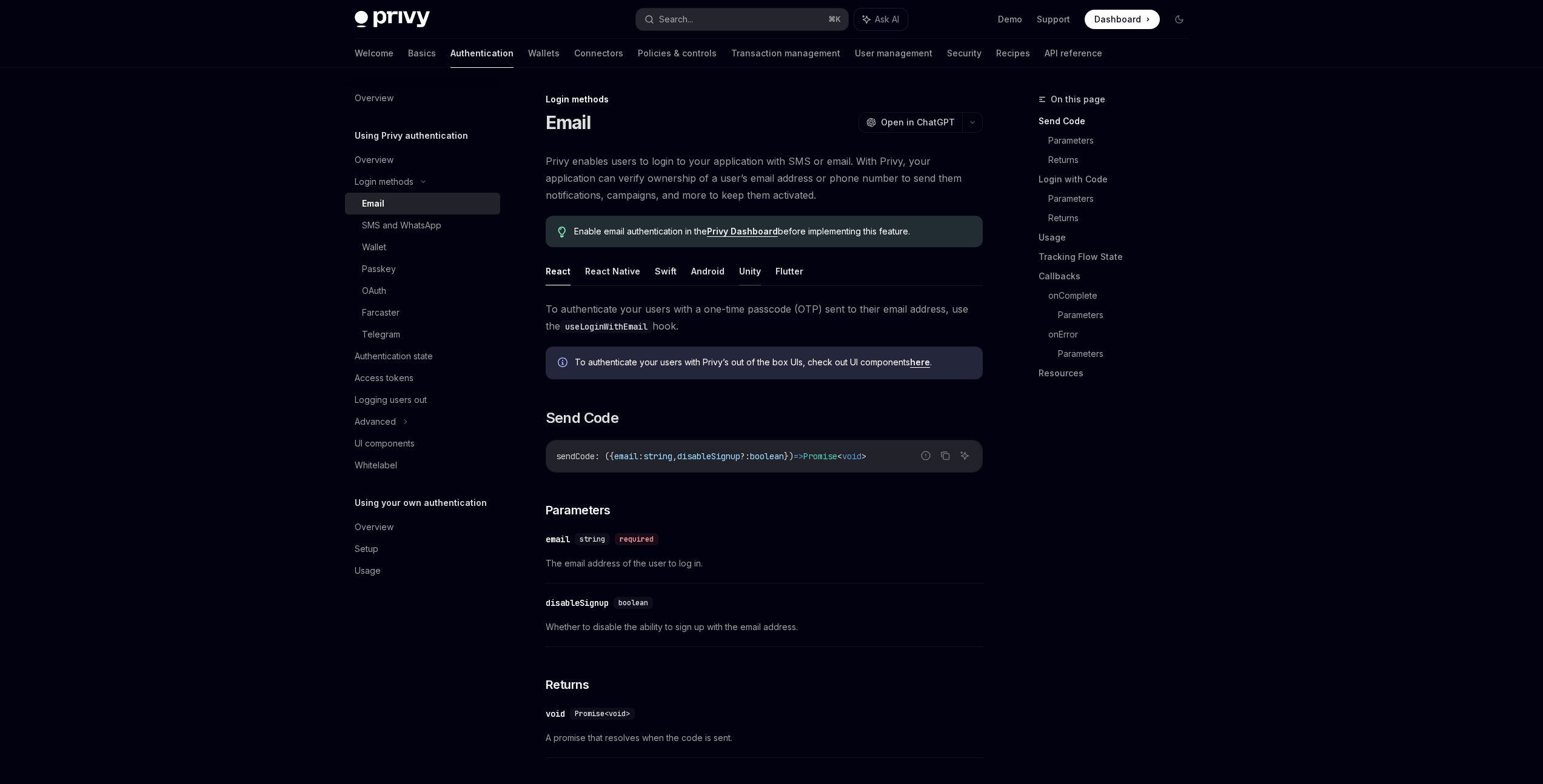
click at [739, 273] on button "Unity" at bounding box center [749, 271] width 22 height 28
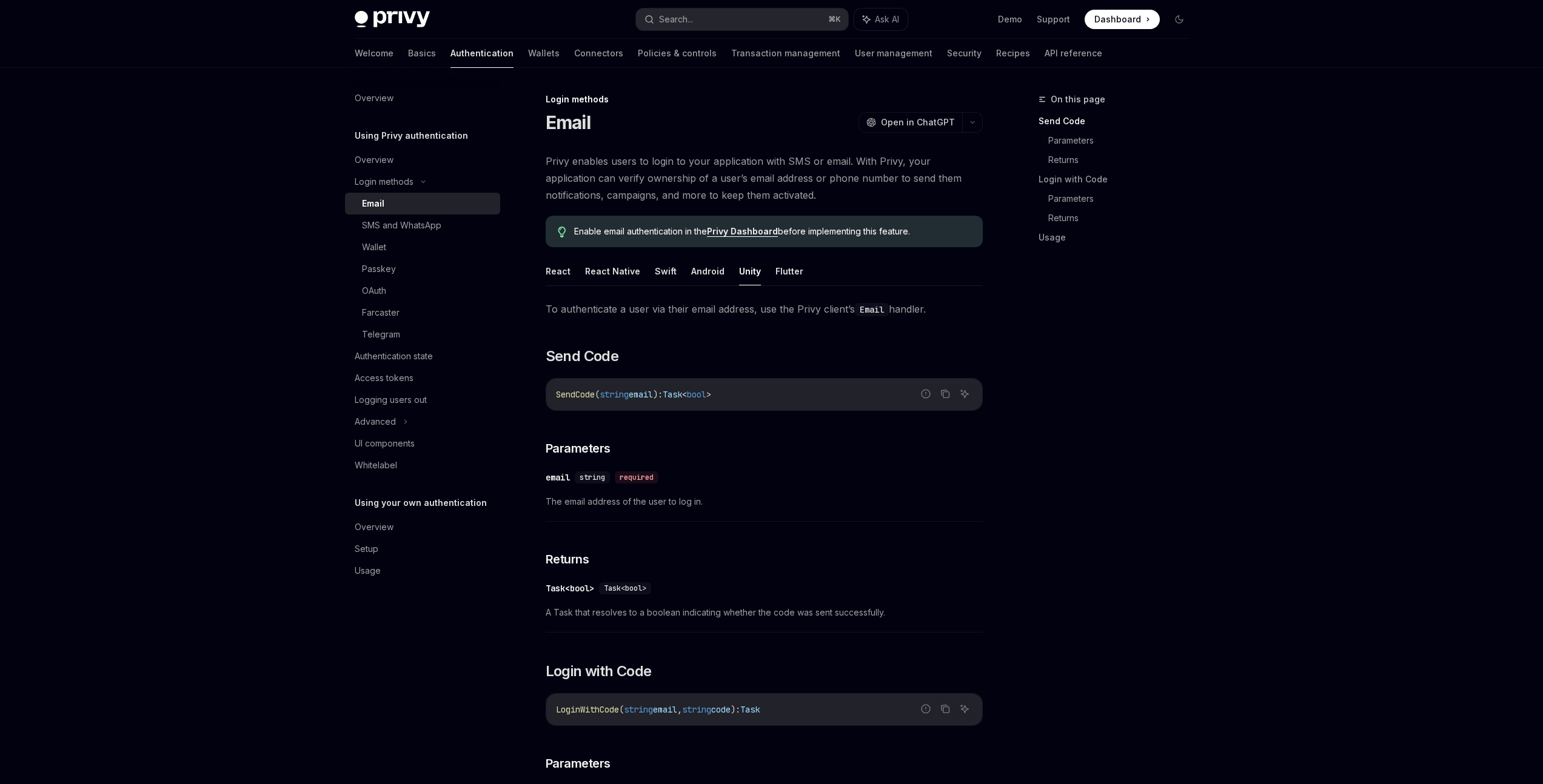
drag, startPoint x: 557, startPoint y: 272, endPoint x: 539, endPoint y: 270, distance: 18.1
click at [557, 272] on button "React" at bounding box center [557, 271] width 25 height 28
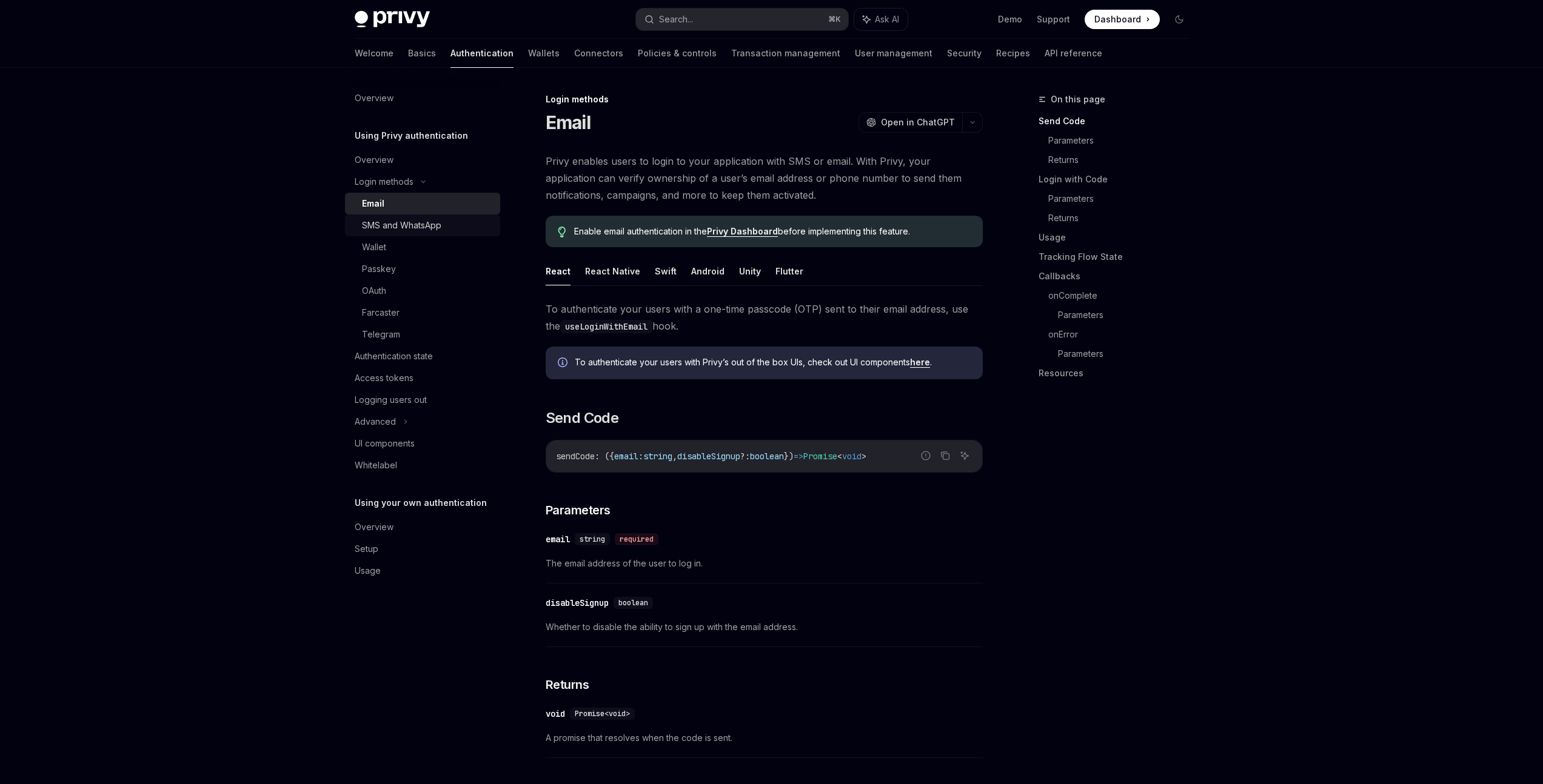
click at [419, 220] on div "SMS and WhatsApp" at bounding box center [402, 225] width 79 height 15
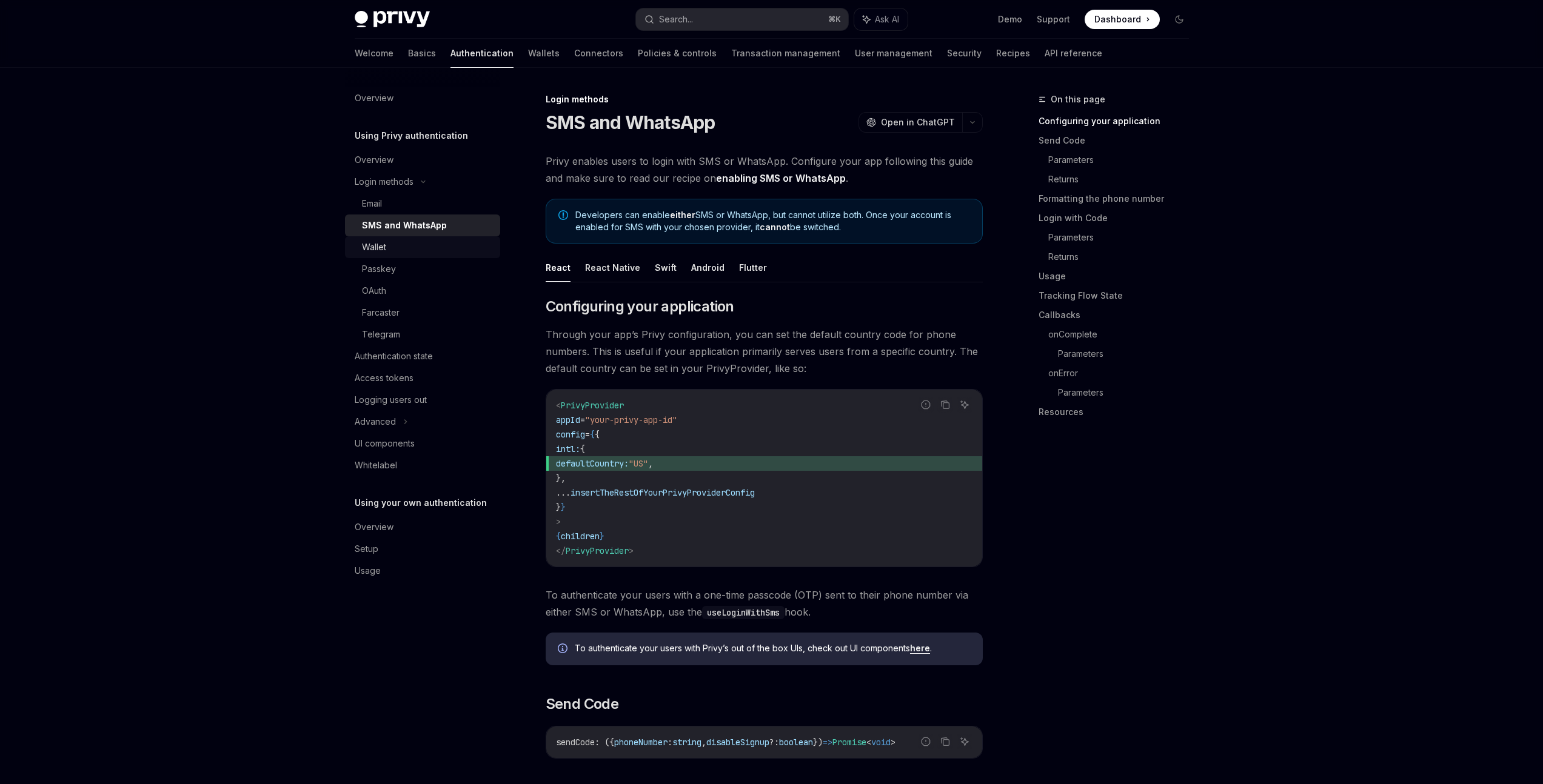
click at [423, 249] on div "Wallet" at bounding box center [427, 247] width 131 height 15
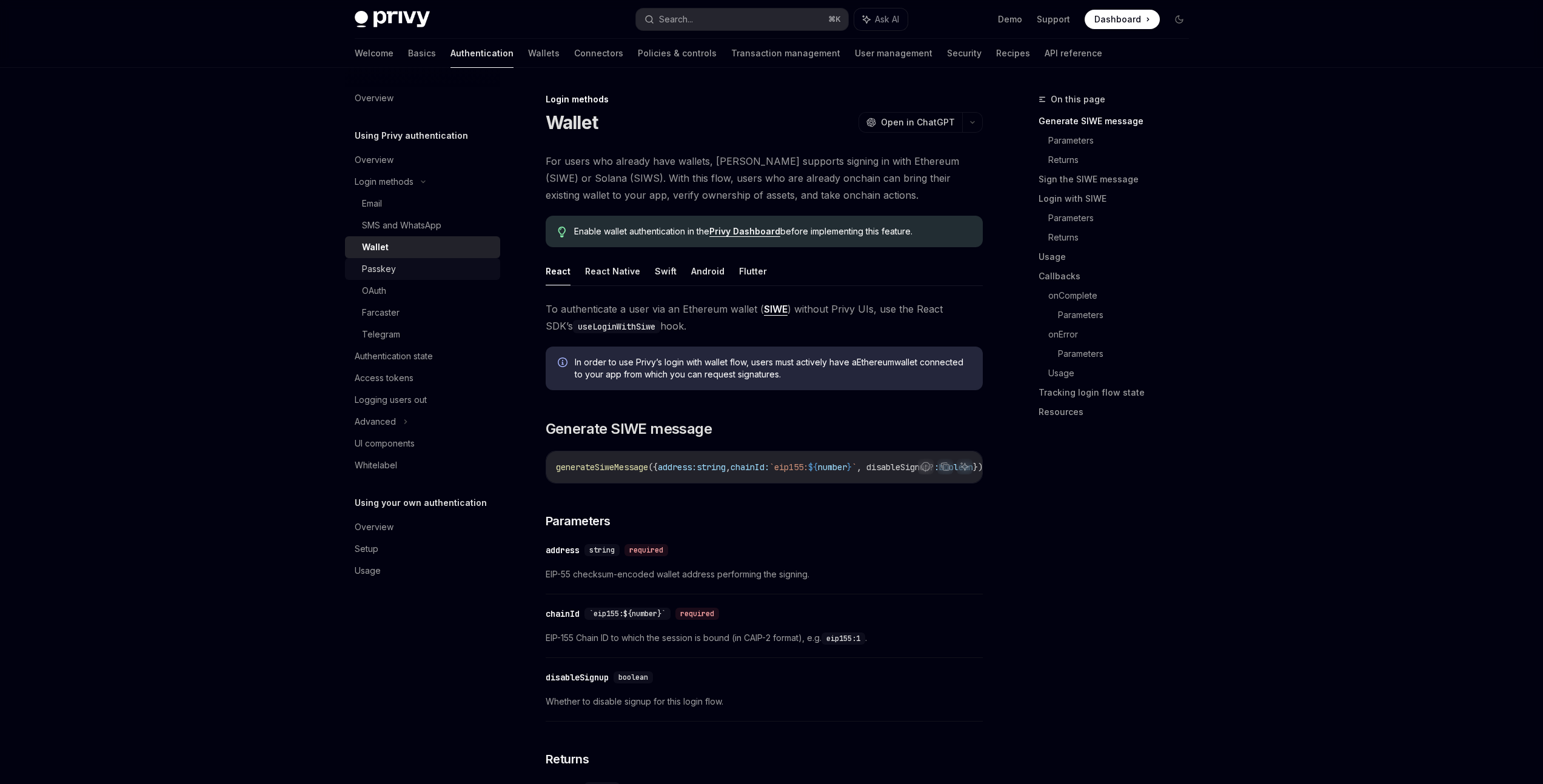
click at [409, 272] on div "Passkey" at bounding box center [427, 269] width 131 height 15
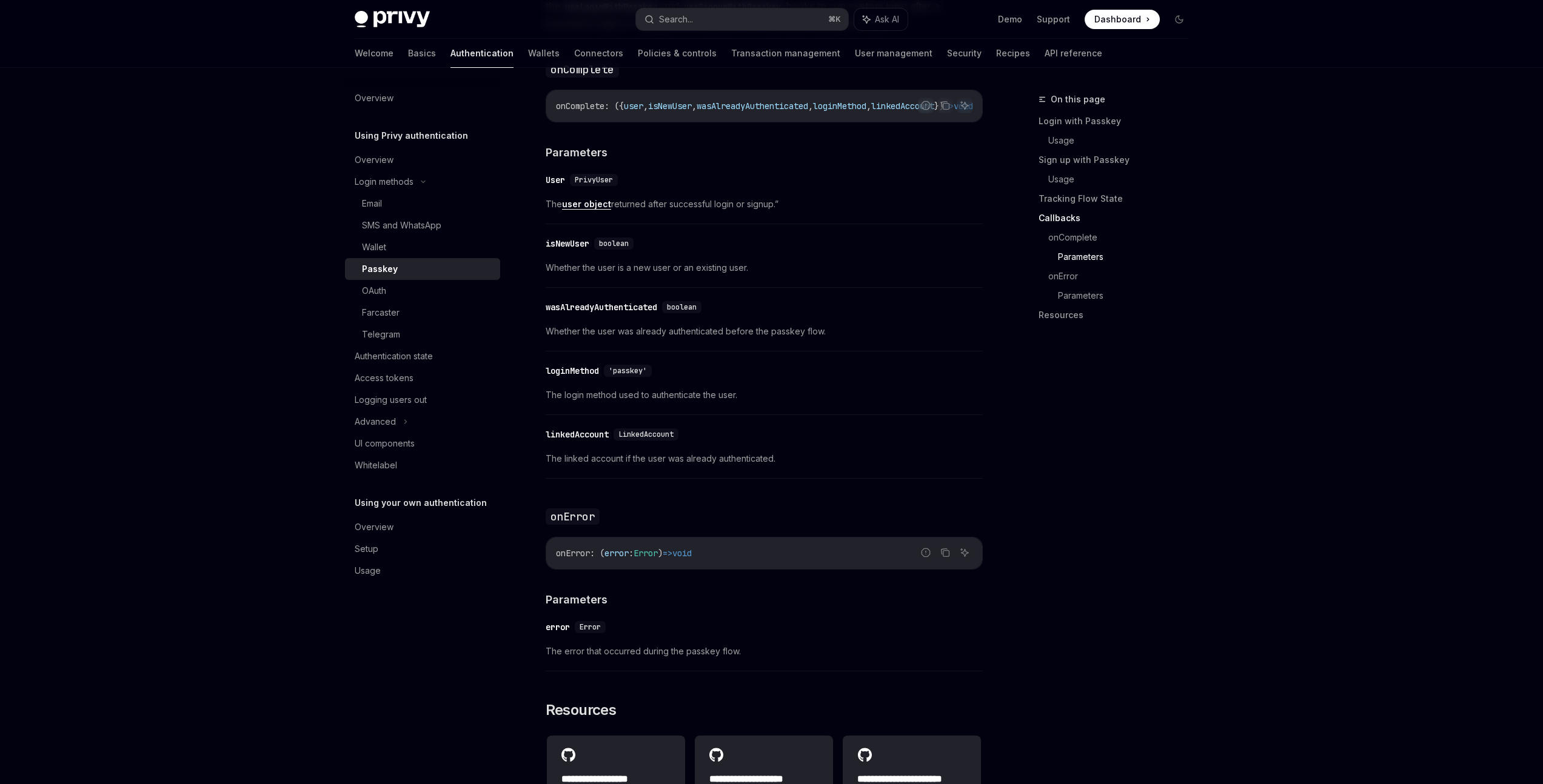
scroll to position [1850, 0]
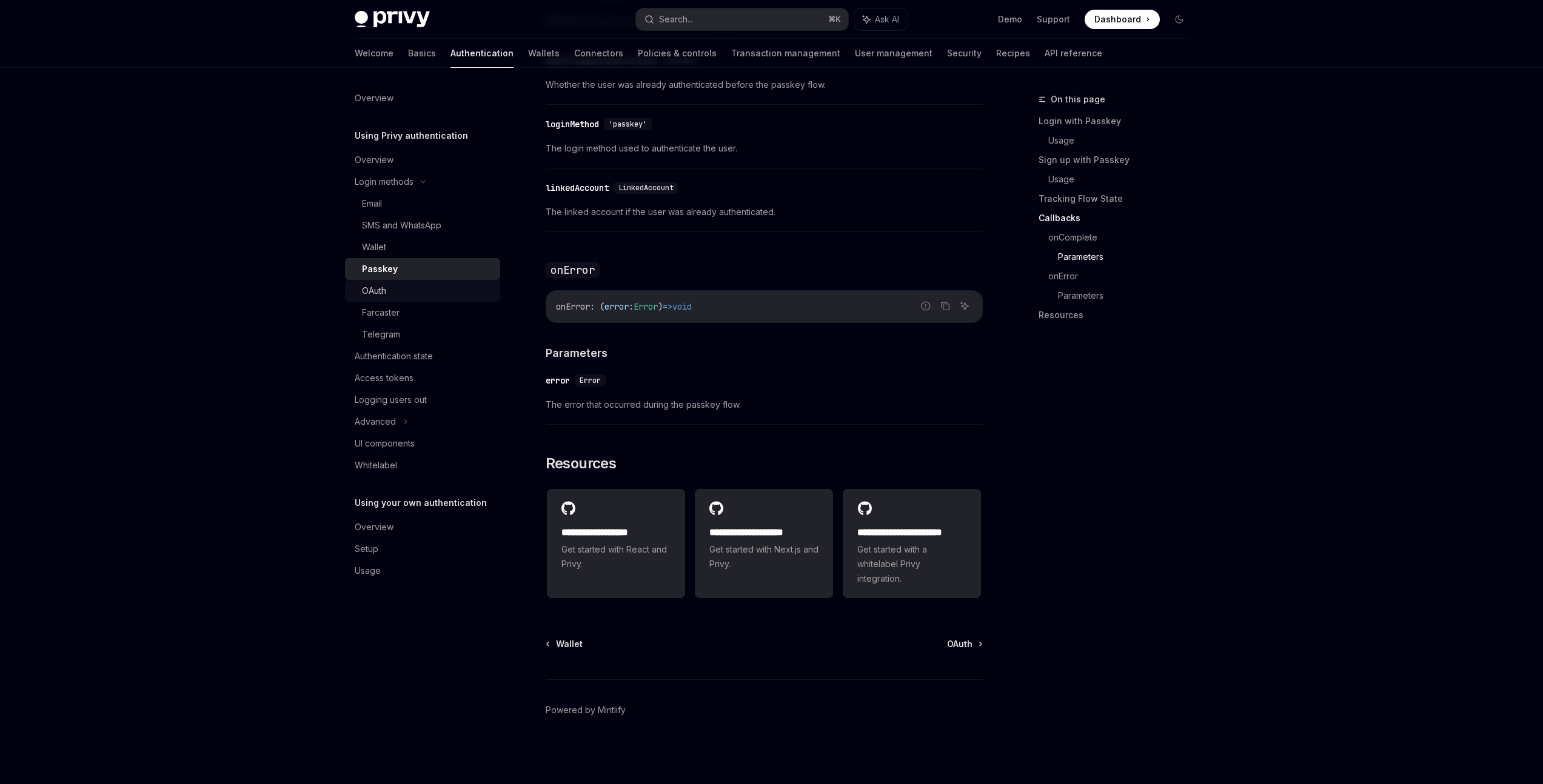
click at [467, 300] on link "OAuth" at bounding box center [422, 291] width 155 height 22
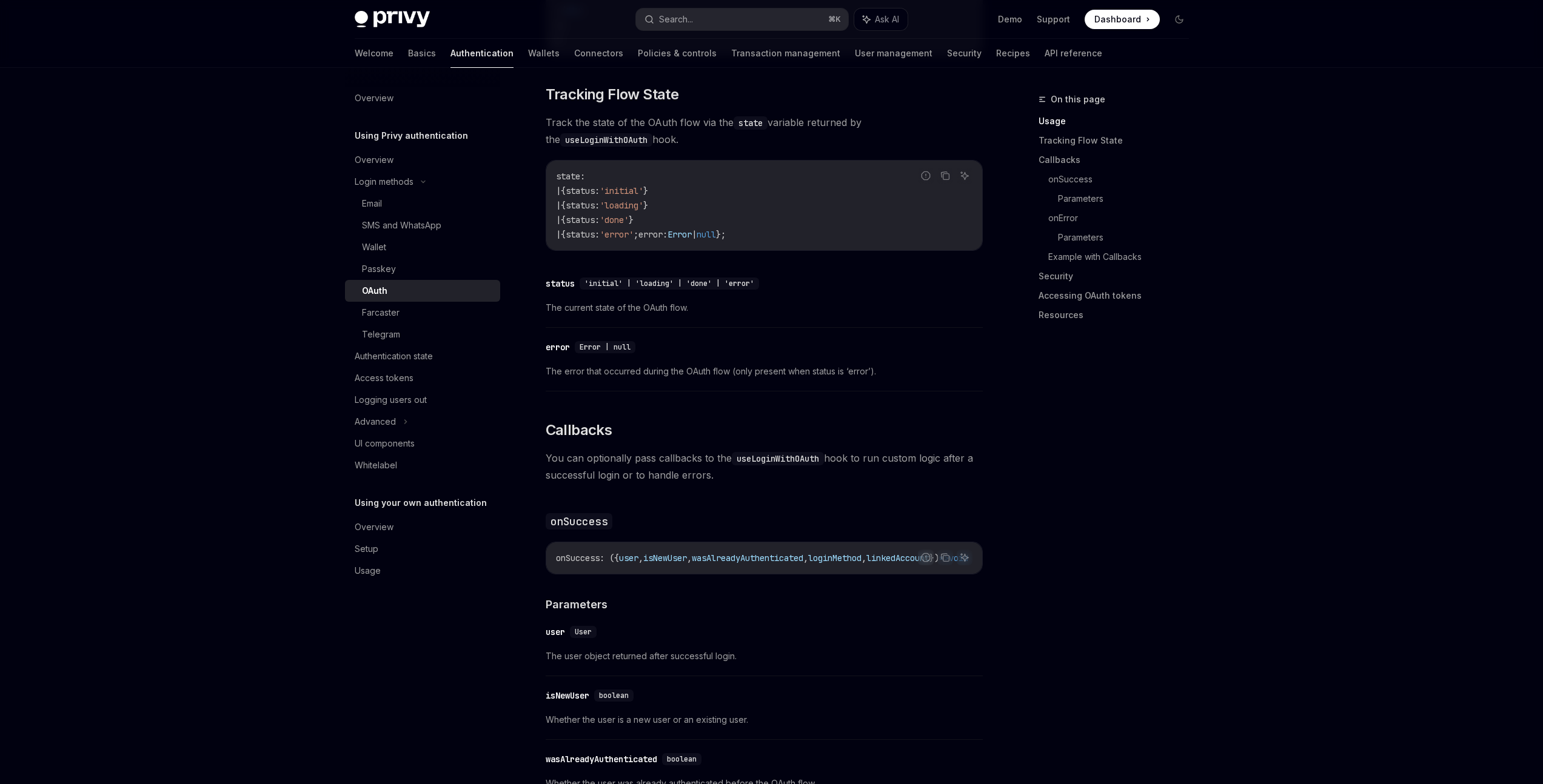
scroll to position [1836, 0]
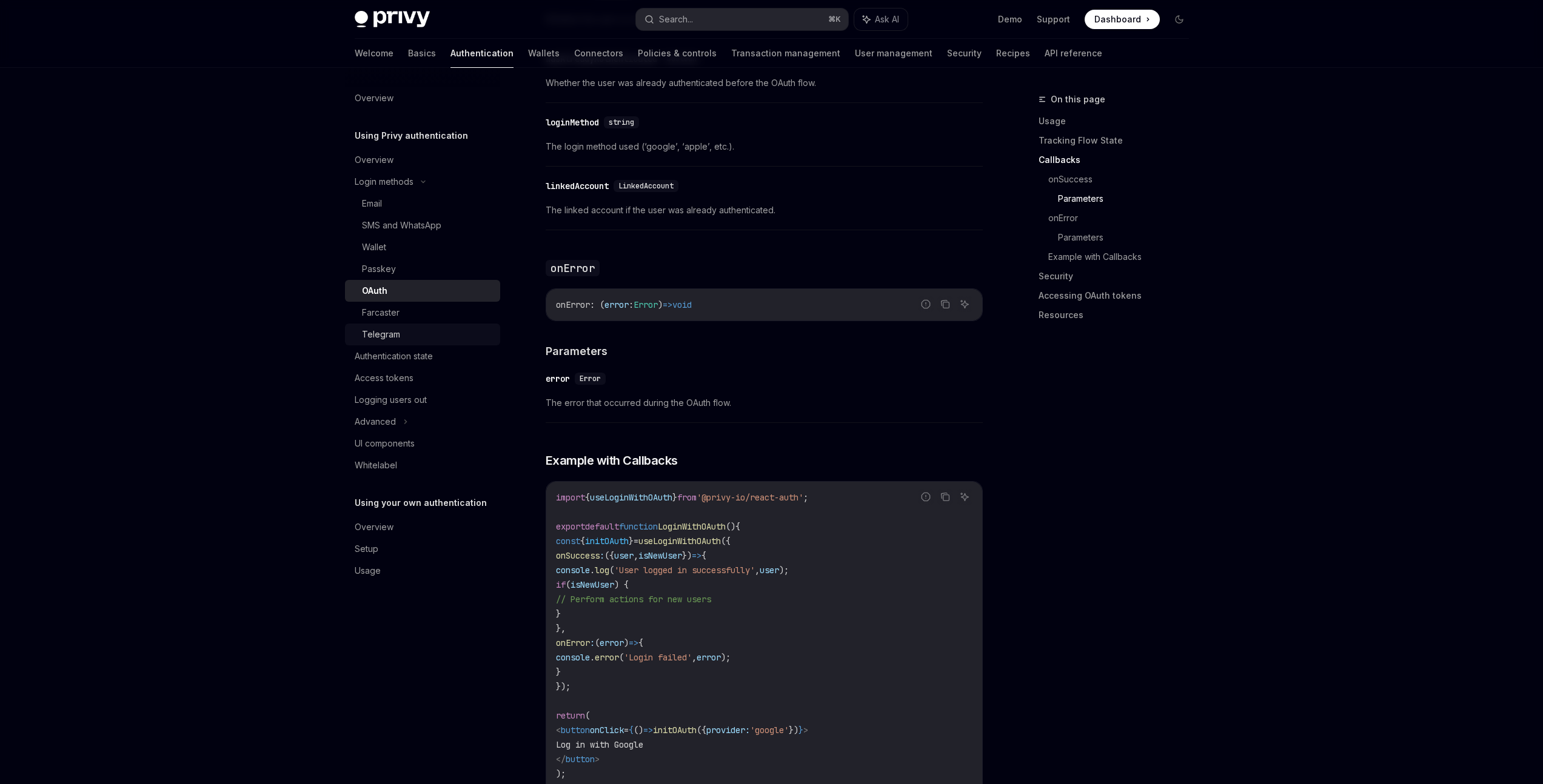
drag, startPoint x: 406, startPoint y: 311, endPoint x: 390, endPoint y: 329, distance: 24.1
click at [406, 311] on div "Farcaster" at bounding box center [427, 312] width 131 height 15
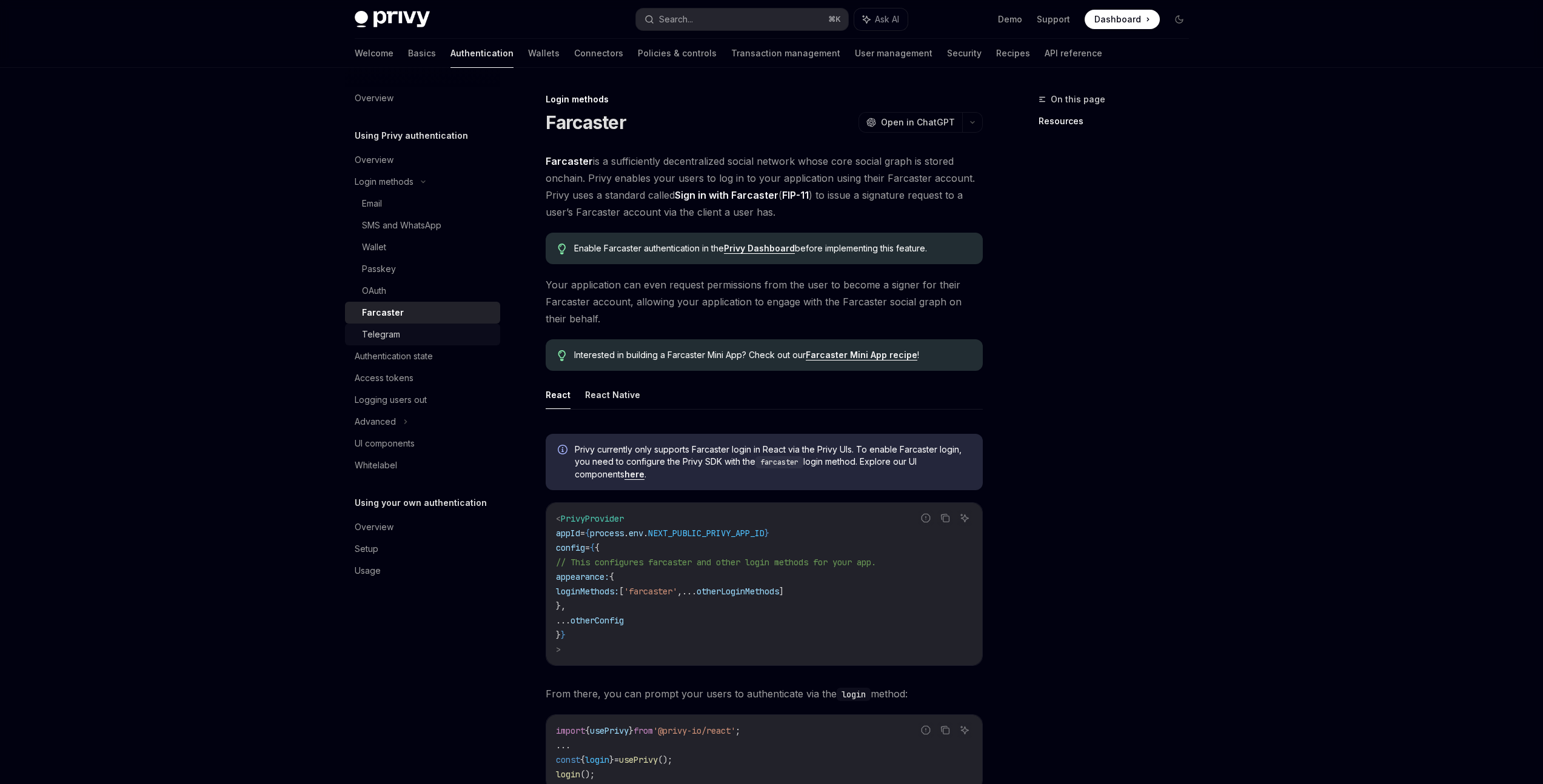
click at [387, 330] on div "Telegram" at bounding box center [381, 334] width 38 height 15
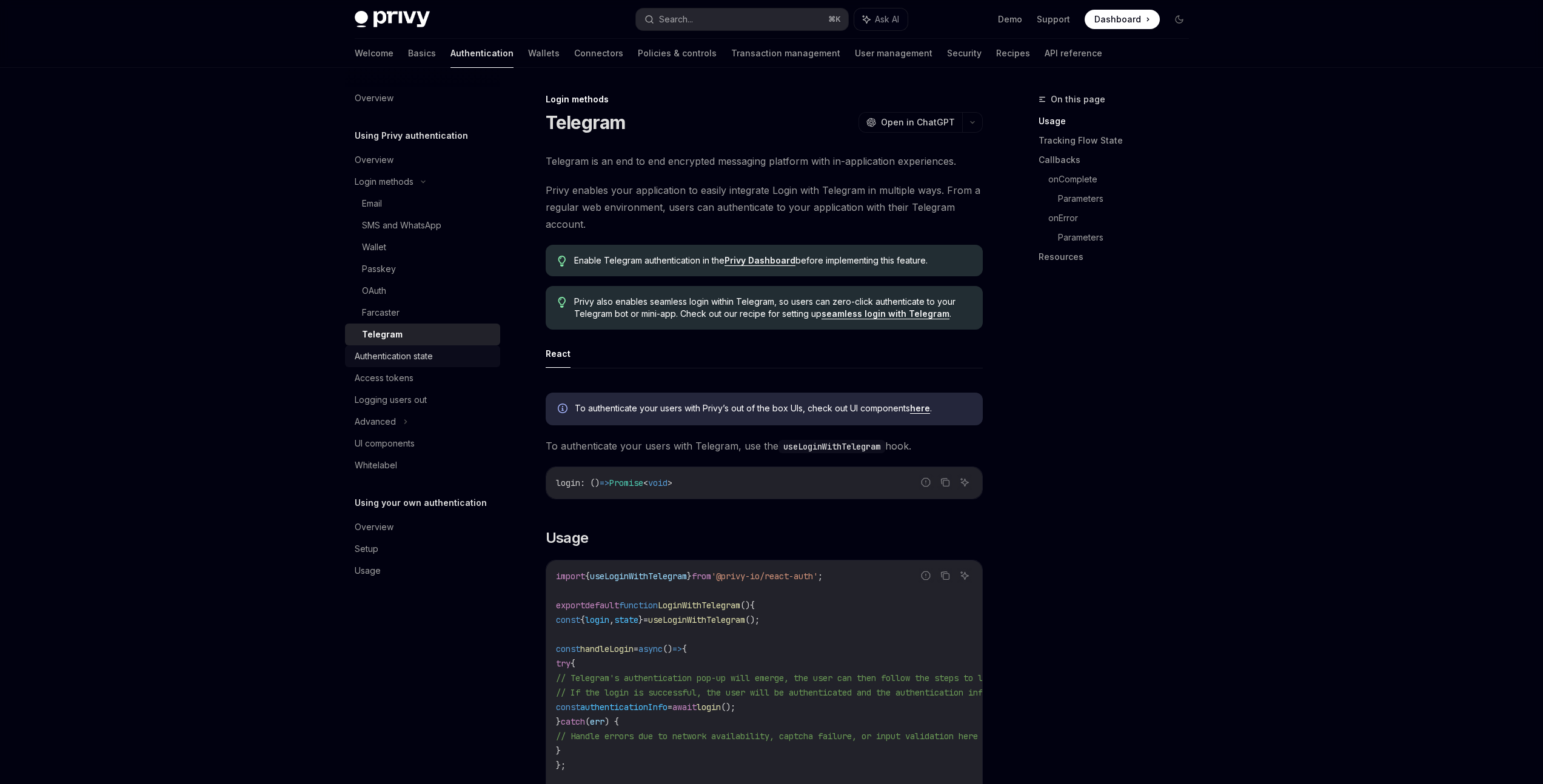
click at [408, 358] on div "Authentication state" at bounding box center [393, 356] width 78 height 15
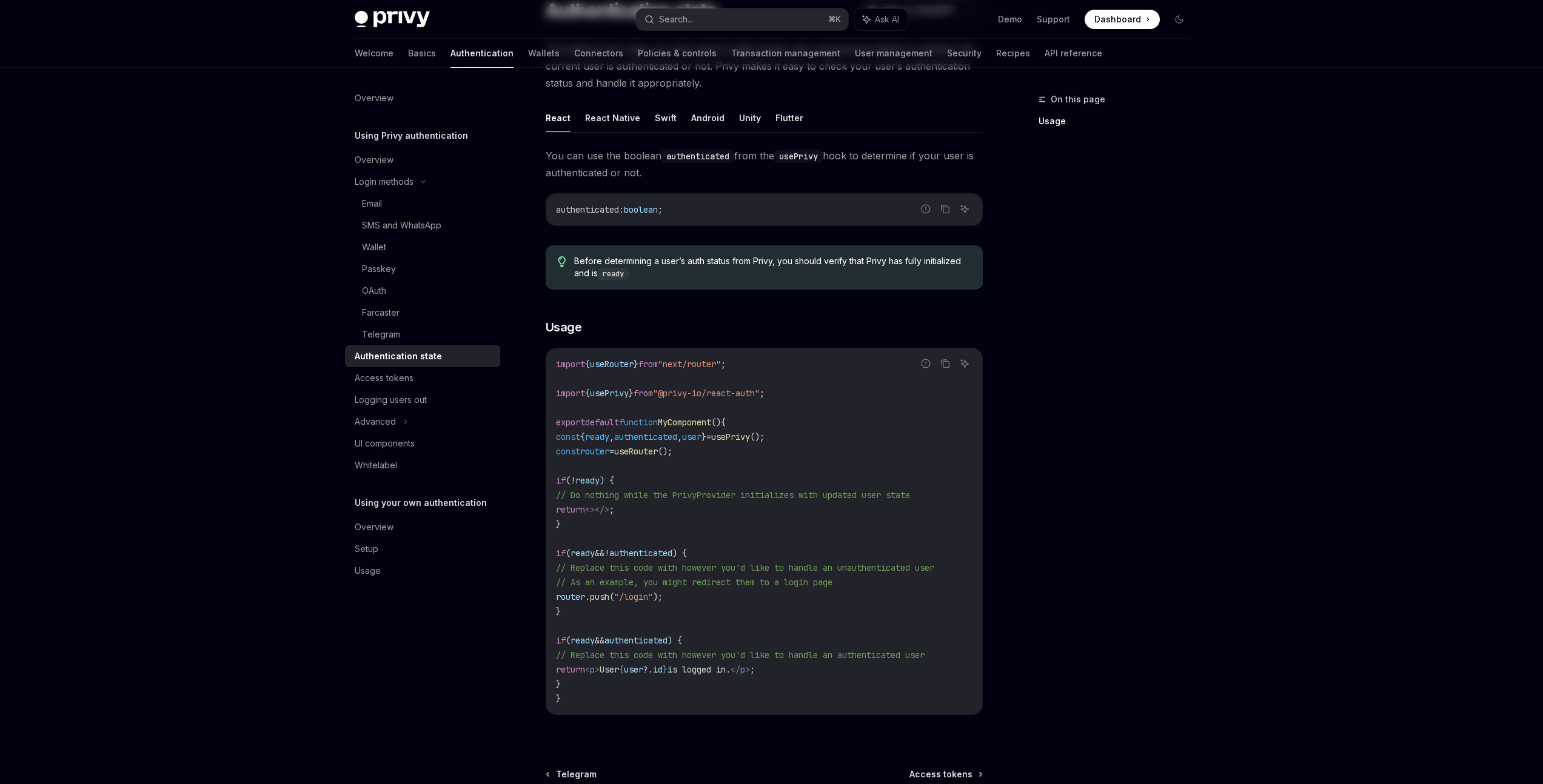
scroll to position [145, 0]
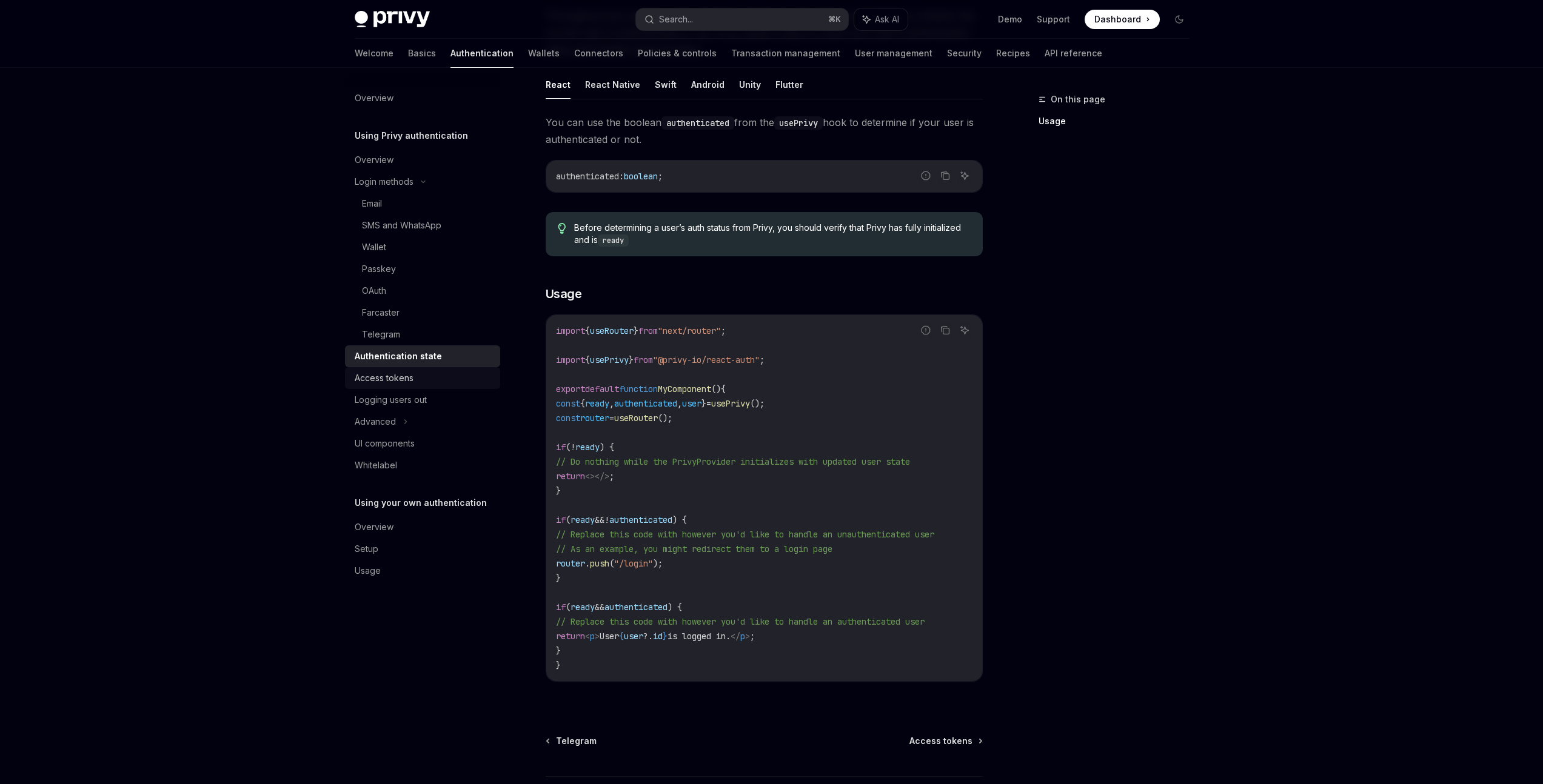
click at [405, 371] on div "Access tokens" at bounding box center [383, 378] width 59 height 15
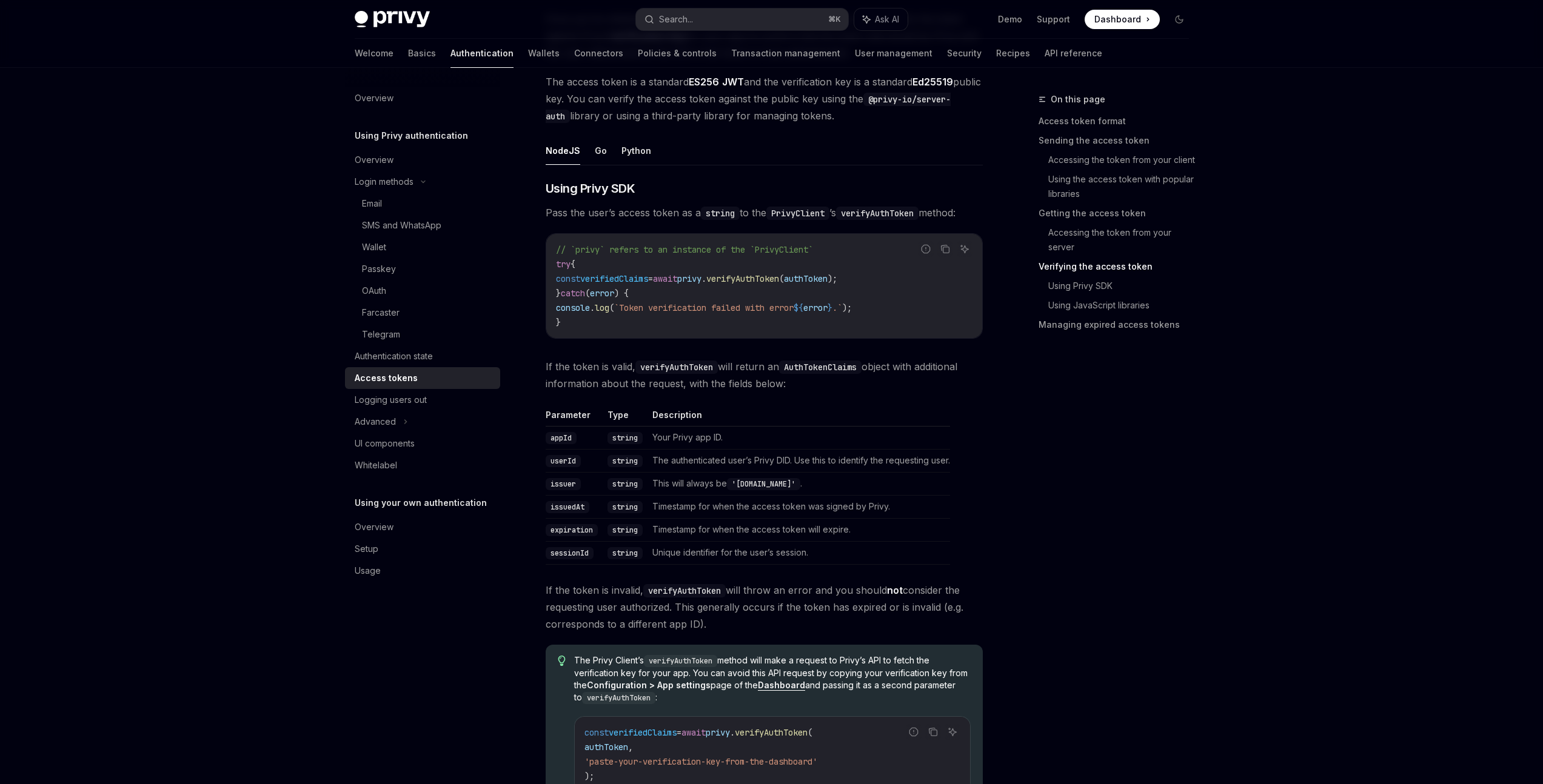
scroll to position [1815, 0]
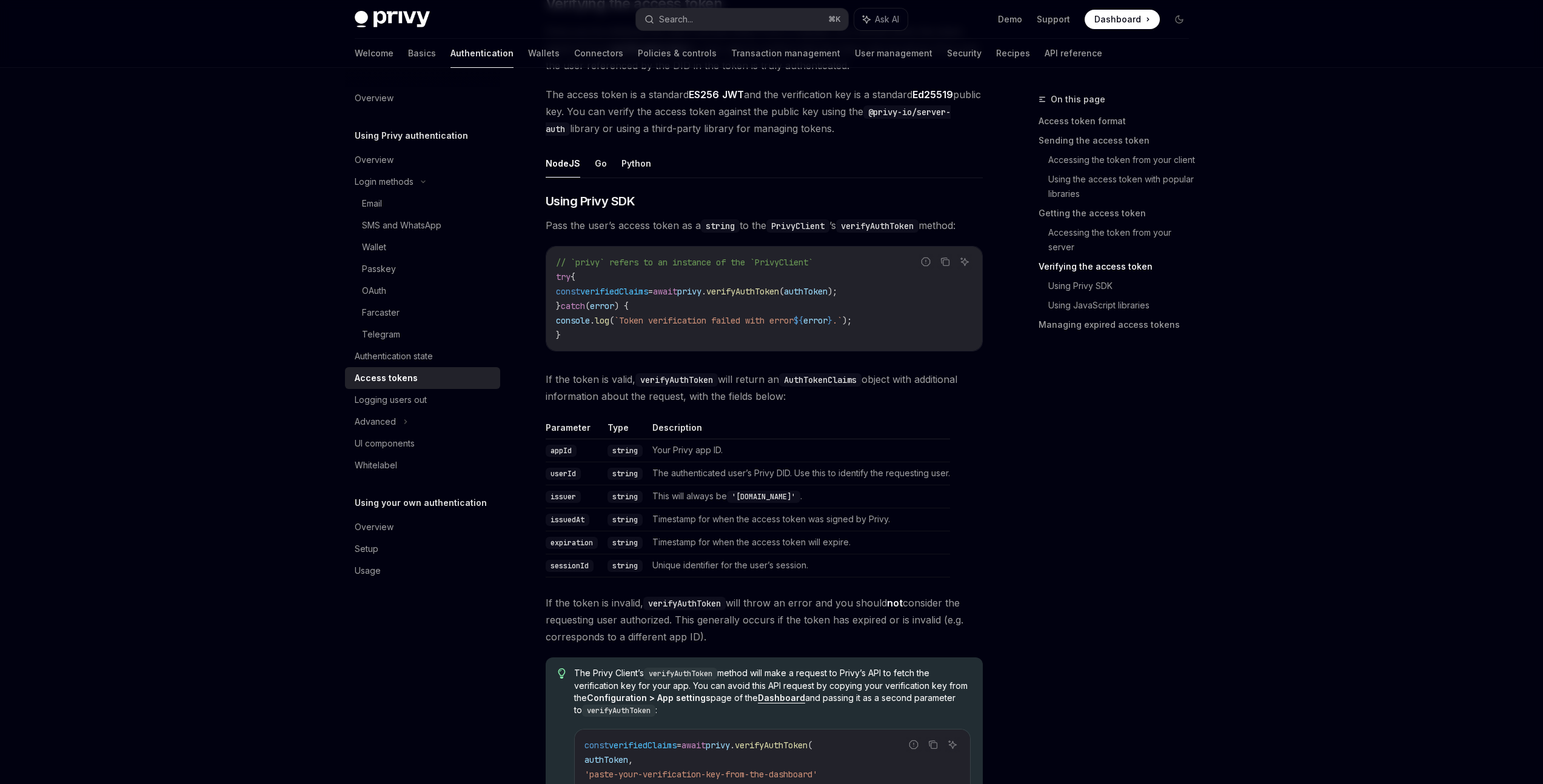
click at [586, 156] on ul "NodeJS Go Python" at bounding box center [763, 163] width 437 height 29
click at [606, 163] on ul "NodeJS Go Python" at bounding box center [763, 163] width 437 height 29
click at [598, 165] on button "Go" at bounding box center [600, 163] width 12 height 28
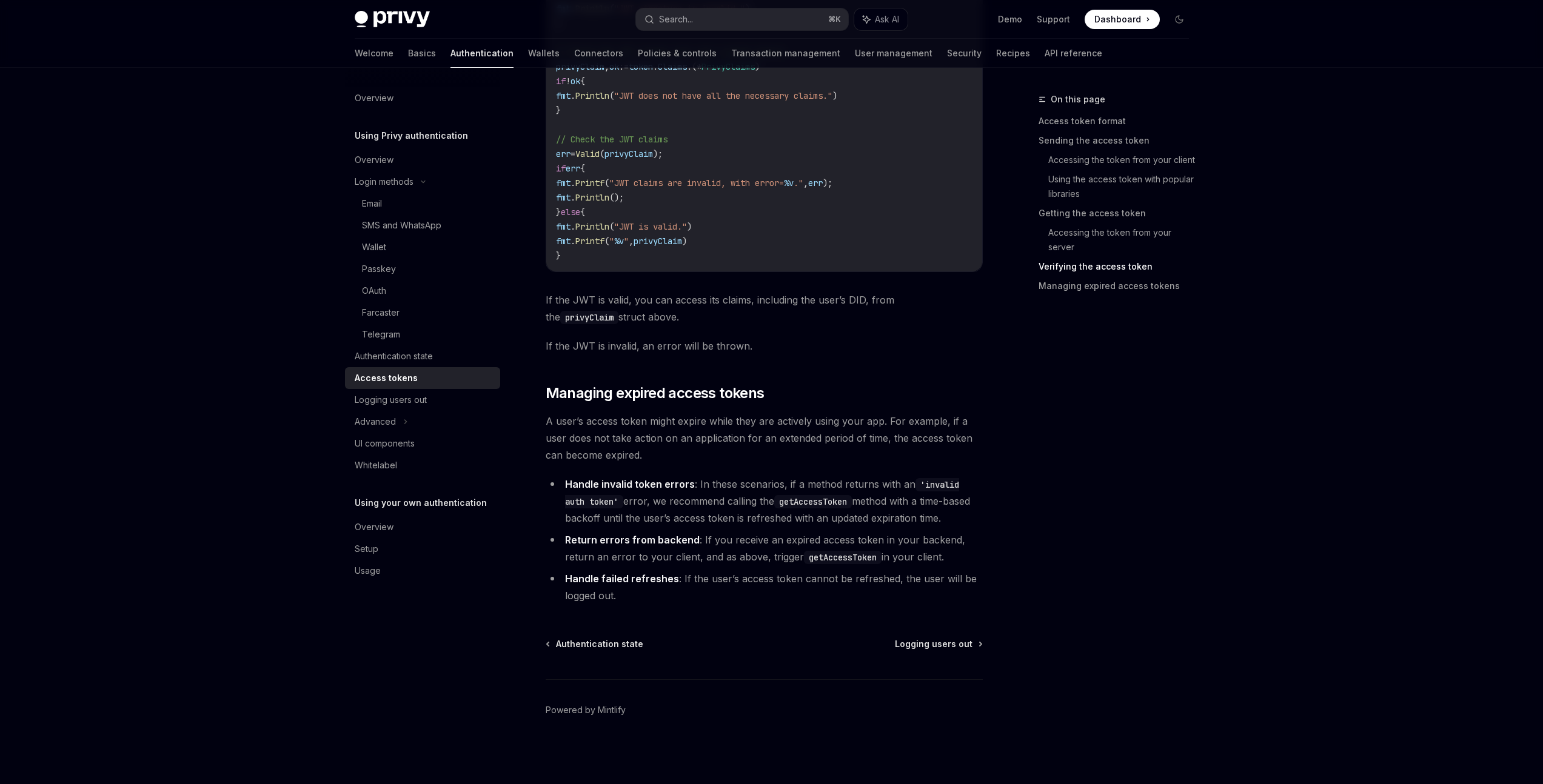
scroll to position [2795, 0]
click at [411, 398] on div "Logging users out" at bounding box center [390, 400] width 72 height 15
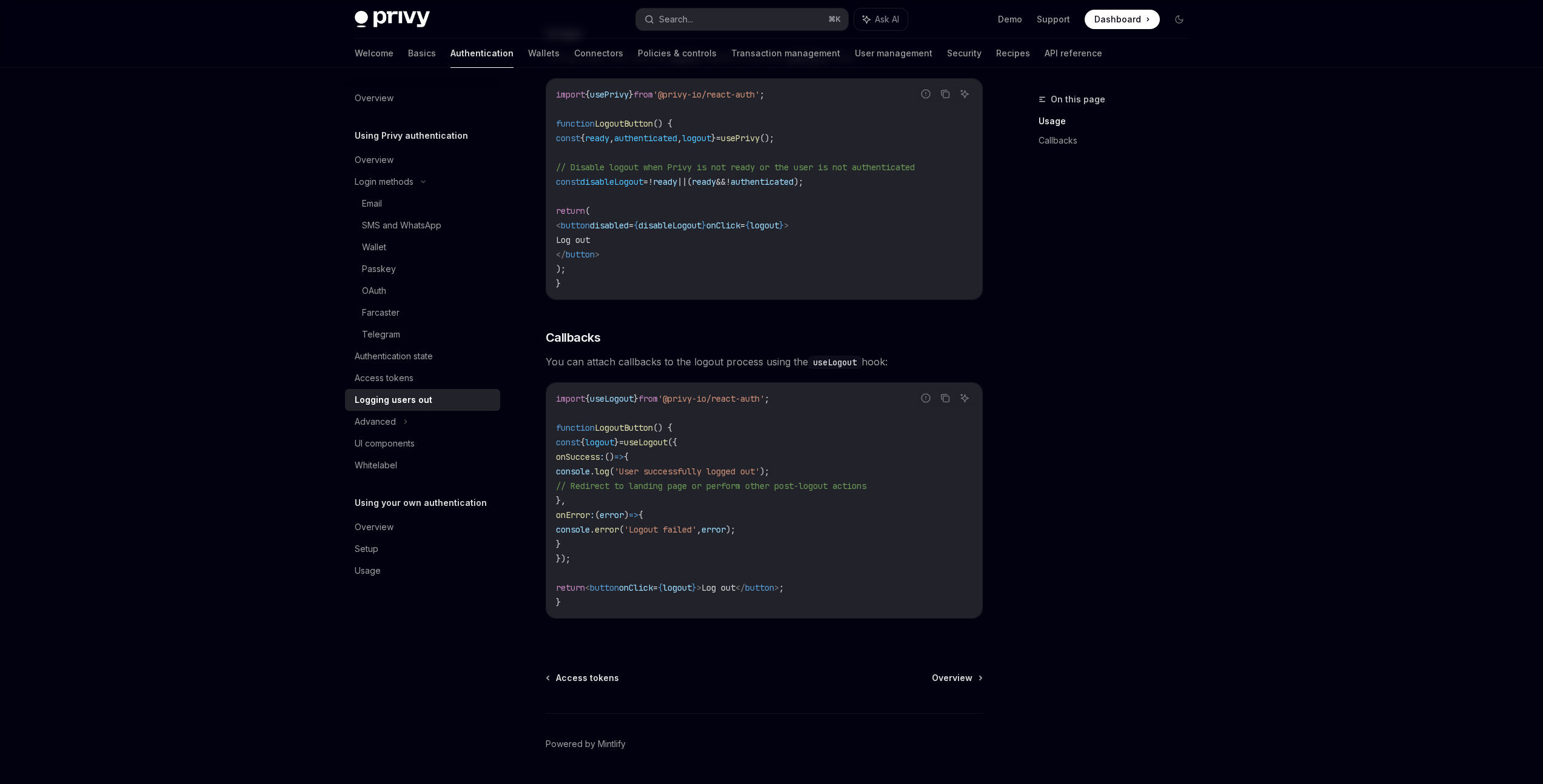
scroll to position [325, 0]
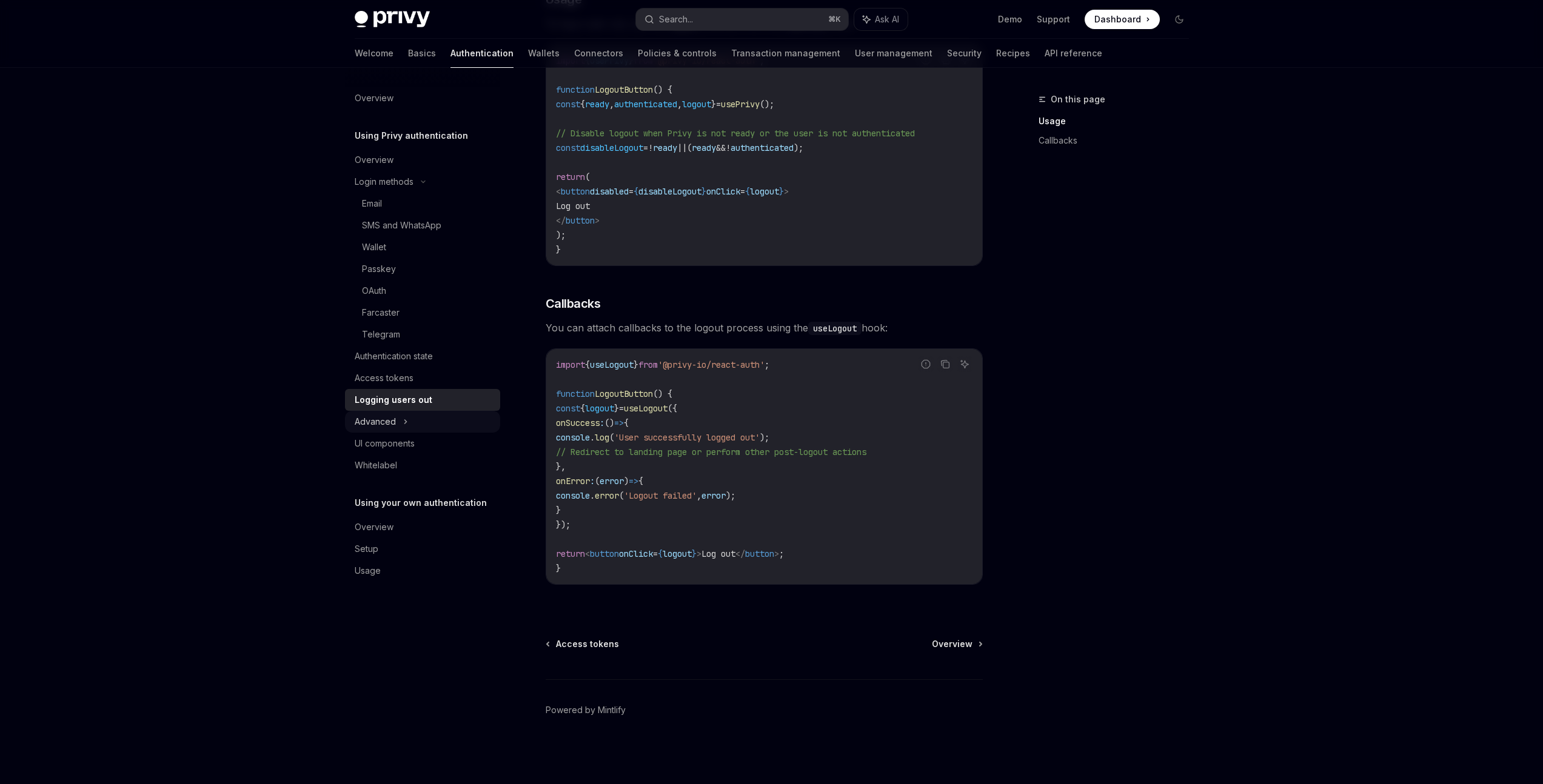
click at [407, 424] on icon at bounding box center [405, 422] width 5 height 15
click at [397, 442] on div "MFA" at bounding box center [422, 443] width 155 height 22
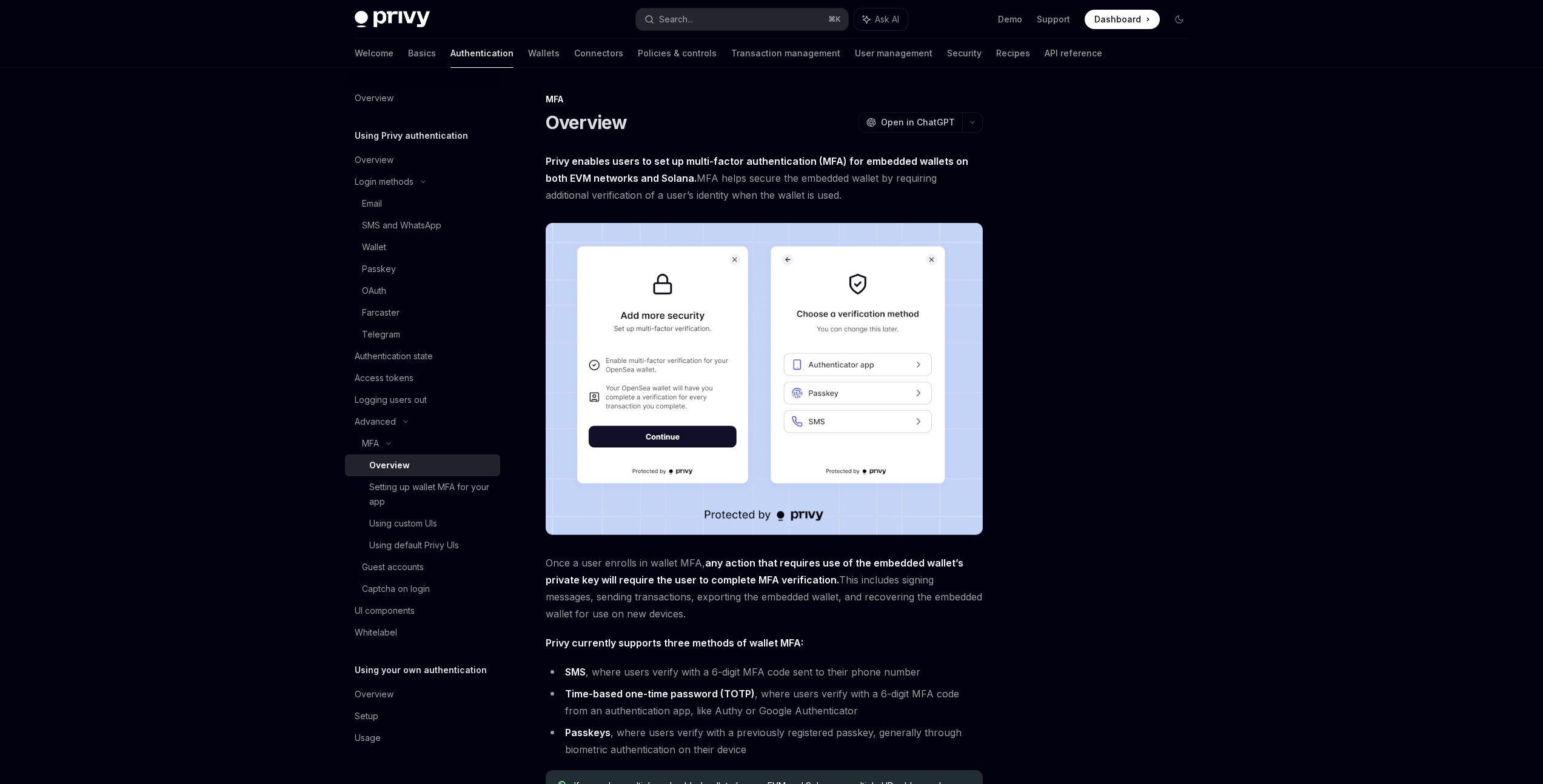
scroll to position [221, 0]
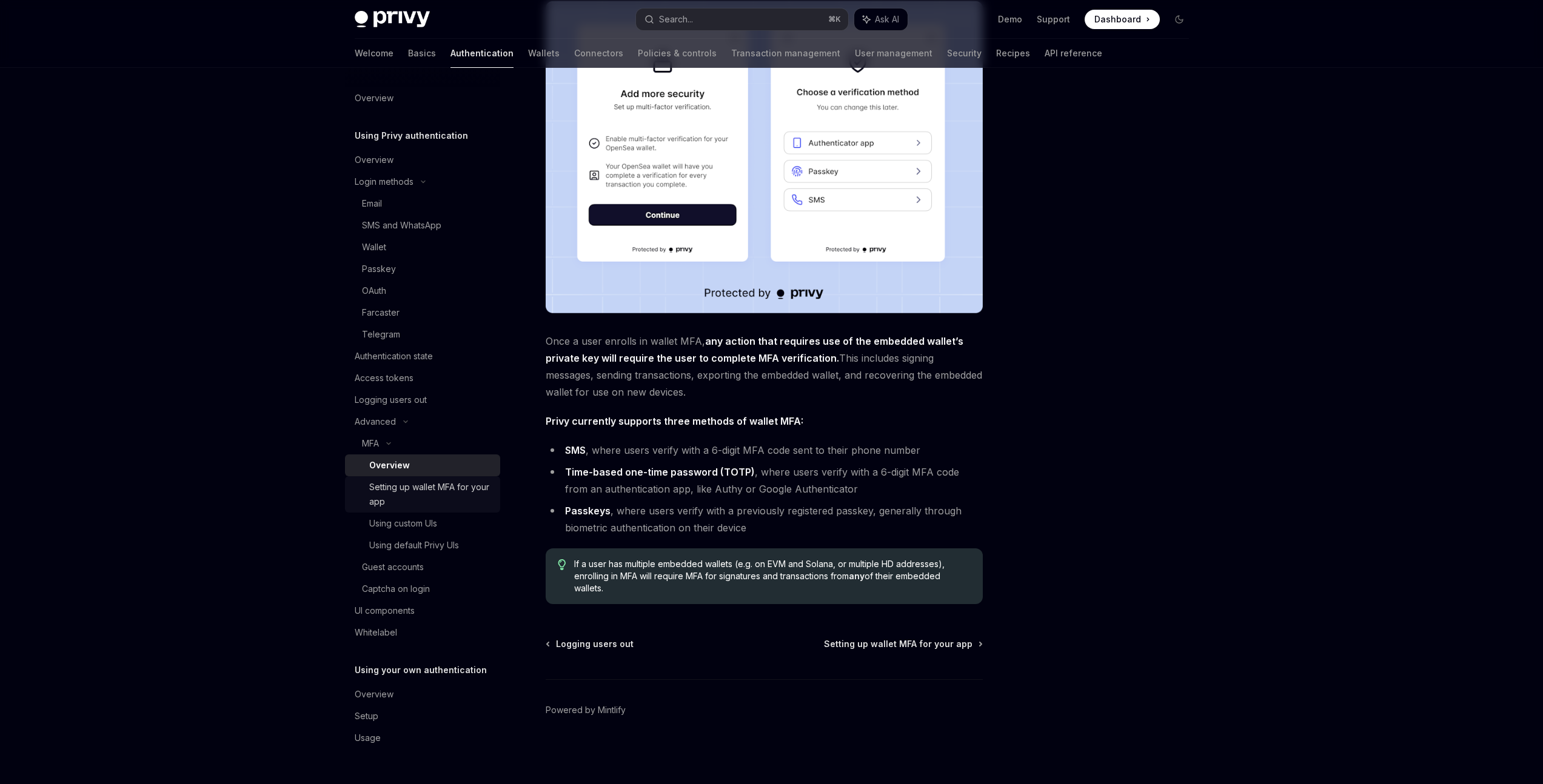
click at [403, 492] on div "Setting up wallet MFA for your app" at bounding box center [431, 494] width 124 height 29
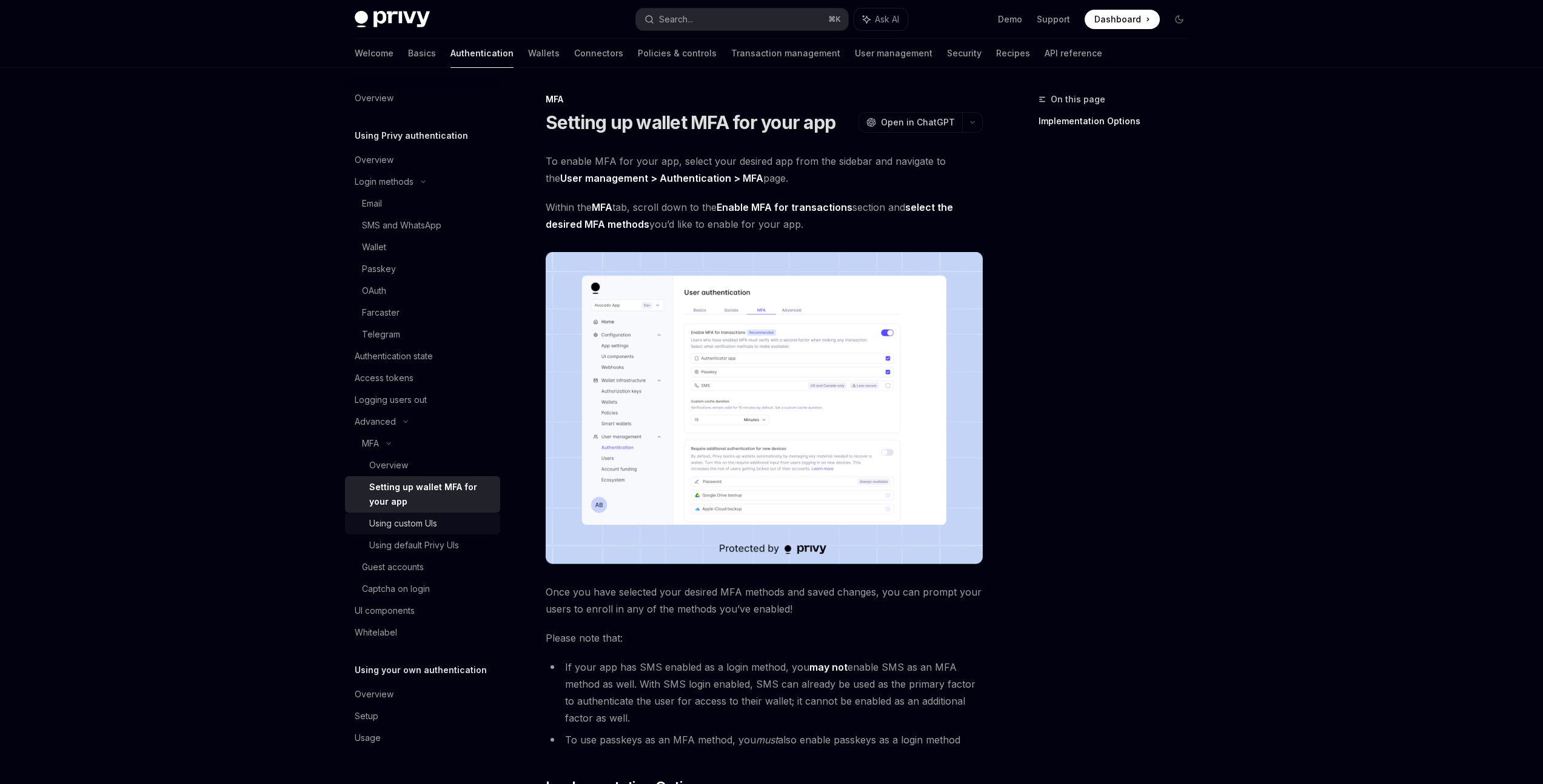
click at [417, 529] on div "Using custom UIs" at bounding box center [403, 523] width 68 height 15
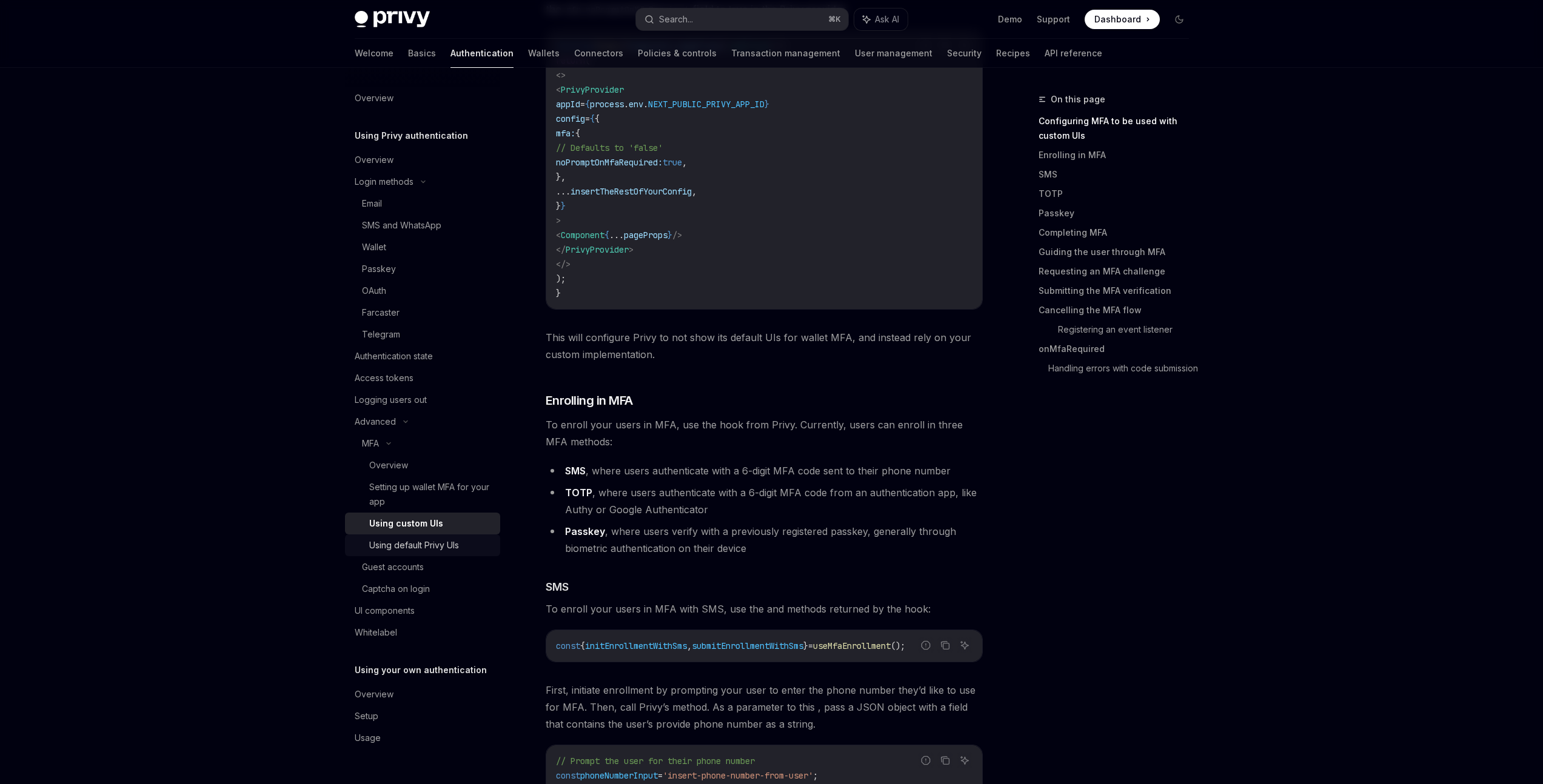
scroll to position [408, 0]
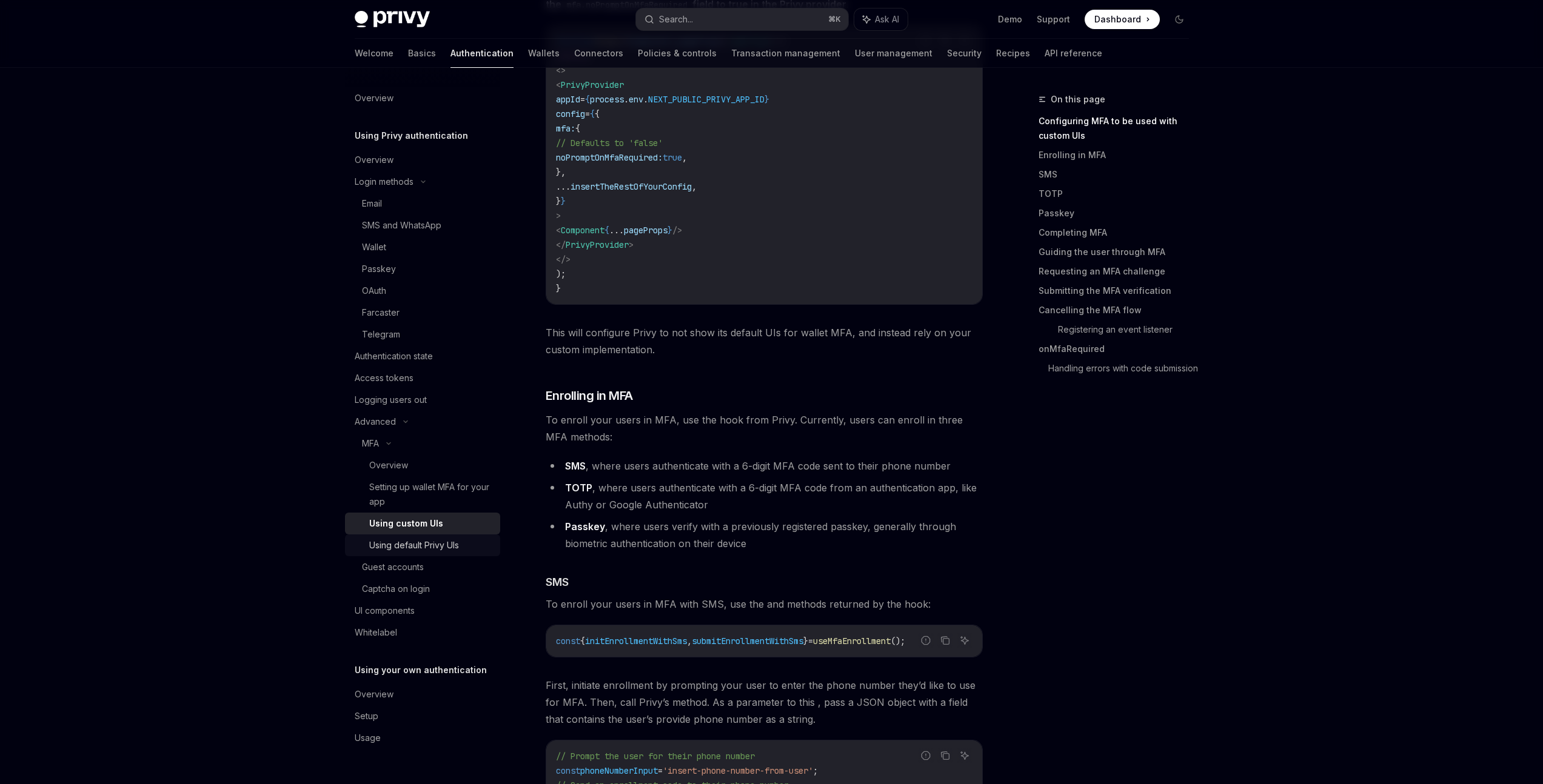
click at [404, 543] on div "Using default Privy UIs" at bounding box center [414, 545] width 90 height 15
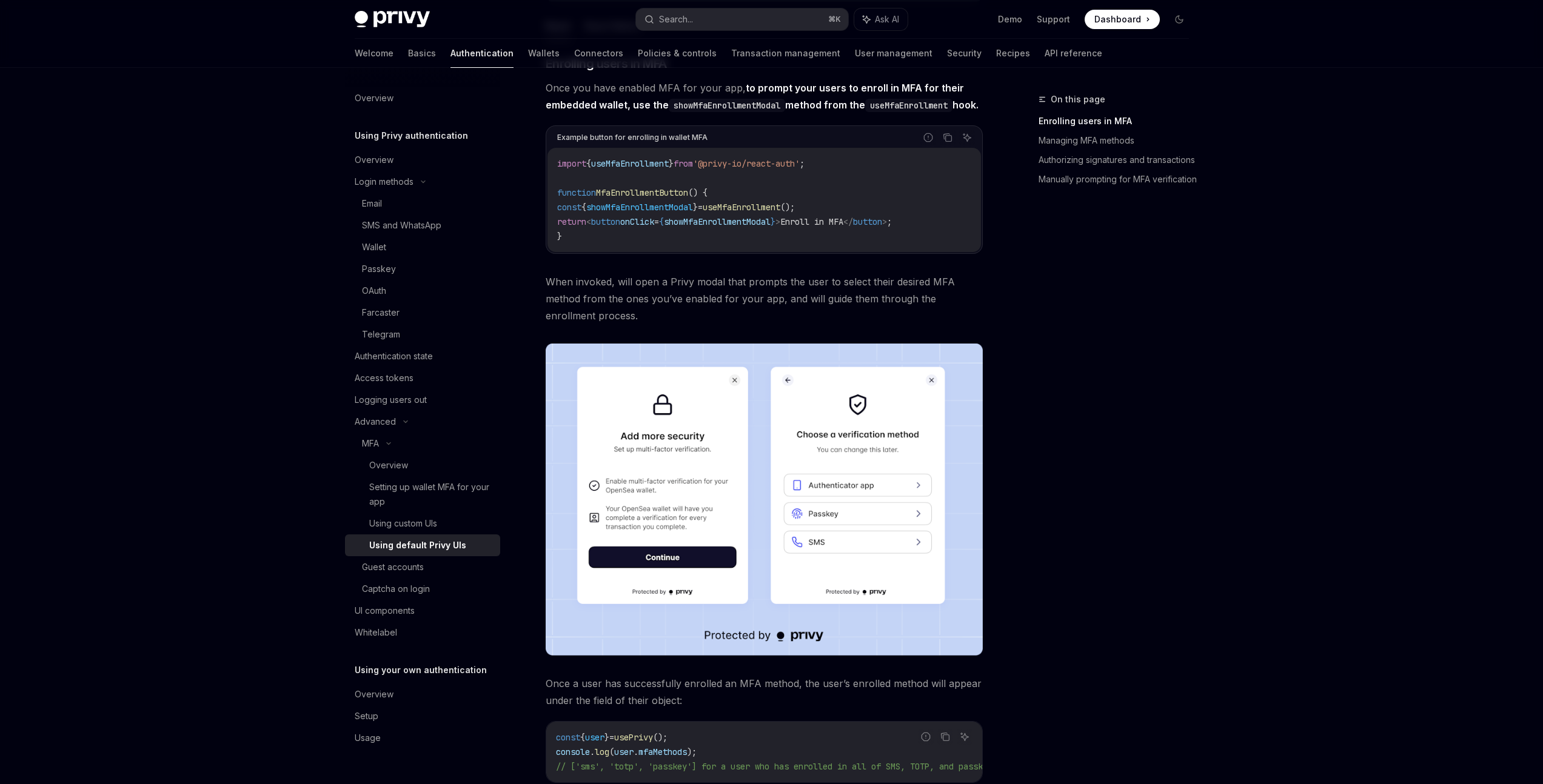
scroll to position [249, 0]
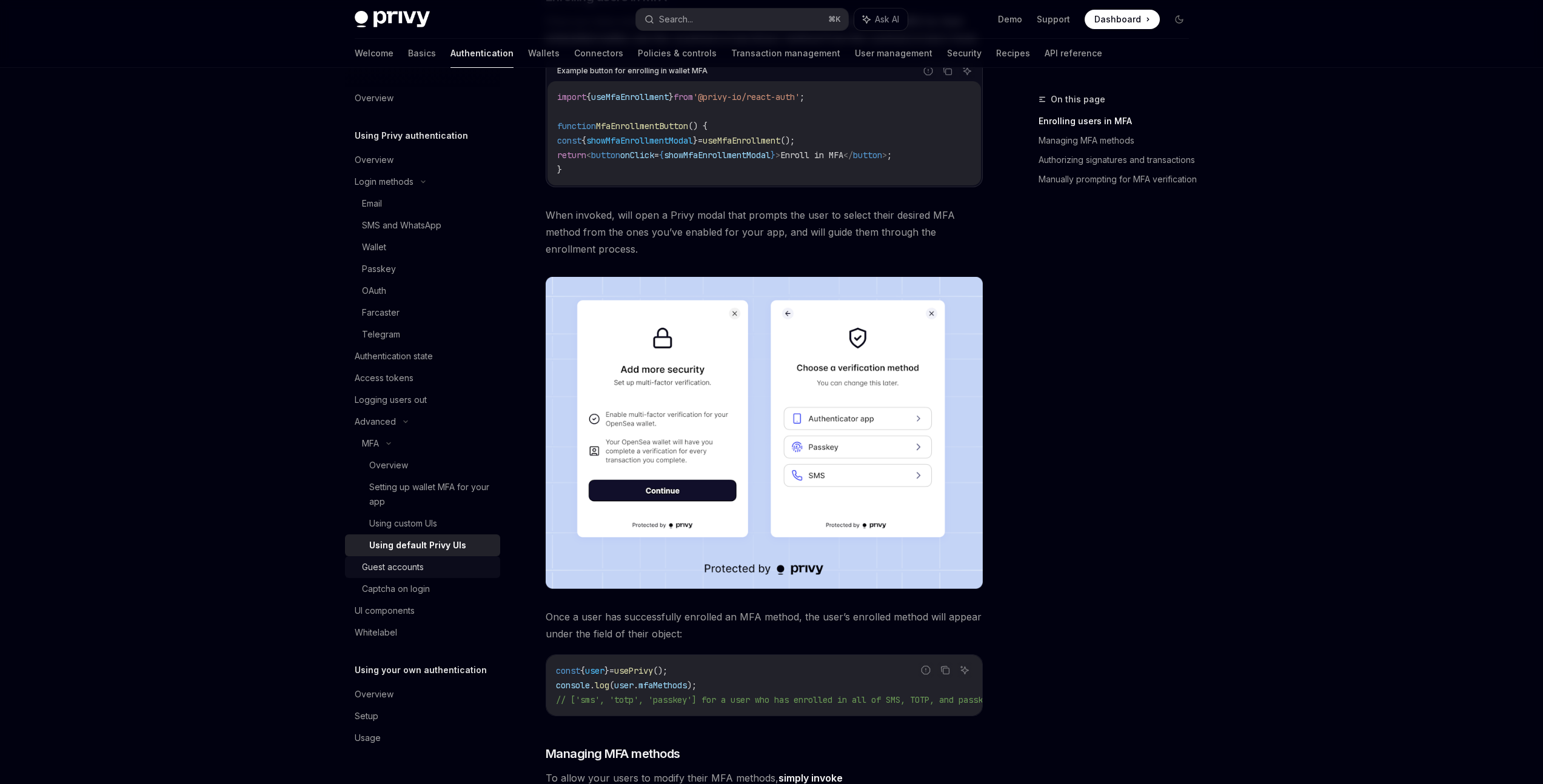
click at [403, 563] on div "Guest accounts" at bounding box center [393, 567] width 62 height 15
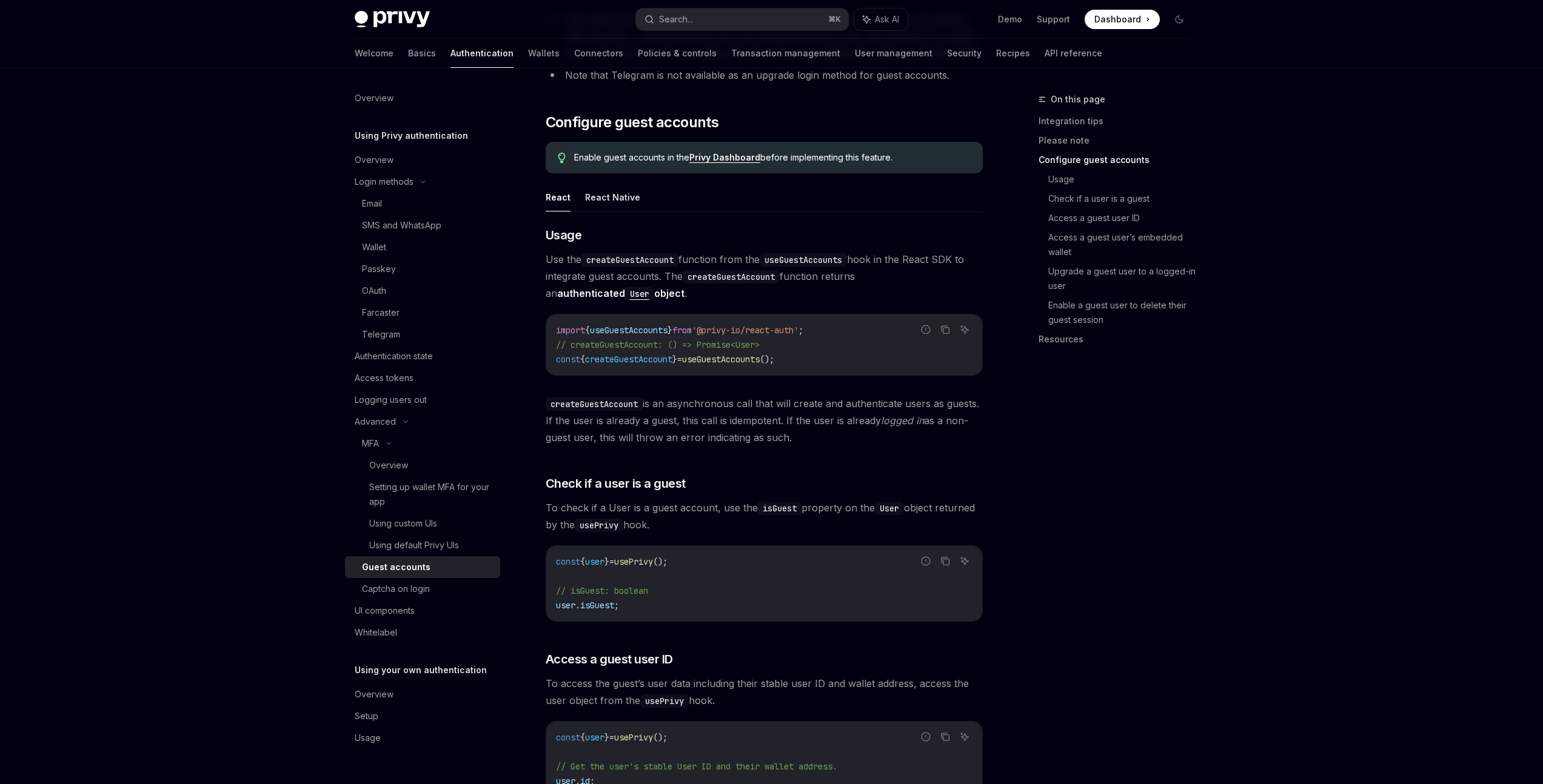
scroll to position [897, 0]
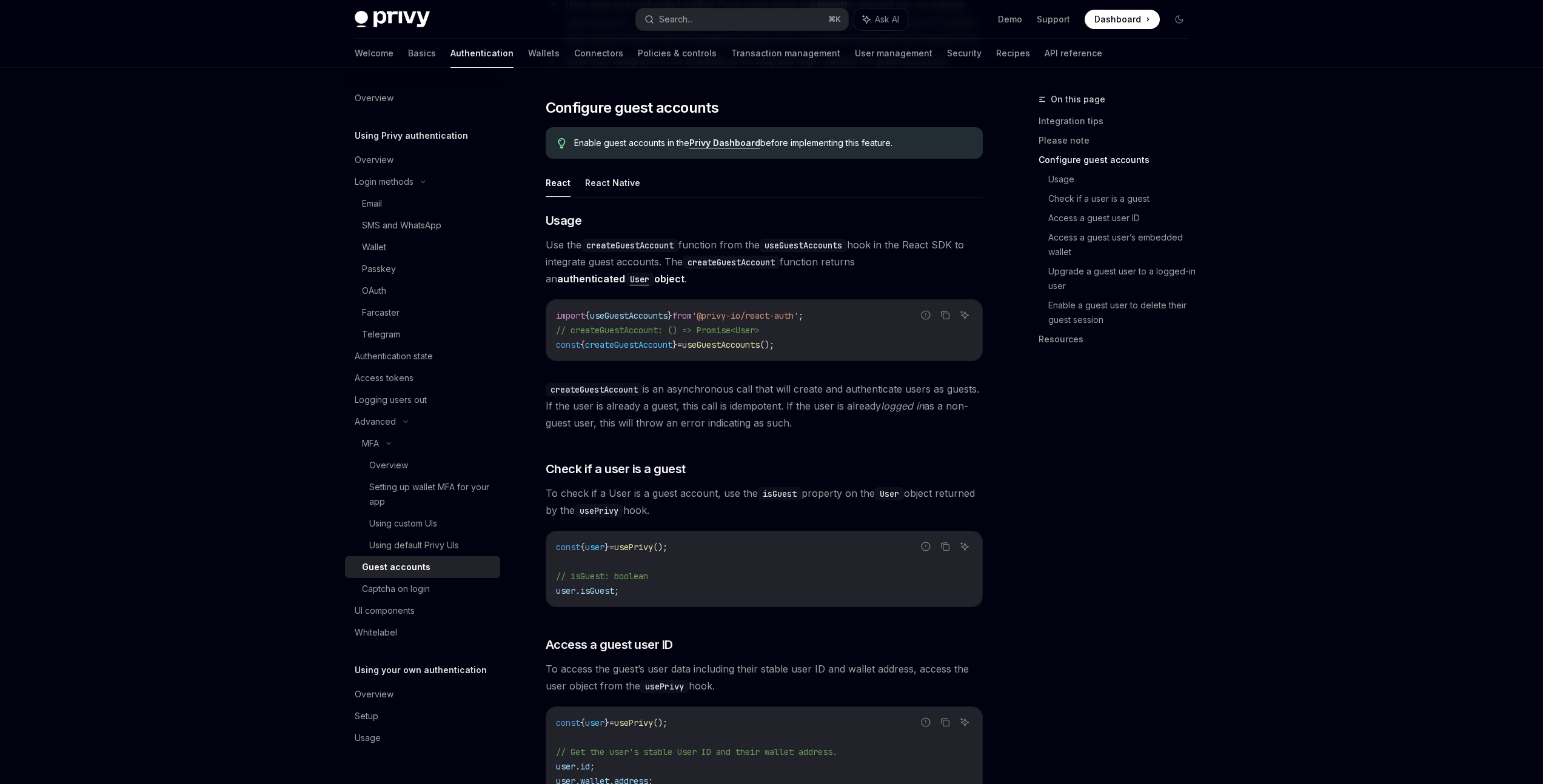
click at [414, 575] on link "Guest accounts" at bounding box center [422, 567] width 155 height 22
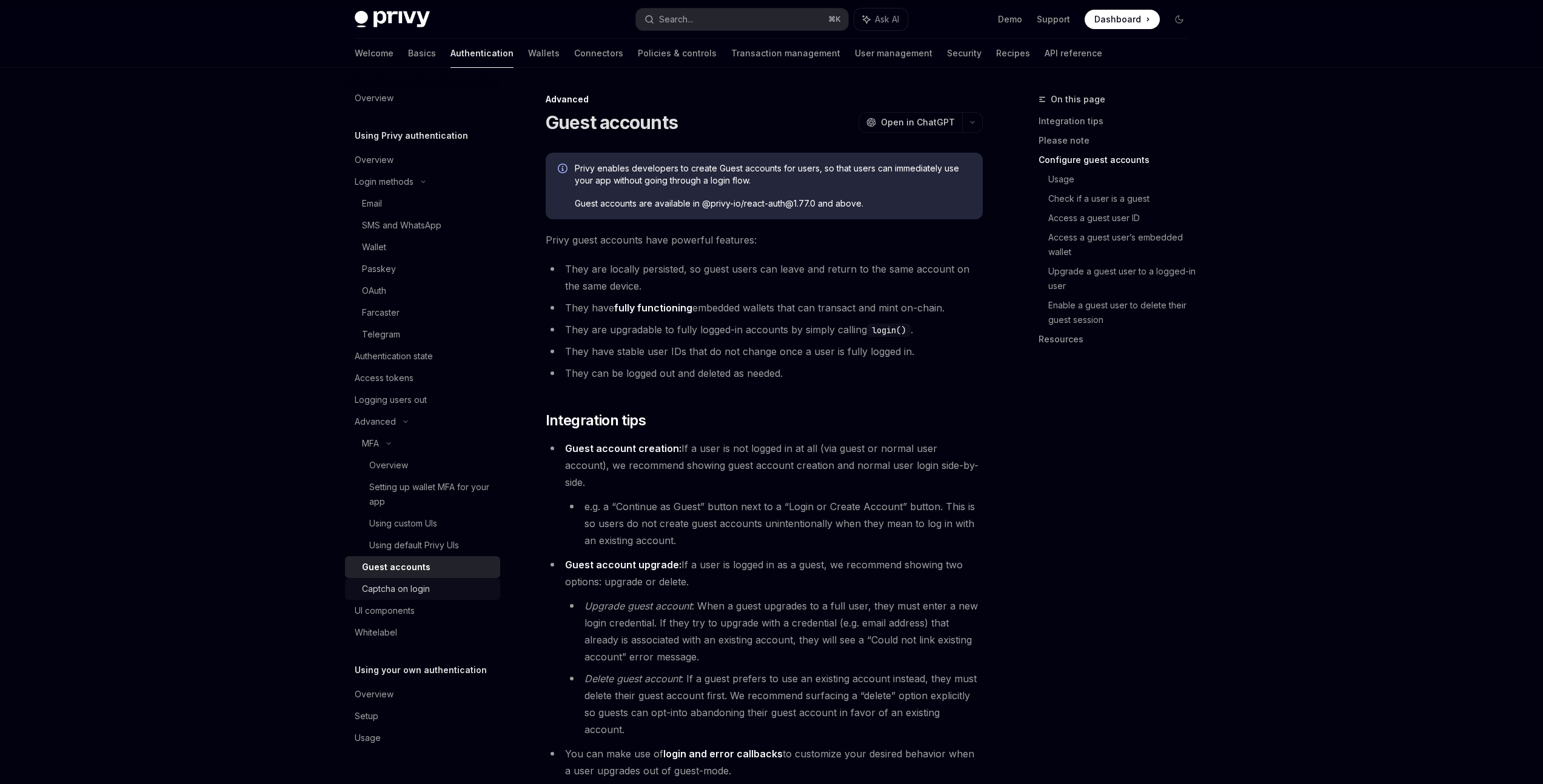
click at [412, 583] on div "Captcha on login" at bounding box center [396, 589] width 68 height 15
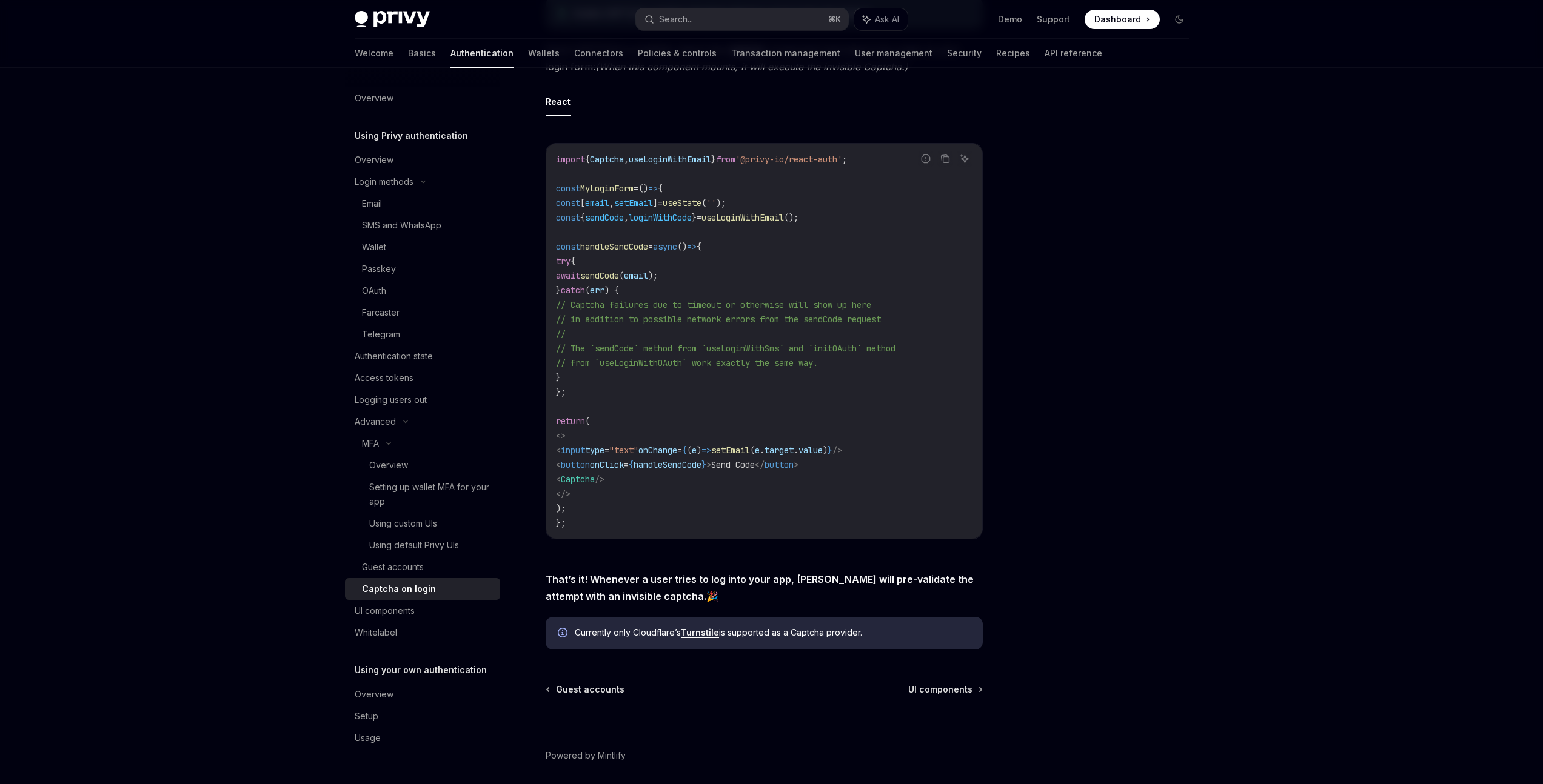
scroll to position [229, 0]
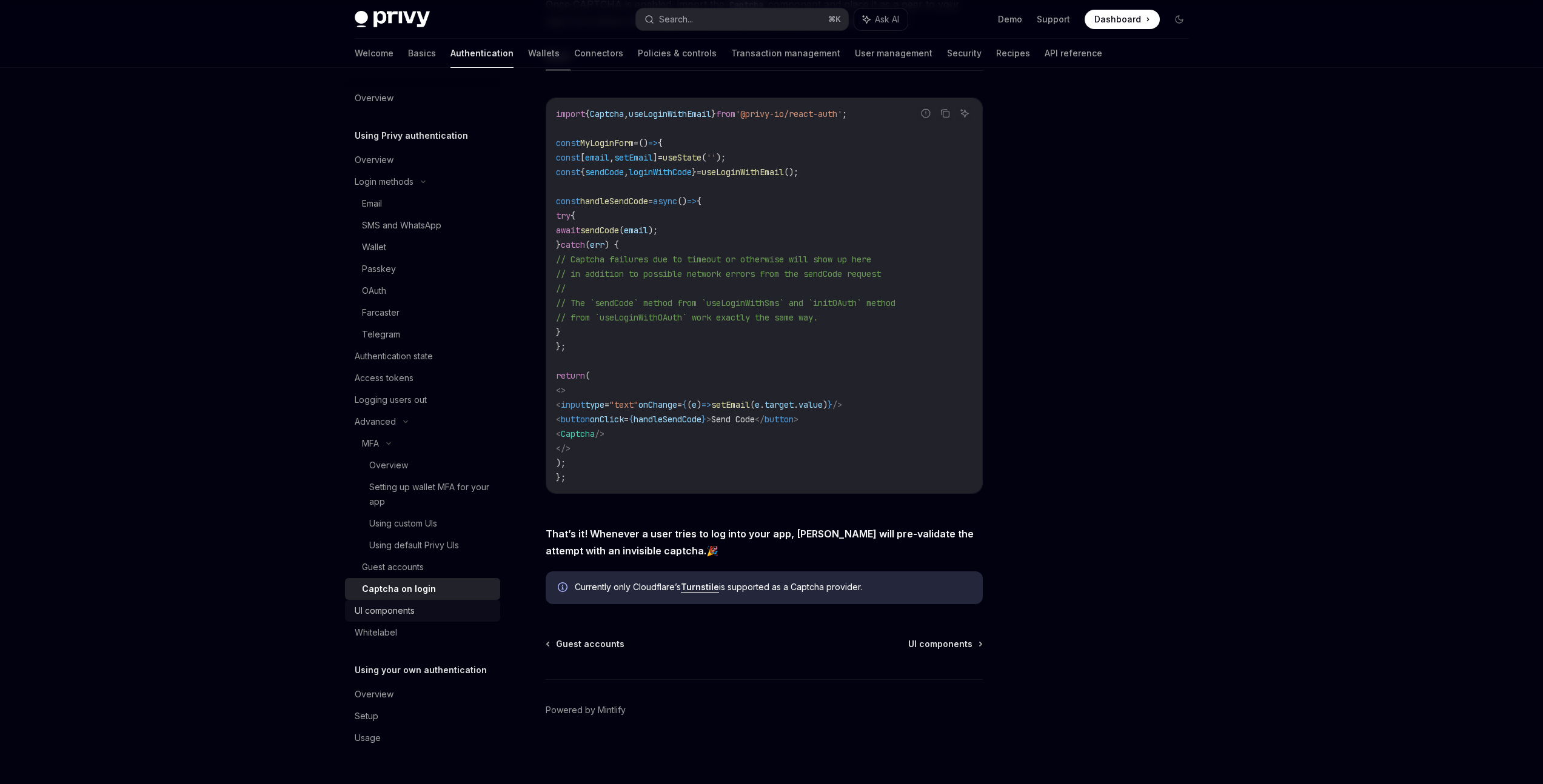
click at [385, 618] on div "UI components" at bounding box center [384, 611] width 60 height 15
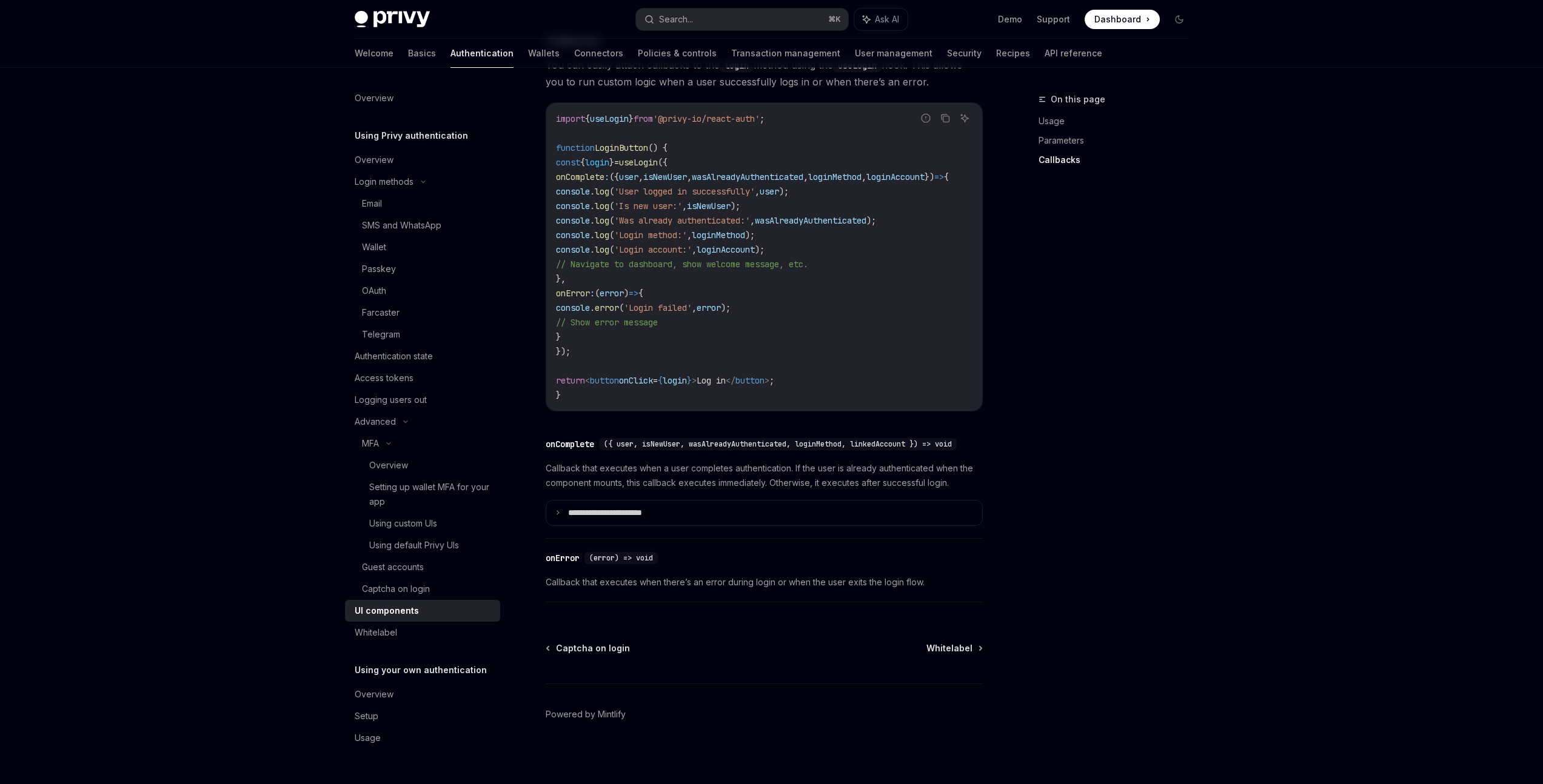
scroll to position [1494, 0]
click at [378, 640] on link "Whitelabel" at bounding box center [422, 632] width 155 height 22
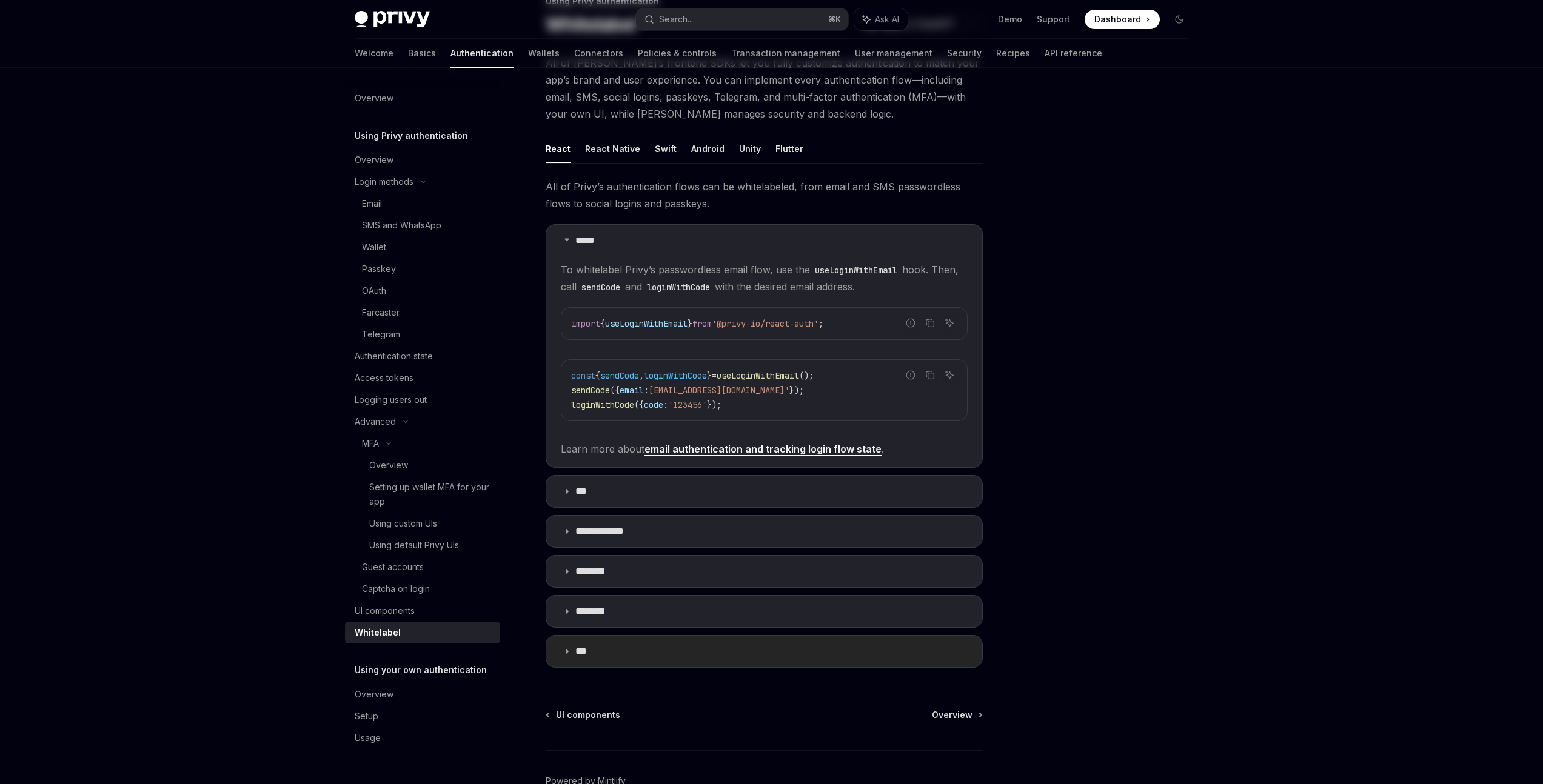
scroll to position [24, 0]
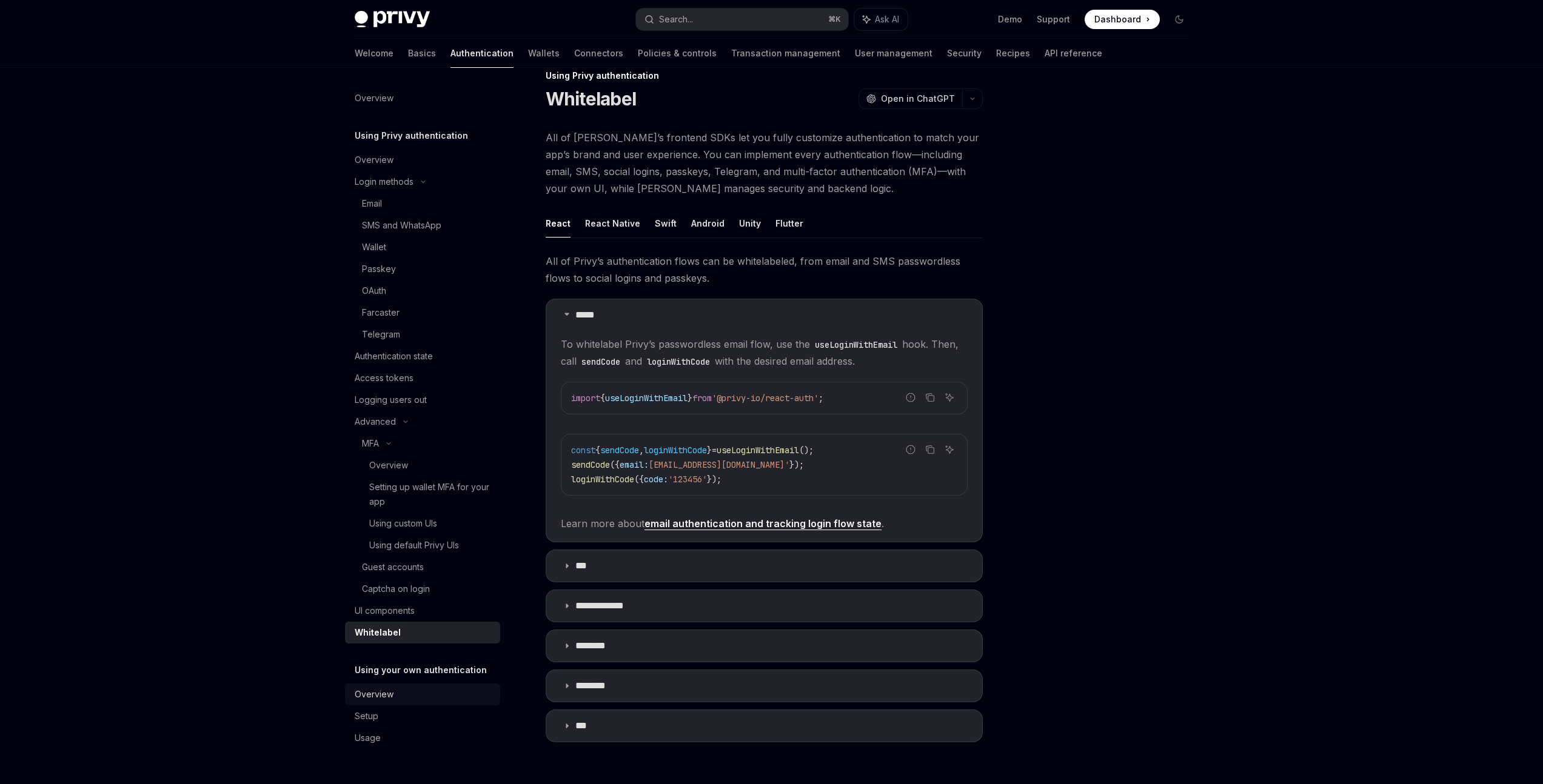
click at [393, 692] on div "Overview" at bounding box center [423, 694] width 138 height 15
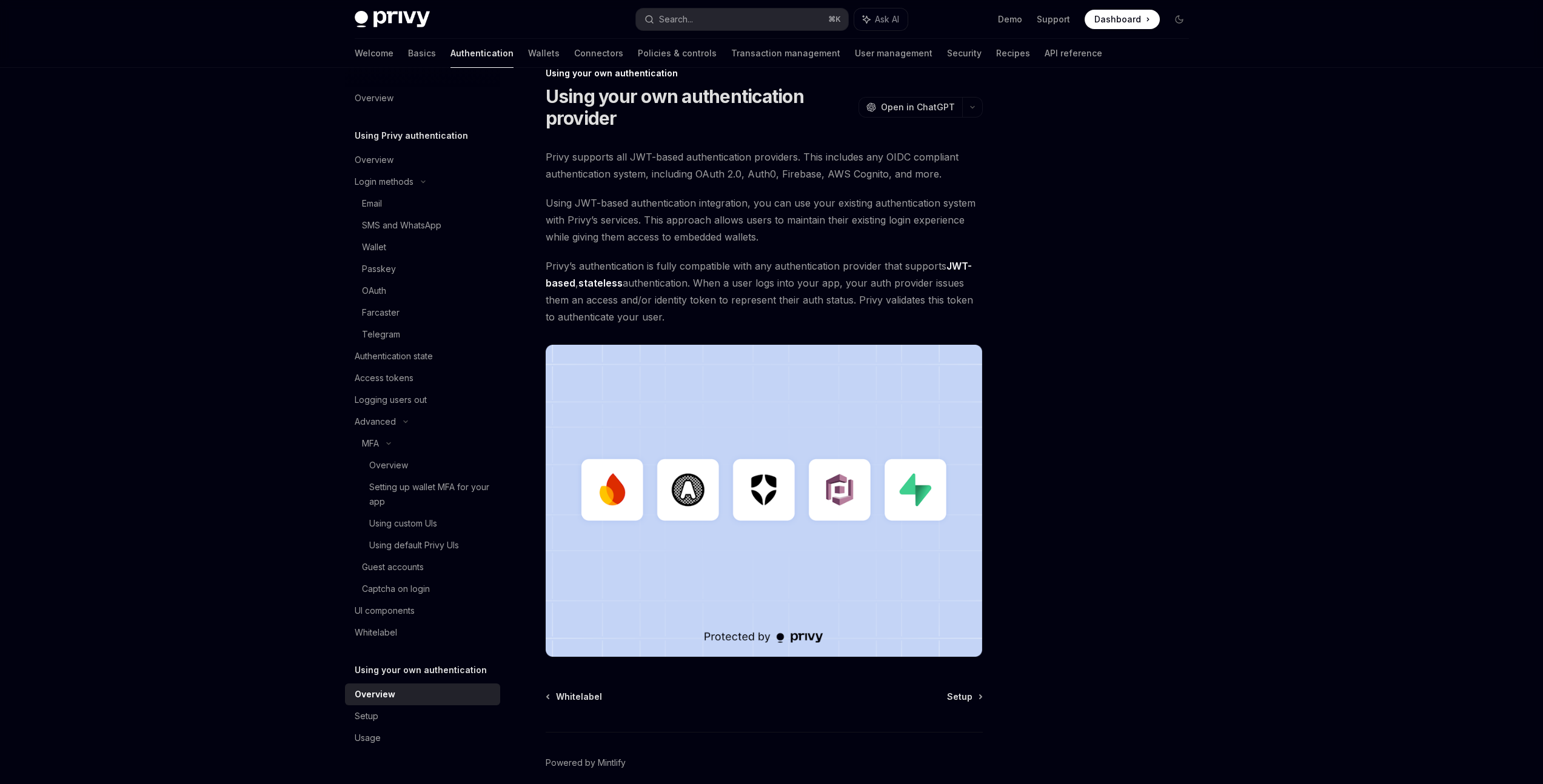
scroll to position [73, 0]
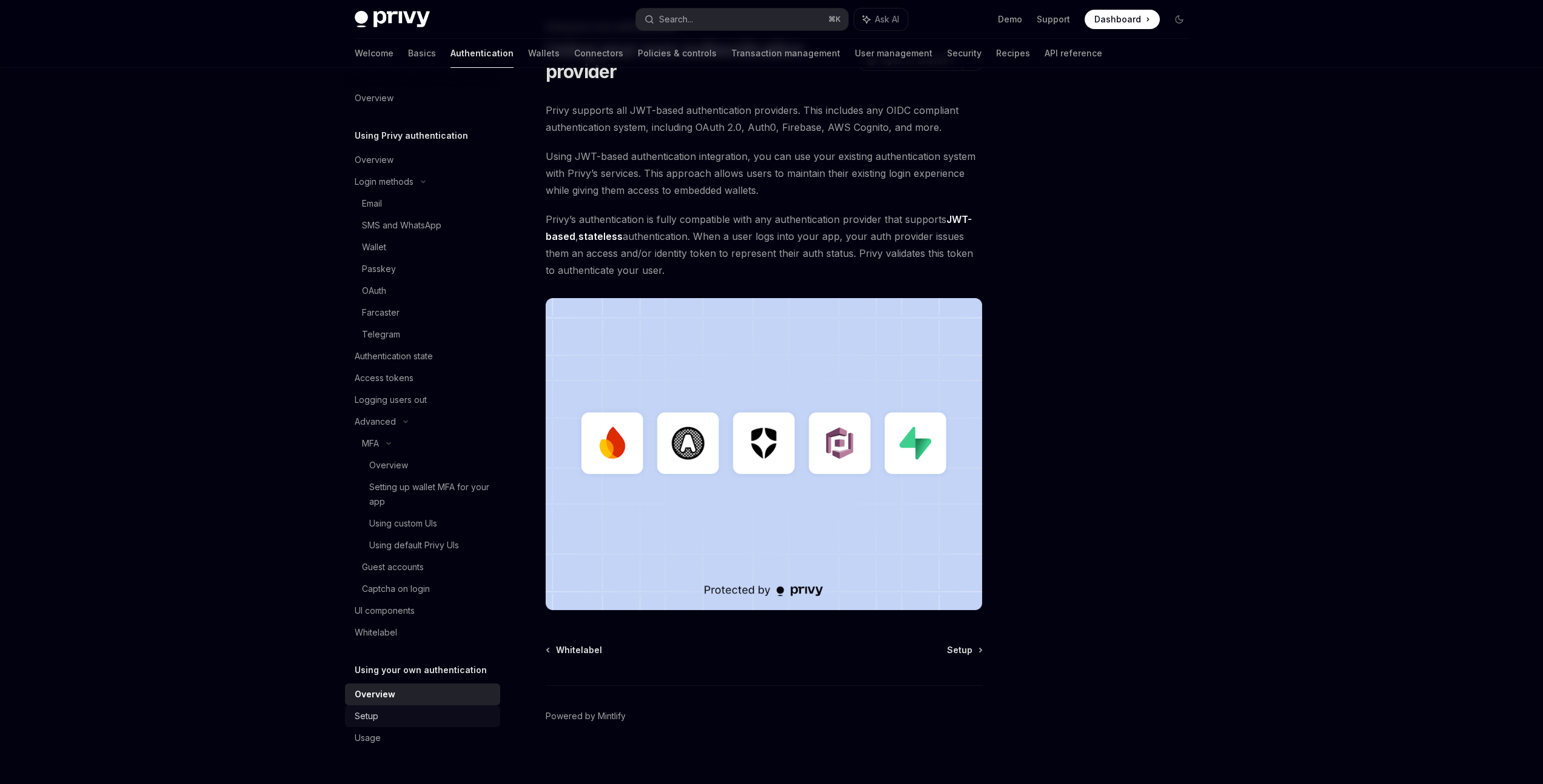
click at [407, 716] on div "Setup" at bounding box center [423, 716] width 138 height 15
type textarea "*"
